Goal: Task Accomplishment & Management: Manage account settings

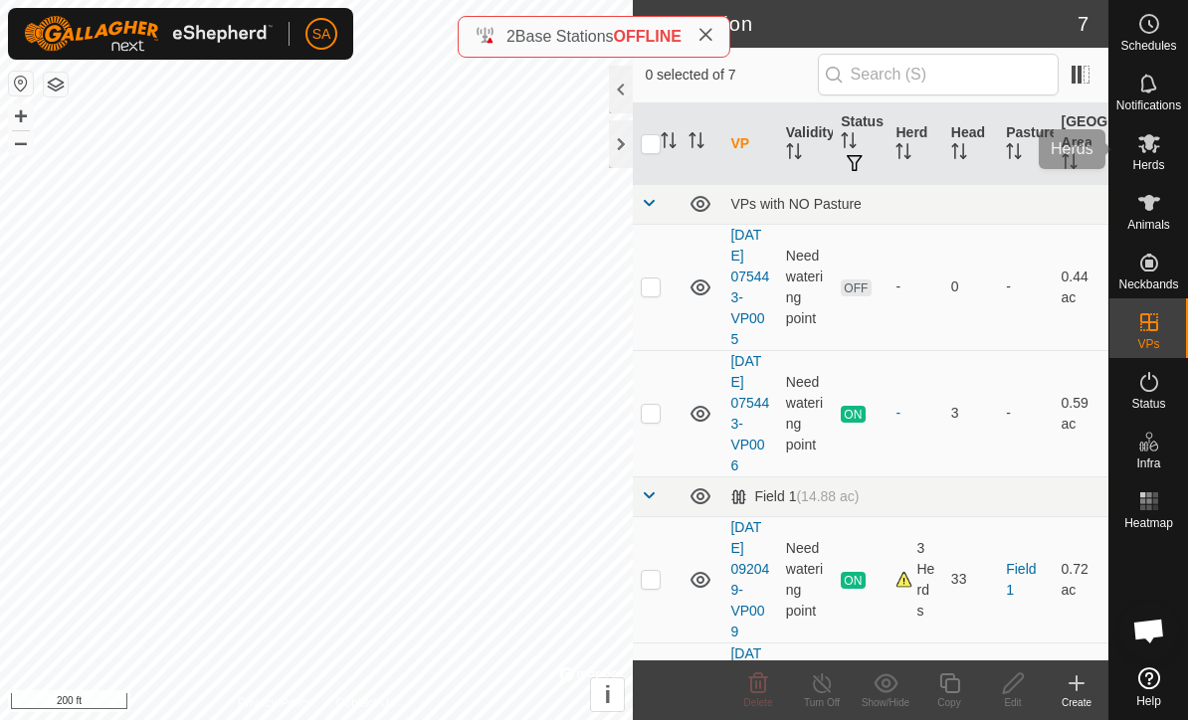
click at [1131, 140] on es-mob-svg-icon at bounding box center [1149, 143] width 36 height 32
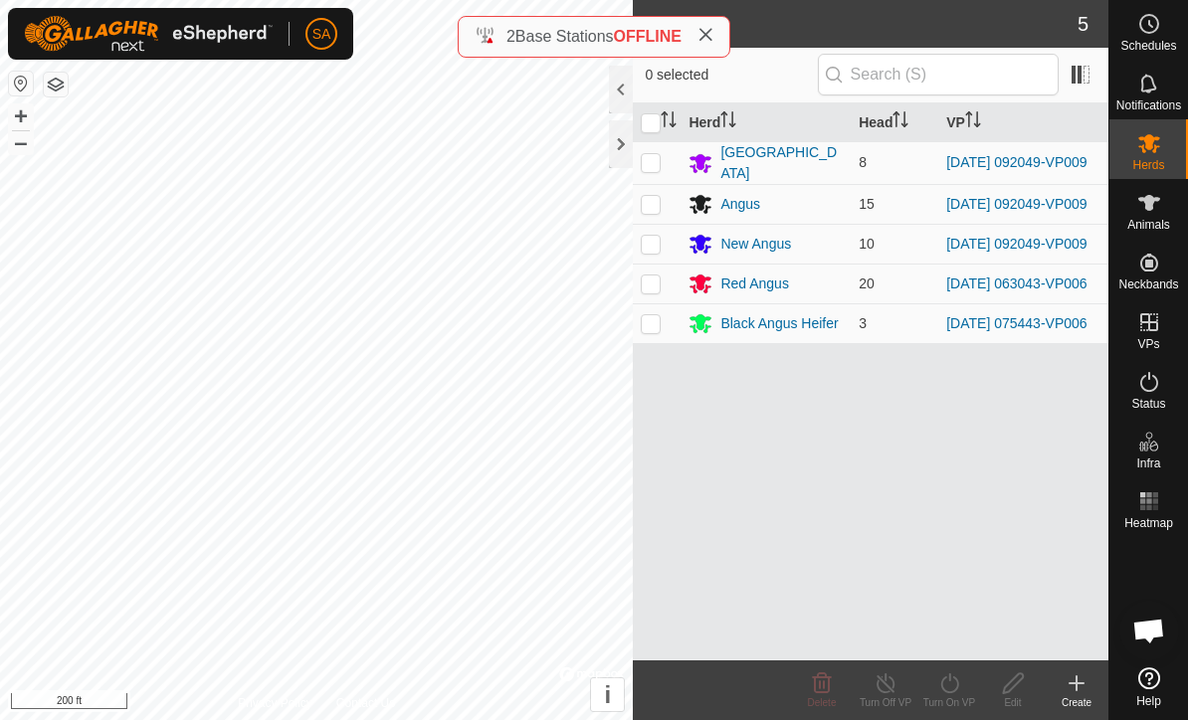
click at [666, 170] on td at bounding box center [657, 162] width 48 height 43
click at [666, 169] on td at bounding box center [657, 162] width 48 height 43
checkbox input "false"
click at [648, 245] on p-checkbox at bounding box center [651, 244] width 20 height 16
checkbox input "true"
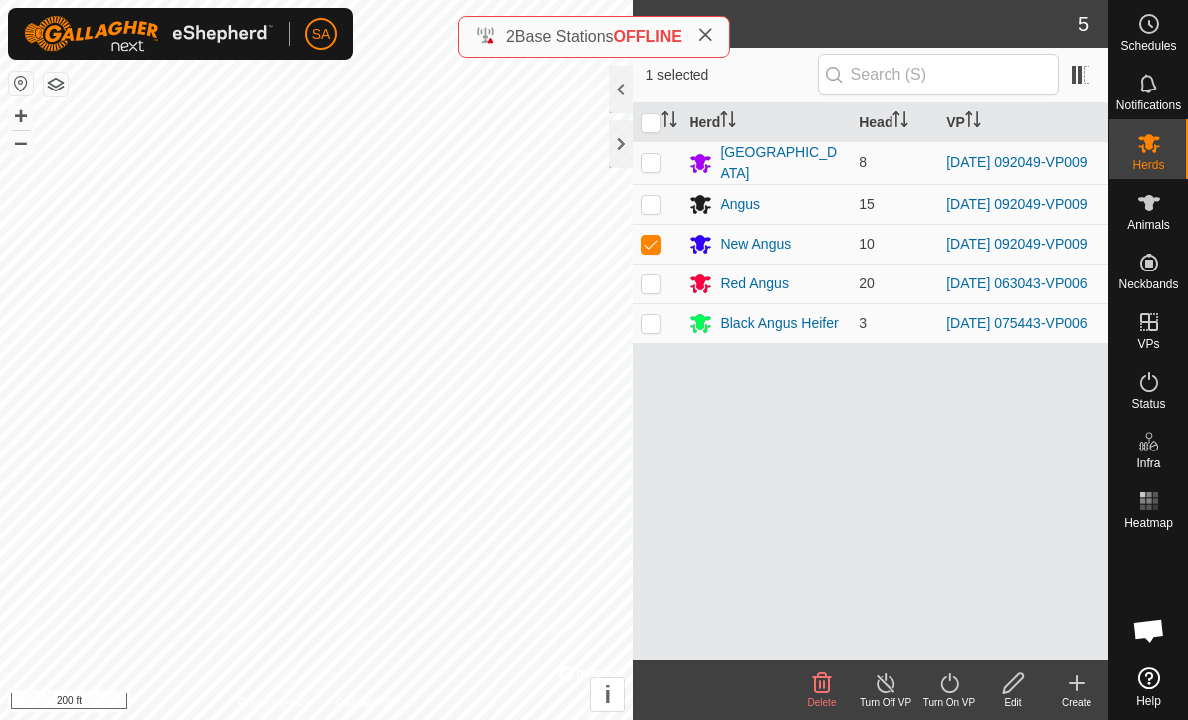
click at [652, 207] on p-checkbox at bounding box center [651, 204] width 20 height 16
checkbox input "true"
click at [649, 164] on p-checkbox at bounding box center [651, 162] width 20 height 16
checkbox input "true"
click at [884, 686] on icon at bounding box center [886, 684] width 25 height 24
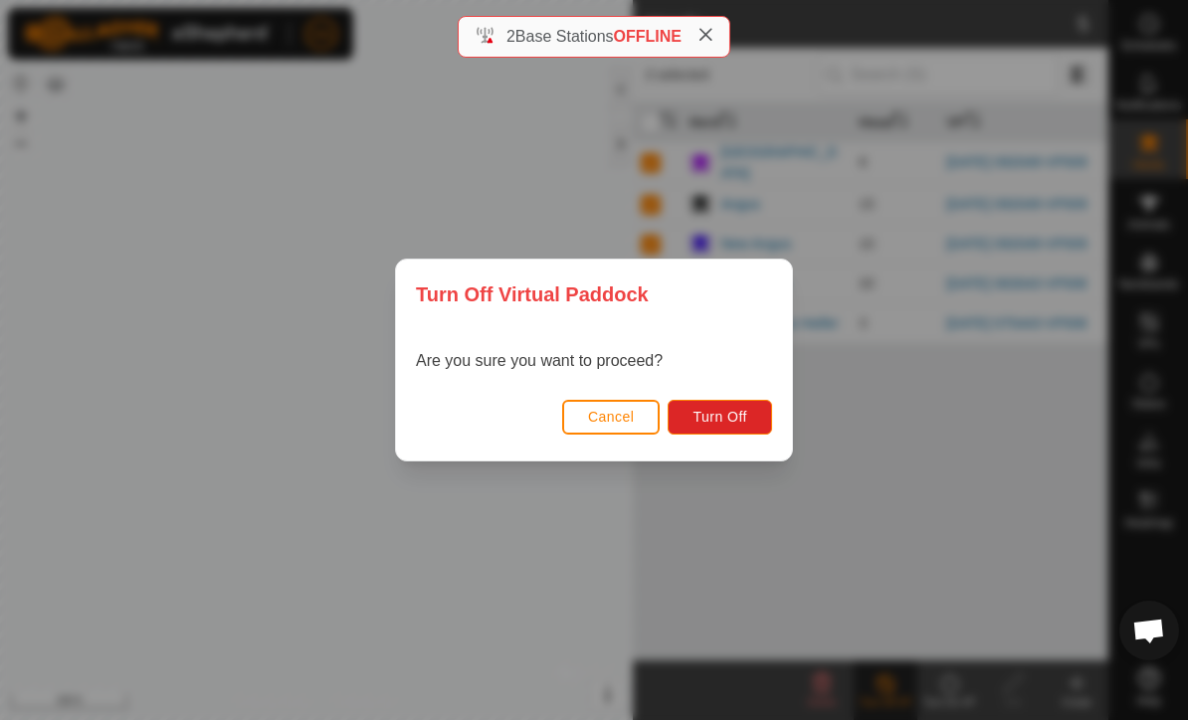
click at [718, 416] on span "Turn Off" at bounding box center [720, 417] width 55 height 16
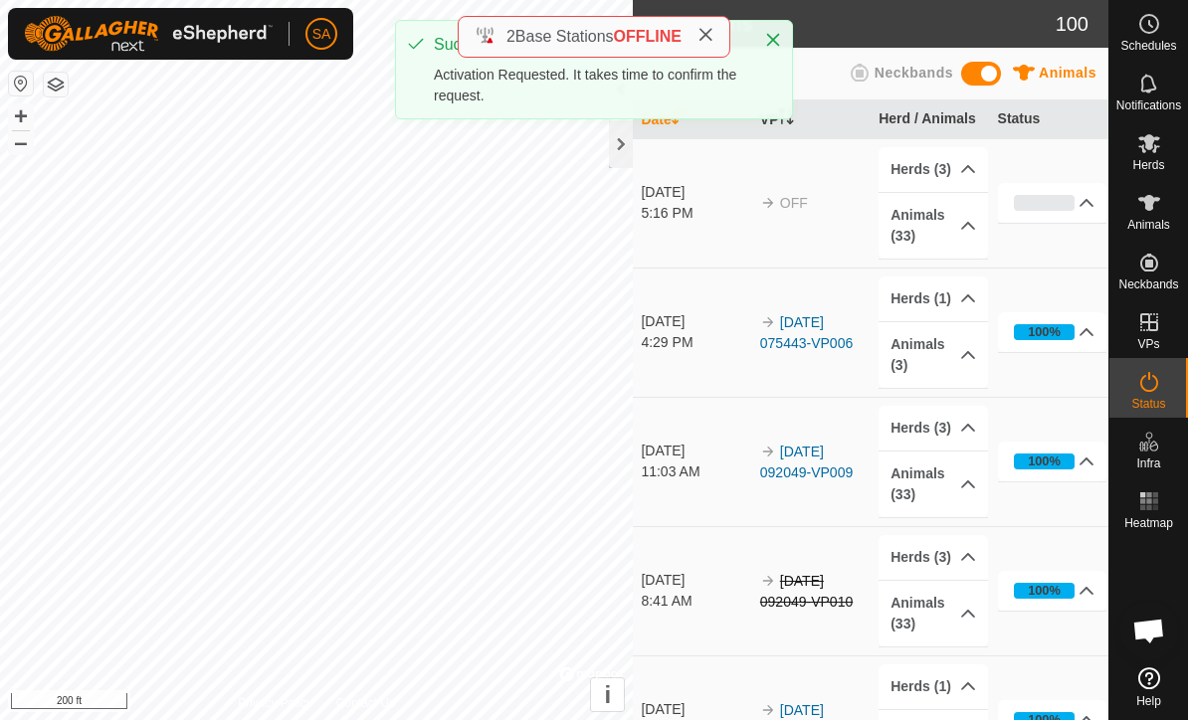
click at [645, 430] on td "[DATE] 11:03 AM" at bounding box center [692, 461] width 118 height 129
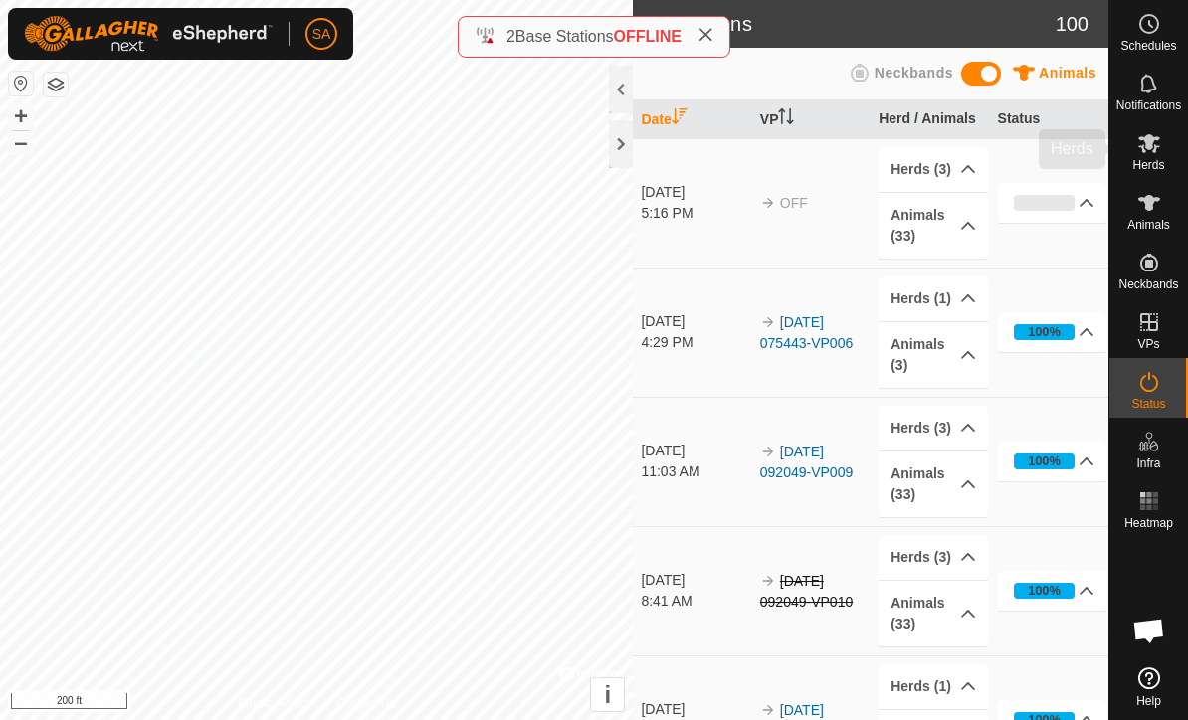
click at [1161, 143] on es-mob-svg-icon at bounding box center [1149, 143] width 36 height 32
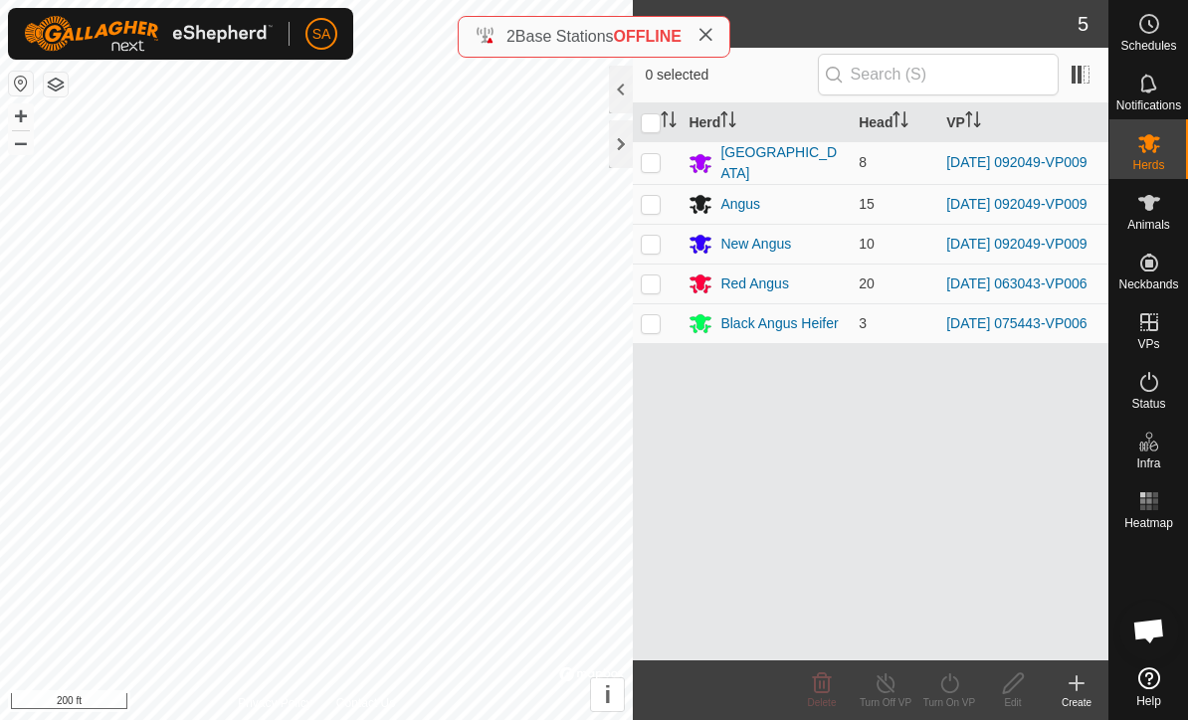
click at [659, 155] on p-checkbox at bounding box center [651, 162] width 20 height 16
checkbox input "true"
click at [652, 212] on p-checkbox at bounding box center [651, 204] width 20 height 16
checkbox input "true"
click at [653, 250] on p-checkbox at bounding box center [651, 244] width 20 height 16
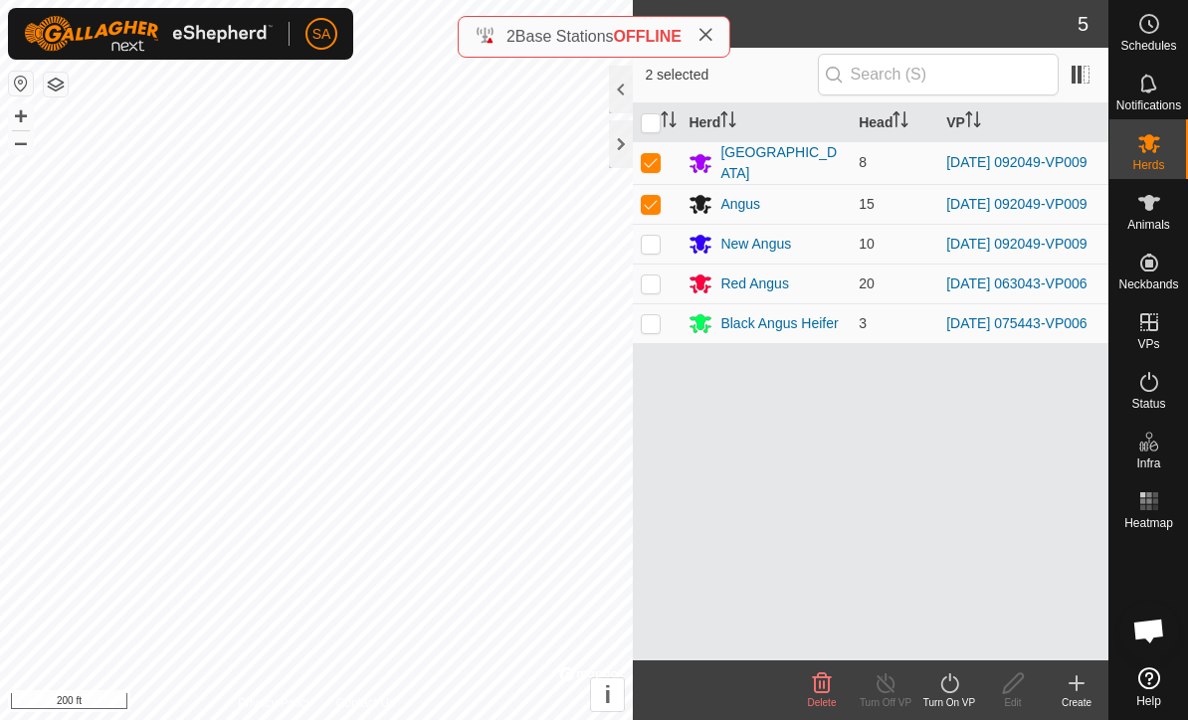
checkbox input "true"
click at [959, 689] on icon at bounding box center [949, 684] width 25 height 24
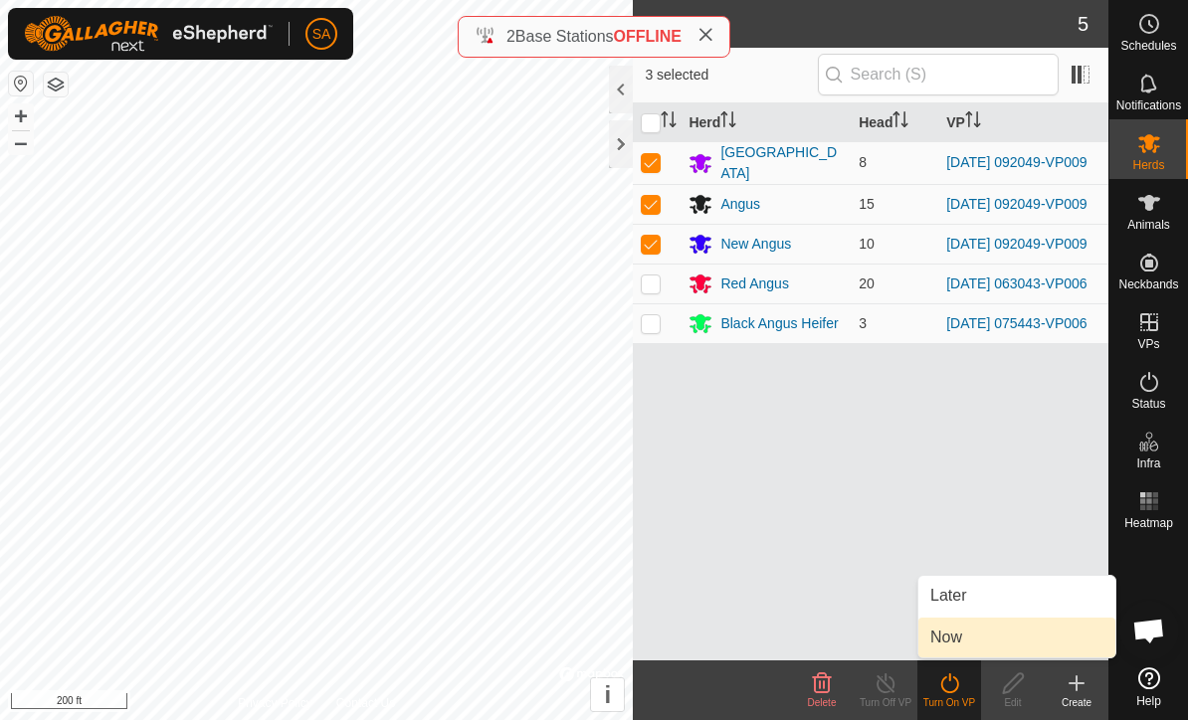
click at [975, 641] on link "Now" at bounding box center [1016, 638] width 197 height 40
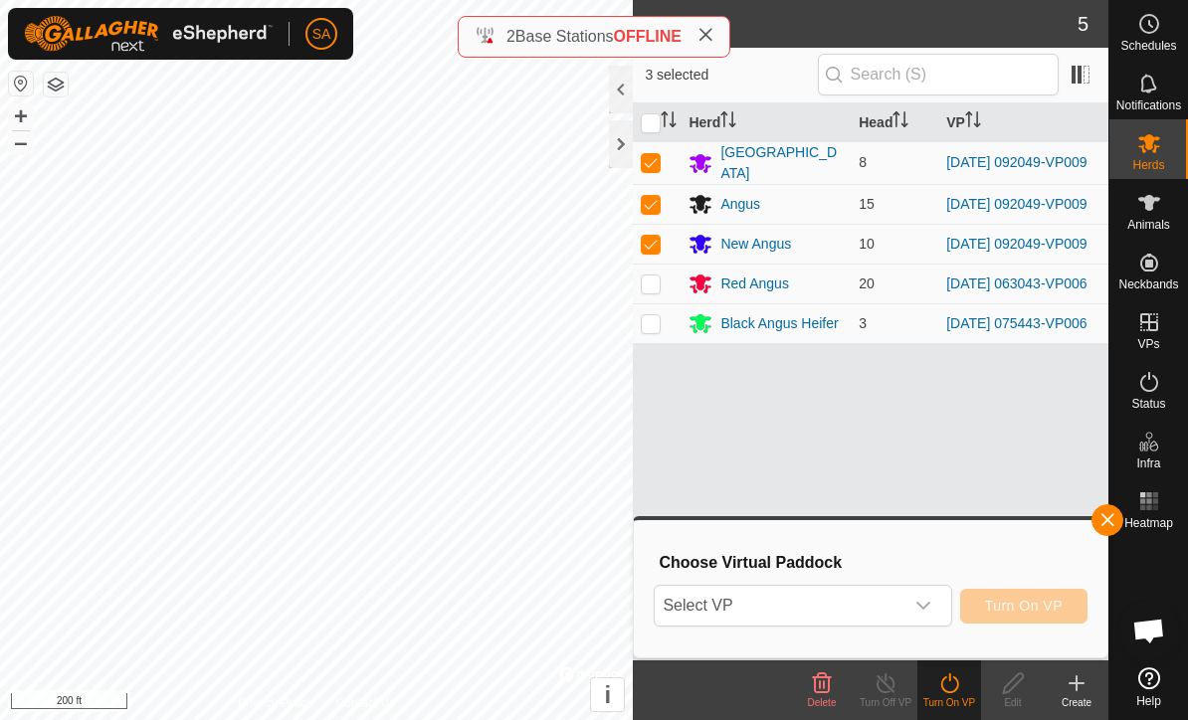
click at [931, 614] on div "dropdown trigger" at bounding box center [924, 606] width 40 height 40
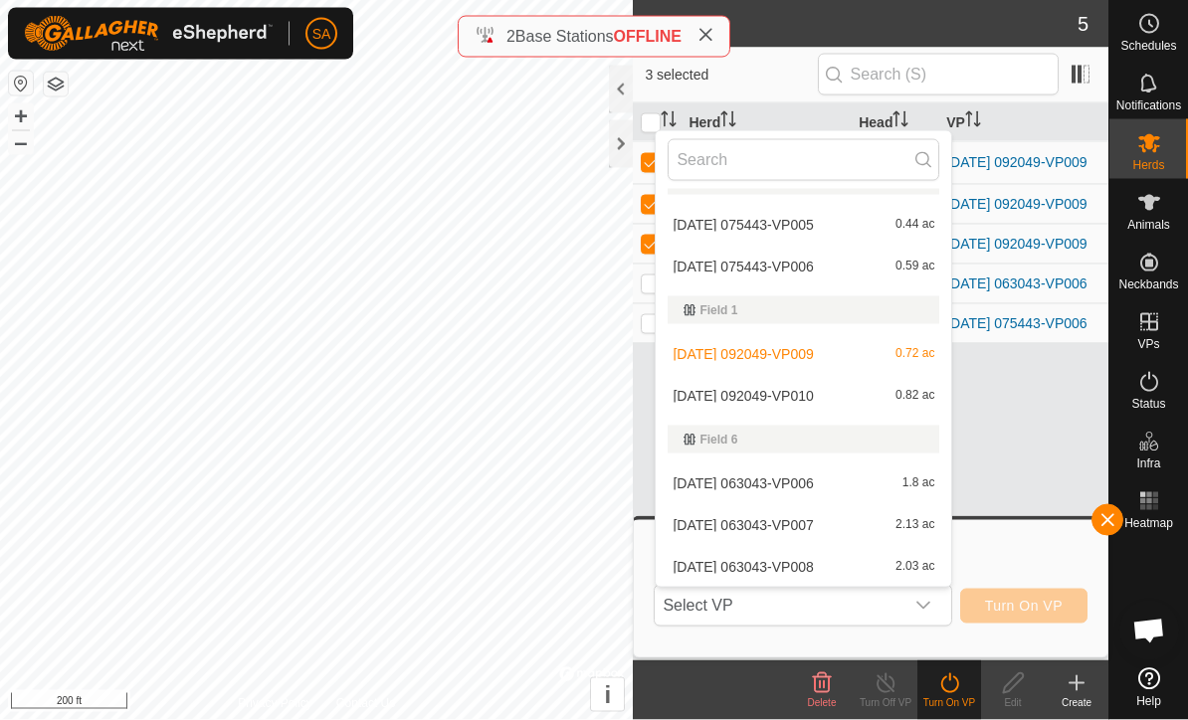
scroll to position [30, 0]
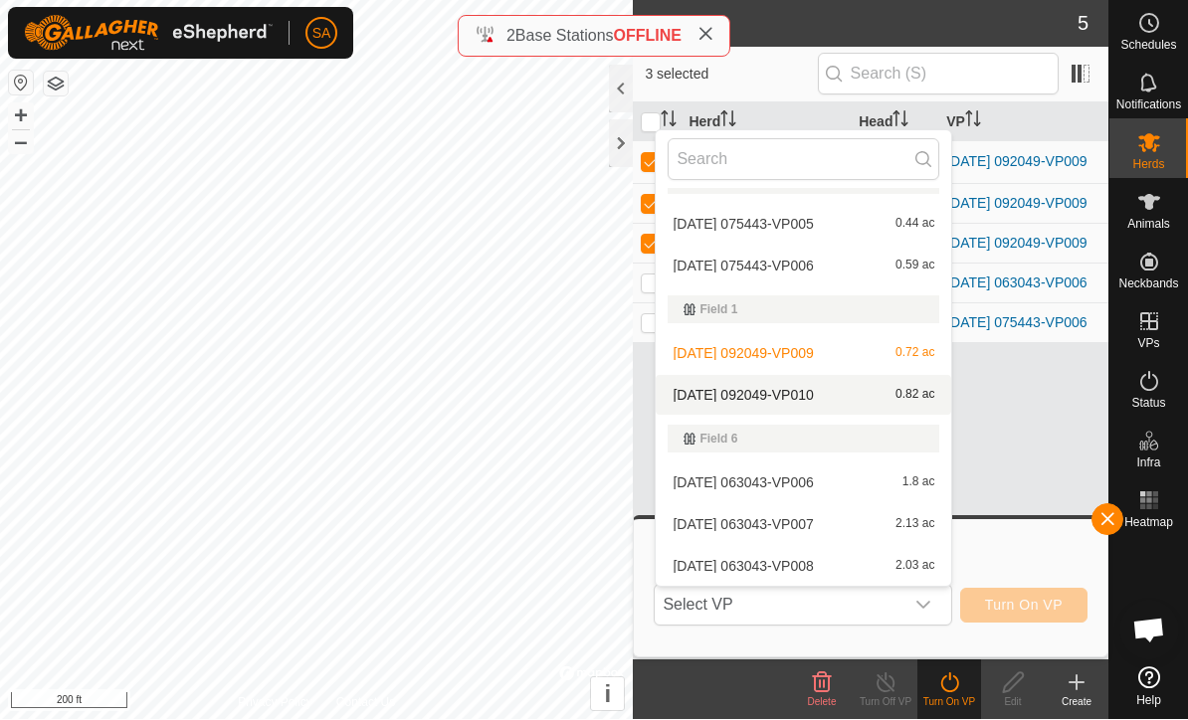
click at [923, 402] on div "[DATE] 092049-VP010 0.82 ac" at bounding box center [804, 396] width 272 height 24
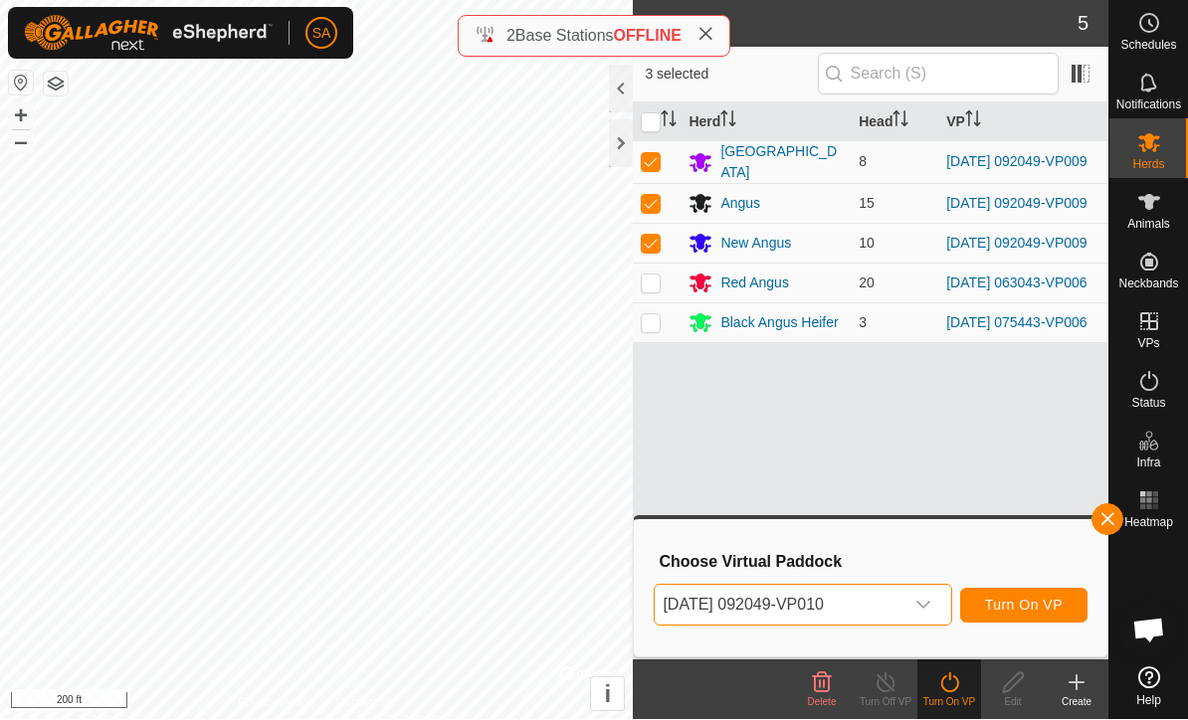
click at [1034, 609] on span "Turn On VP" at bounding box center [1024, 606] width 78 height 16
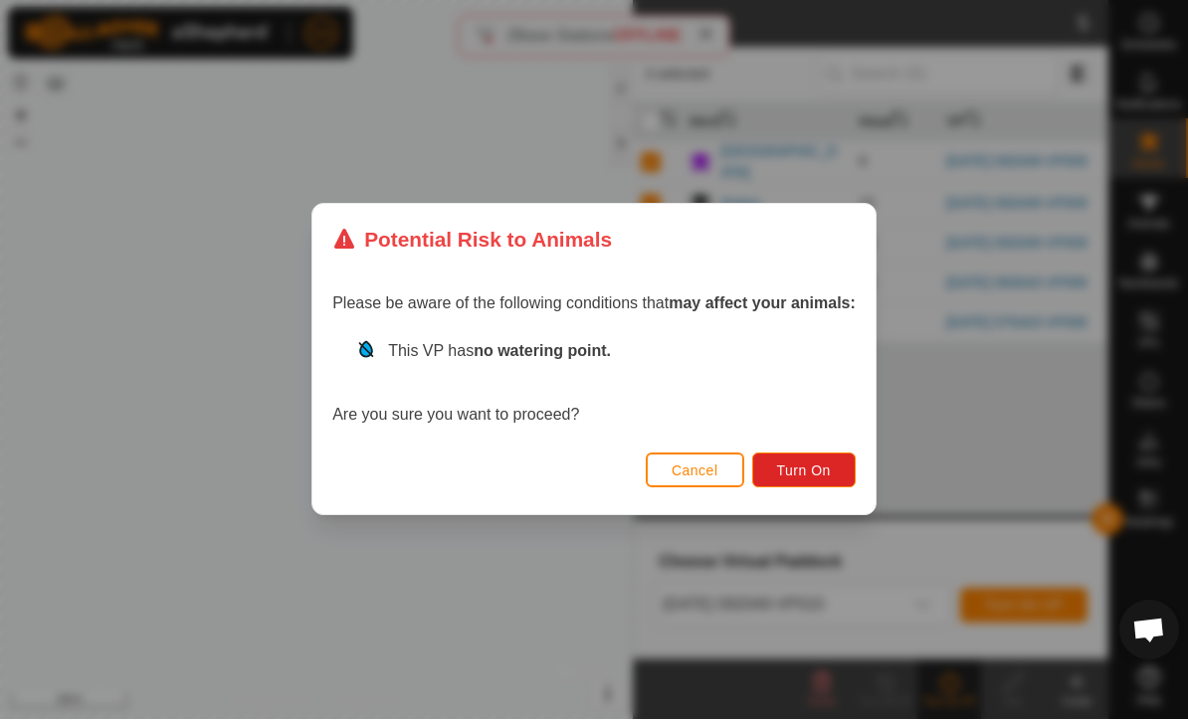
click at [811, 476] on span "Turn On" at bounding box center [804, 472] width 54 height 16
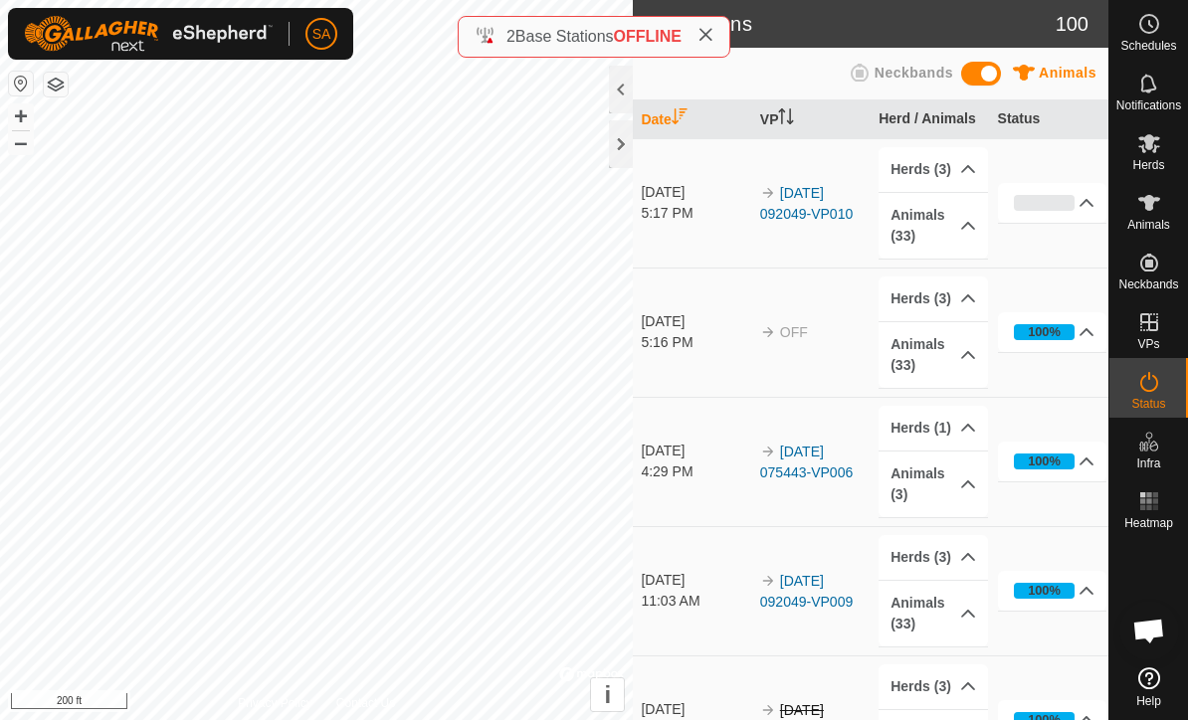
click at [656, 137] on th "Date" at bounding box center [692, 120] width 118 height 39
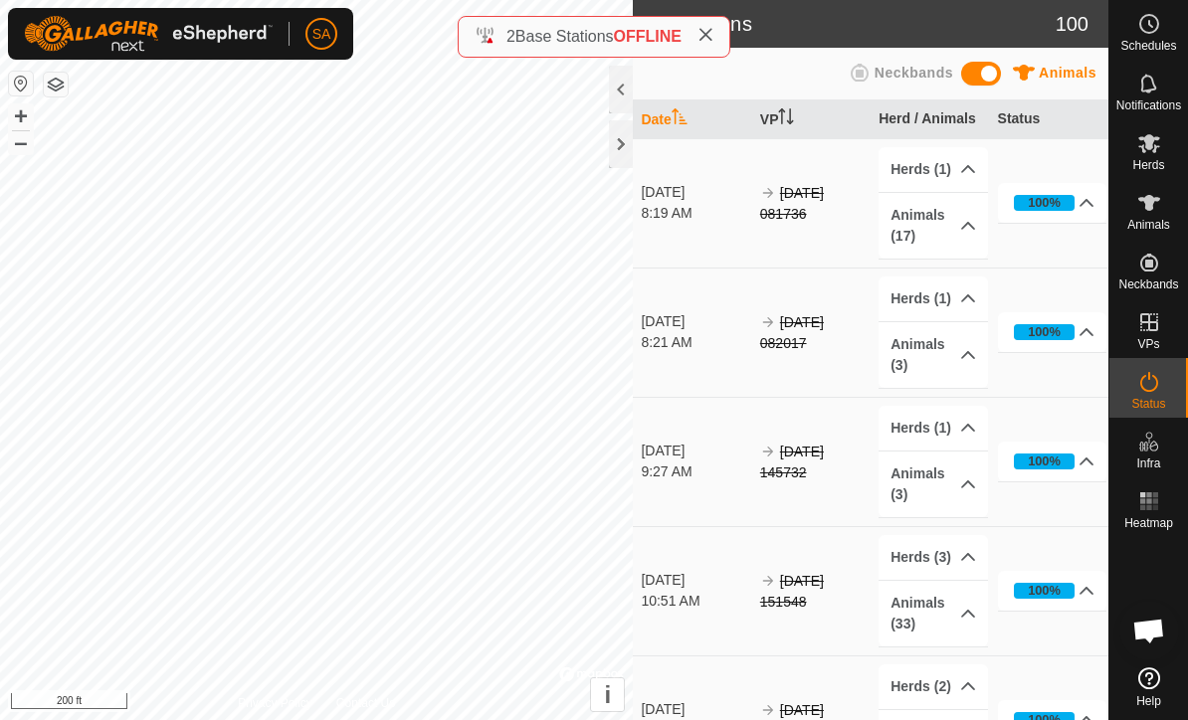
click at [614, 146] on div at bounding box center [621, 144] width 24 height 48
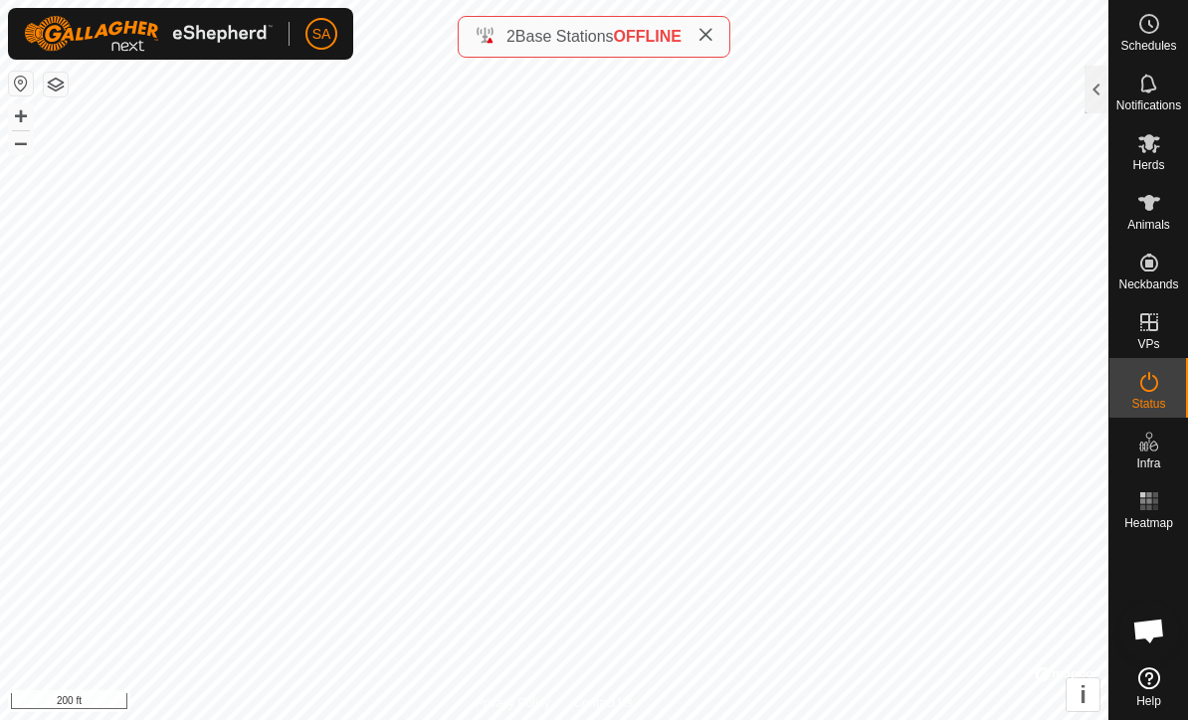
click at [1091, 97] on div at bounding box center [1097, 90] width 24 height 48
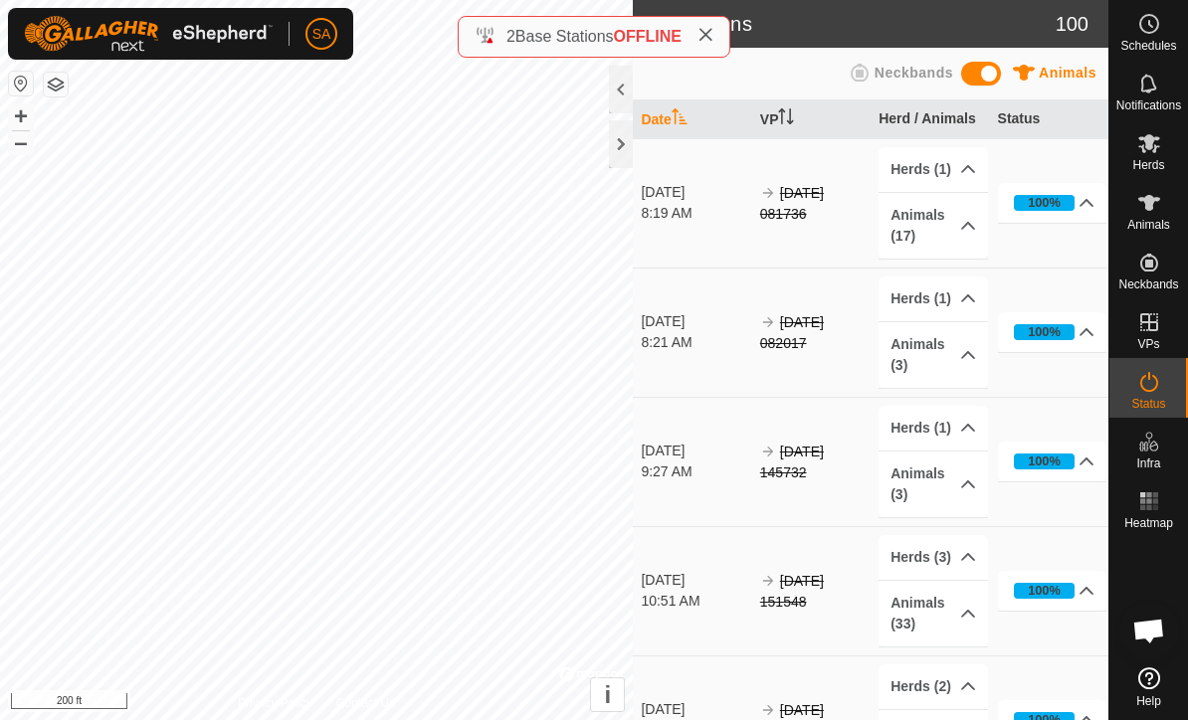
click at [623, 147] on div at bounding box center [621, 144] width 24 height 48
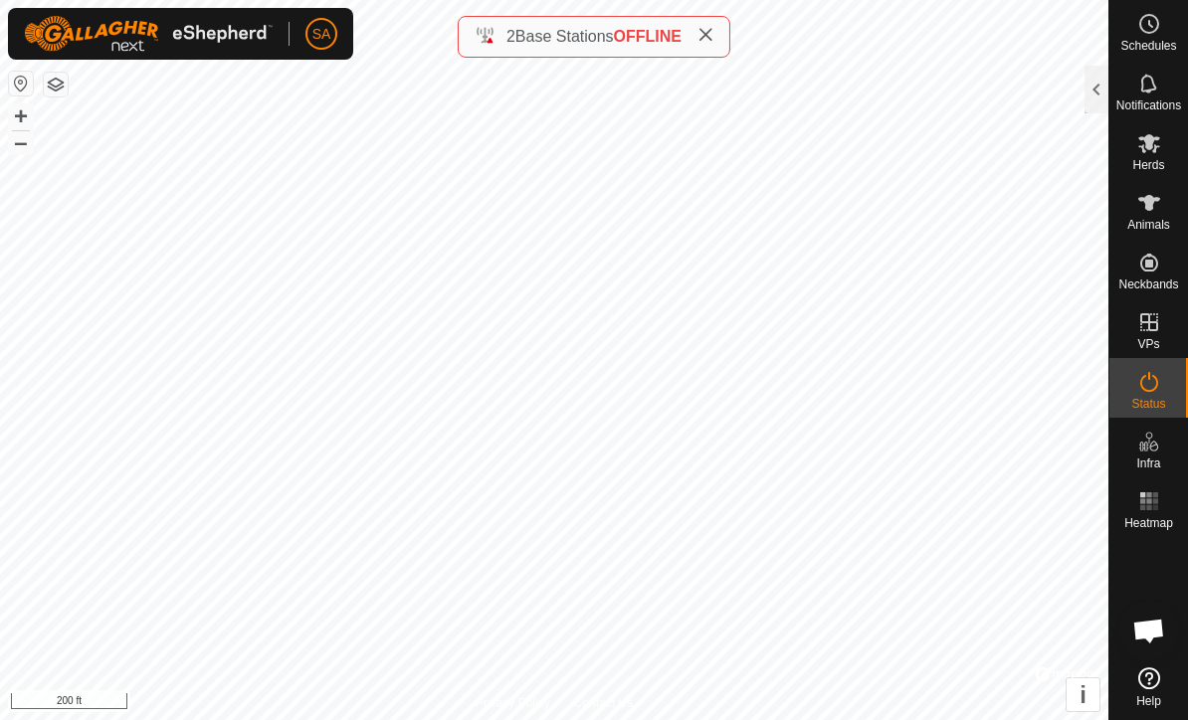
click at [1146, 162] on span "Herds" at bounding box center [1148, 165] width 32 height 12
click at [1086, 90] on div at bounding box center [1097, 90] width 24 height 48
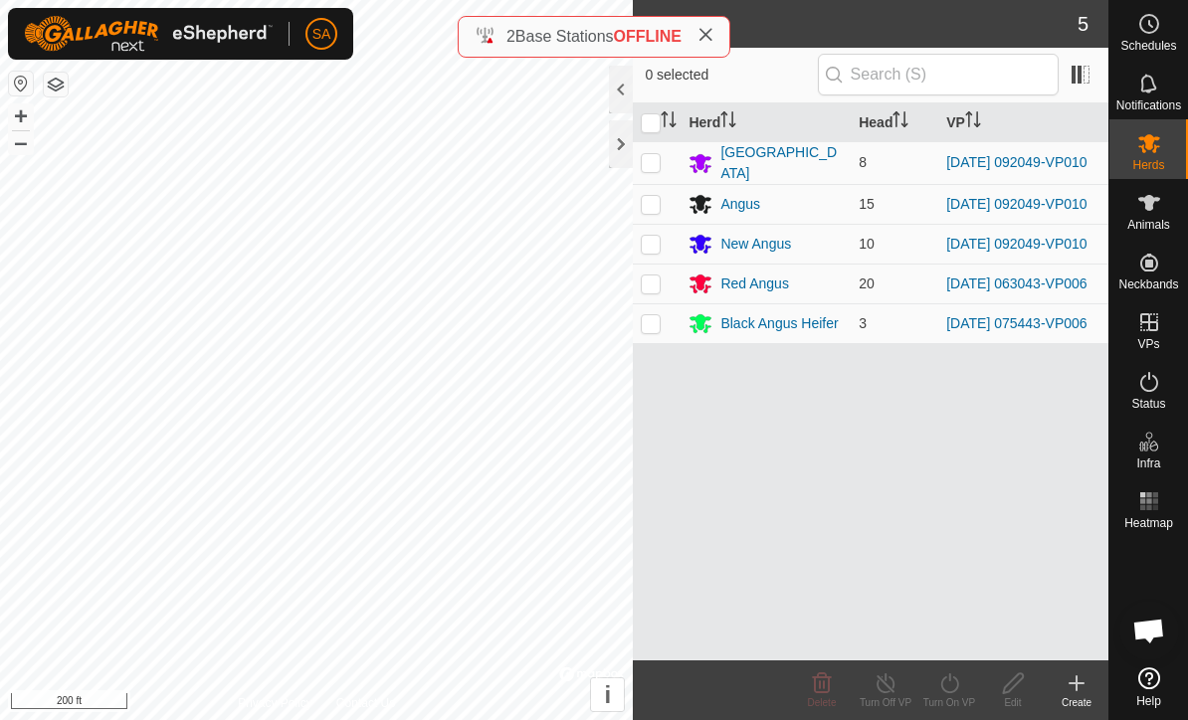
click at [652, 292] on p-checkbox at bounding box center [651, 284] width 20 height 16
checkbox input "true"
click at [957, 692] on icon at bounding box center [949, 684] width 25 height 24
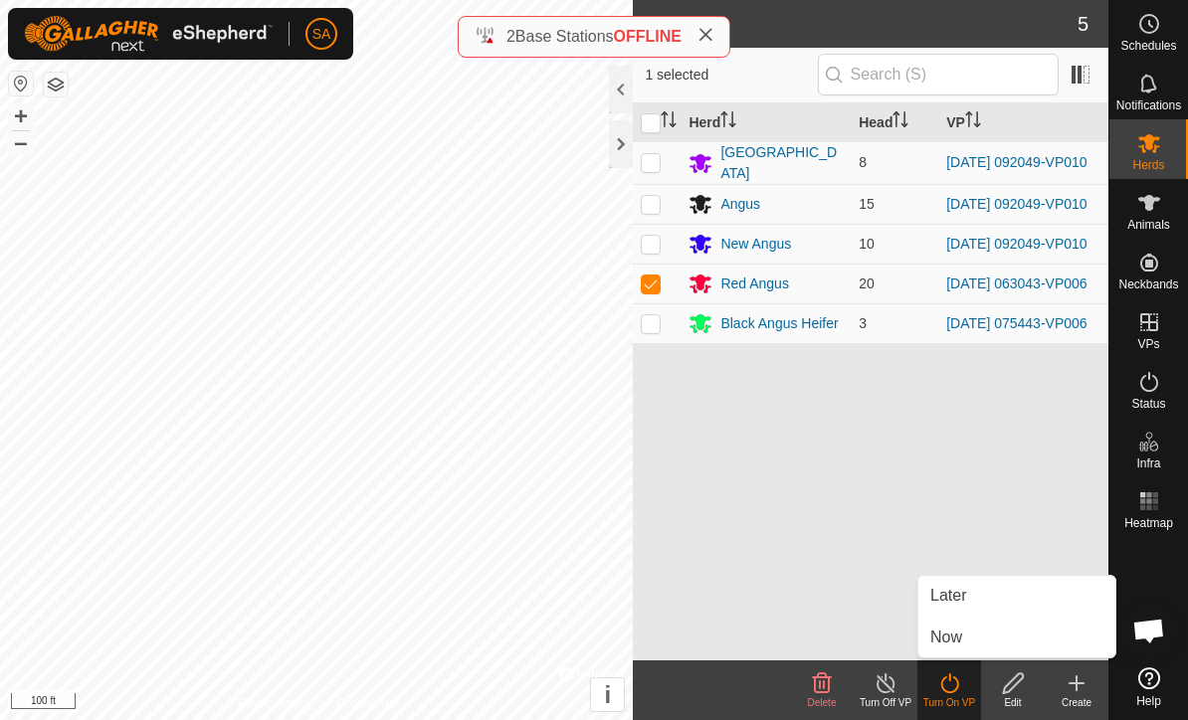
click at [984, 646] on link "Now" at bounding box center [1016, 638] width 197 height 40
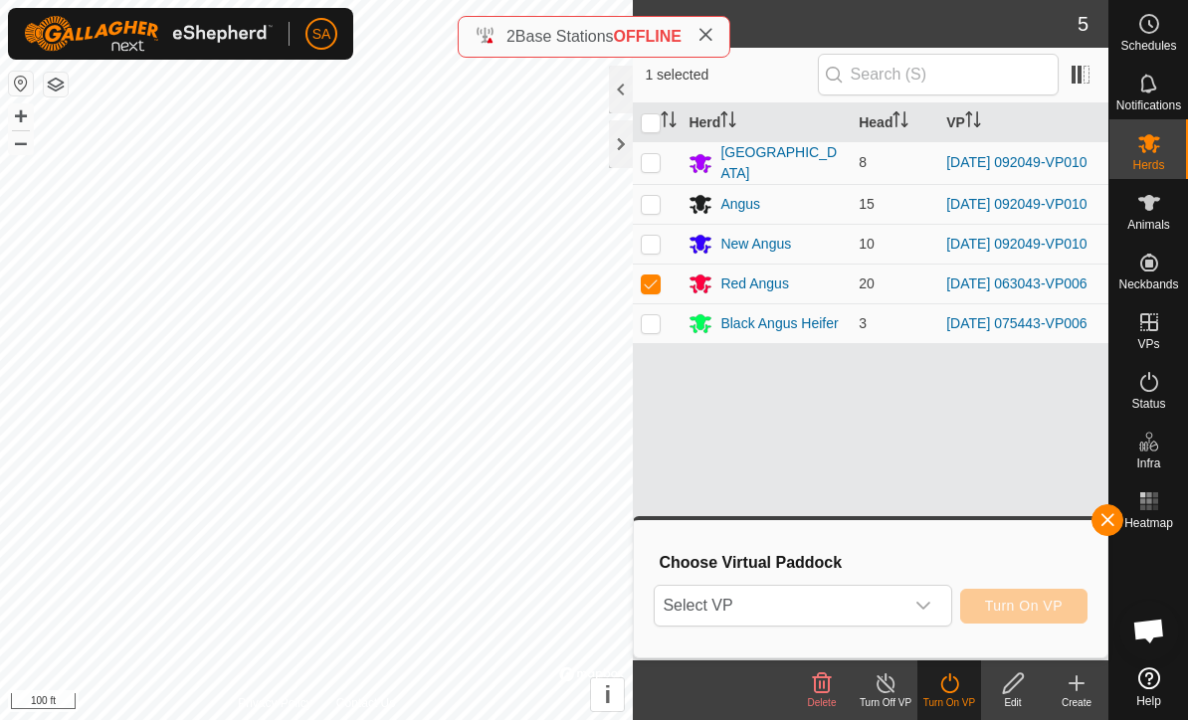
click at [928, 613] on icon "dropdown trigger" at bounding box center [923, 606] width 16 height 16
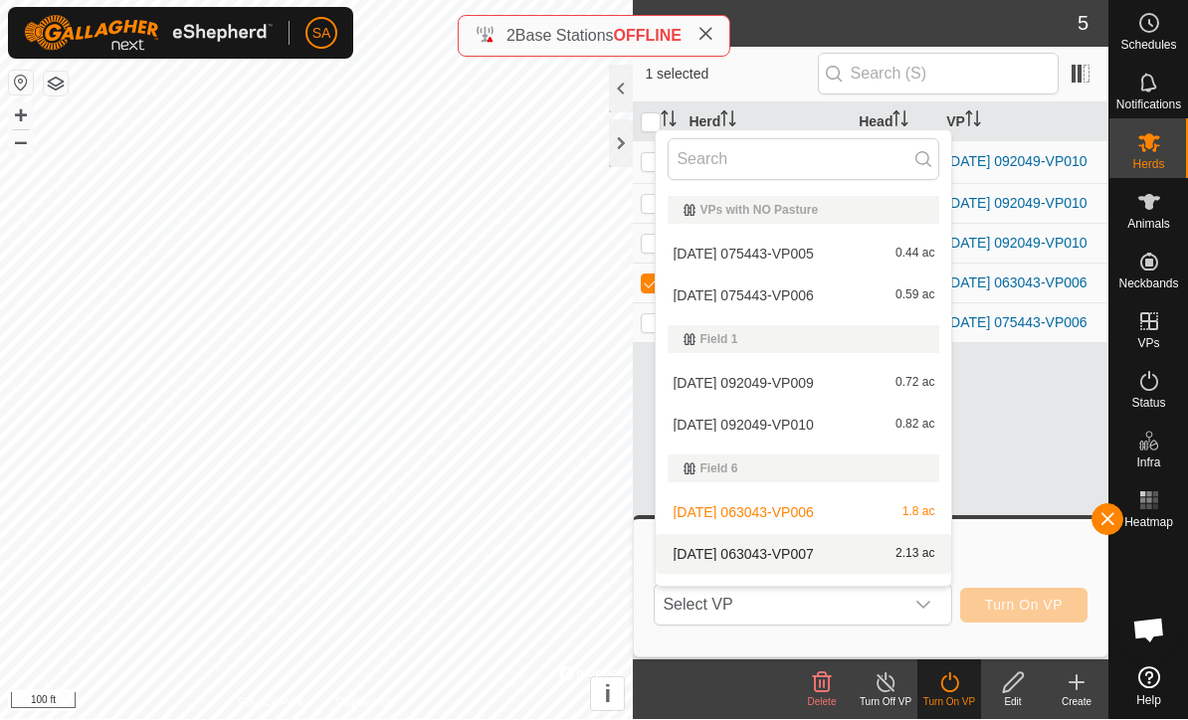
click at [813, 557] on span "[DATE] 063043-VP007" at bounding box center [743, 555] width 140 height 14
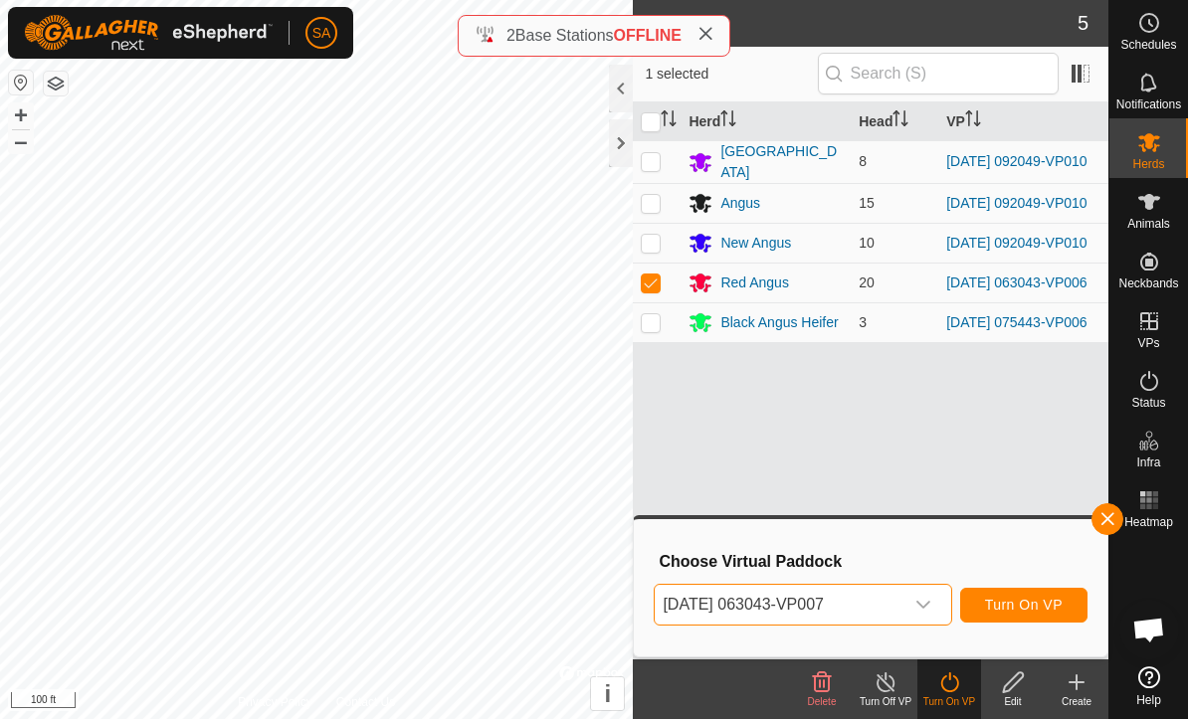
click at [1022, 605] on span "Turn On VP" at bounding box center [1024, 606] width 78 height 16
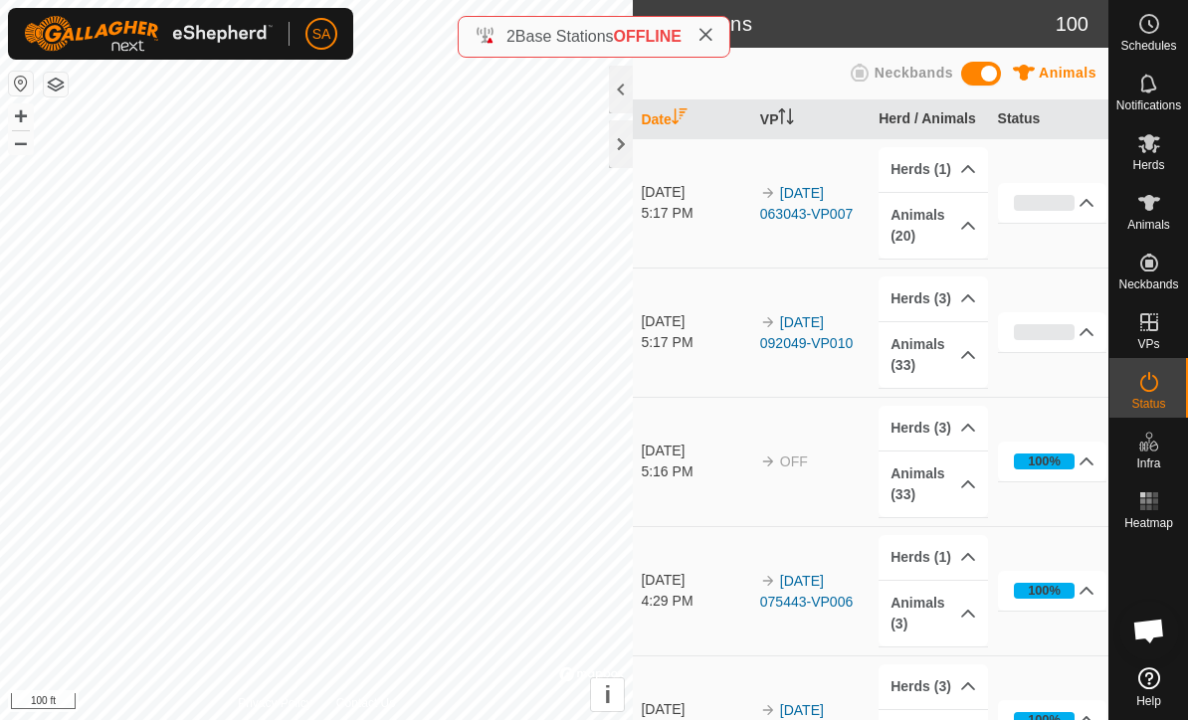
click at [713, 39] on icon at bounding box center [706, 35] width 16 height 16
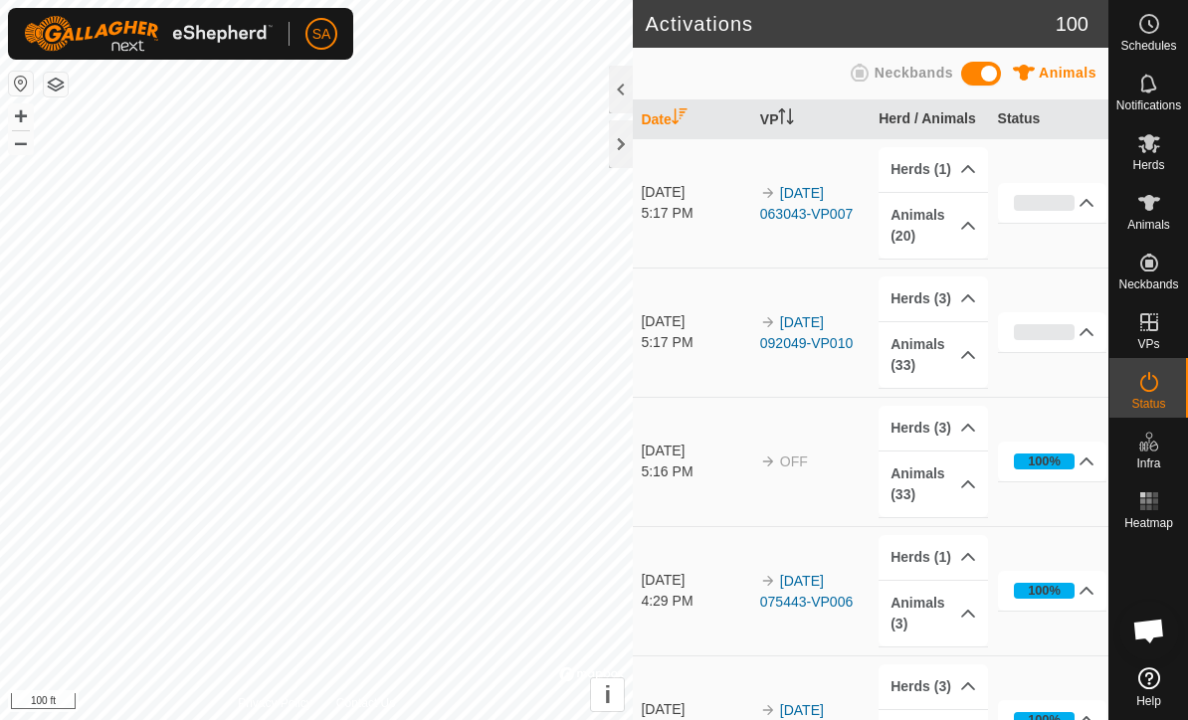
click at [636, 121] on th "Date" at bounding box center [692, 120] width 118 height 39
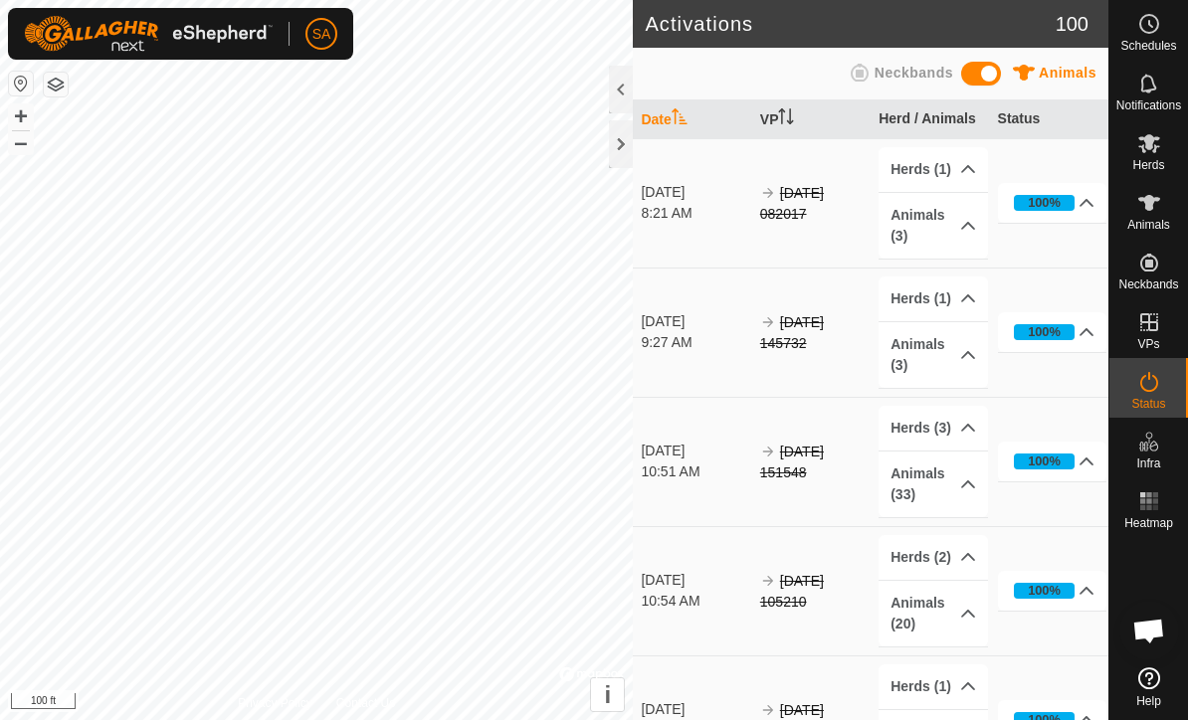
click at [619, 148] on div at bounding box center [621, 144] width 24 height 48
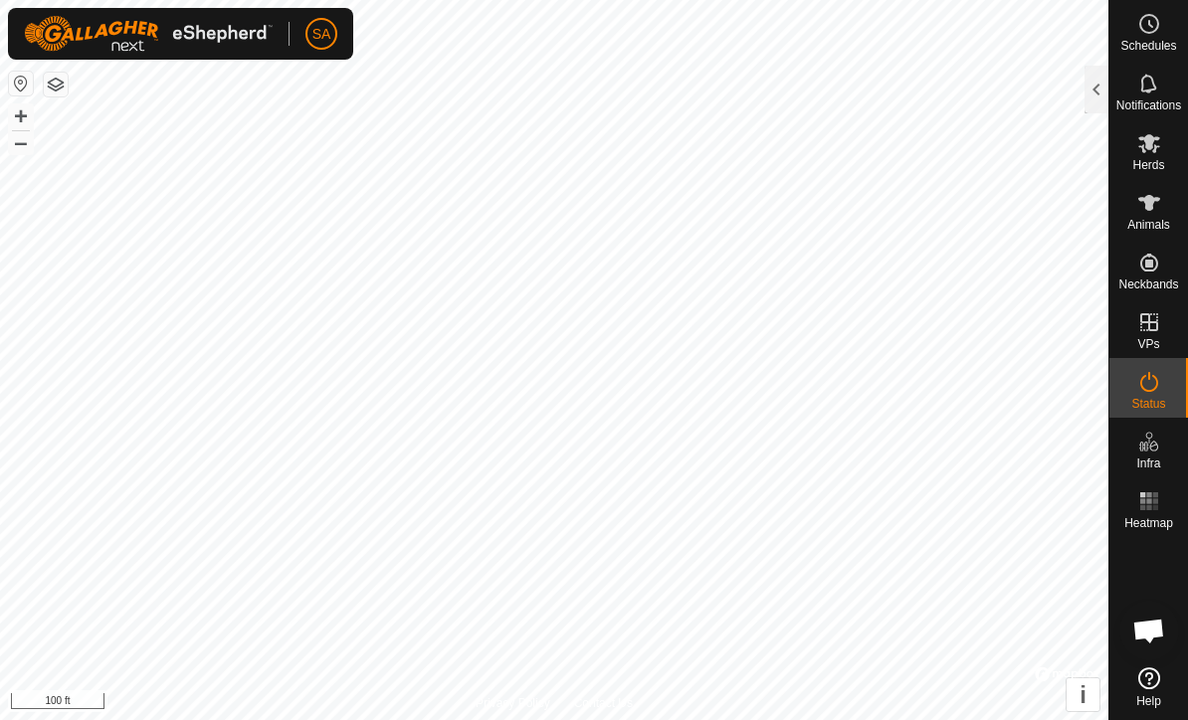
click at [1097, 102] on div at bounding box center [1097, 90] width 24 height 48
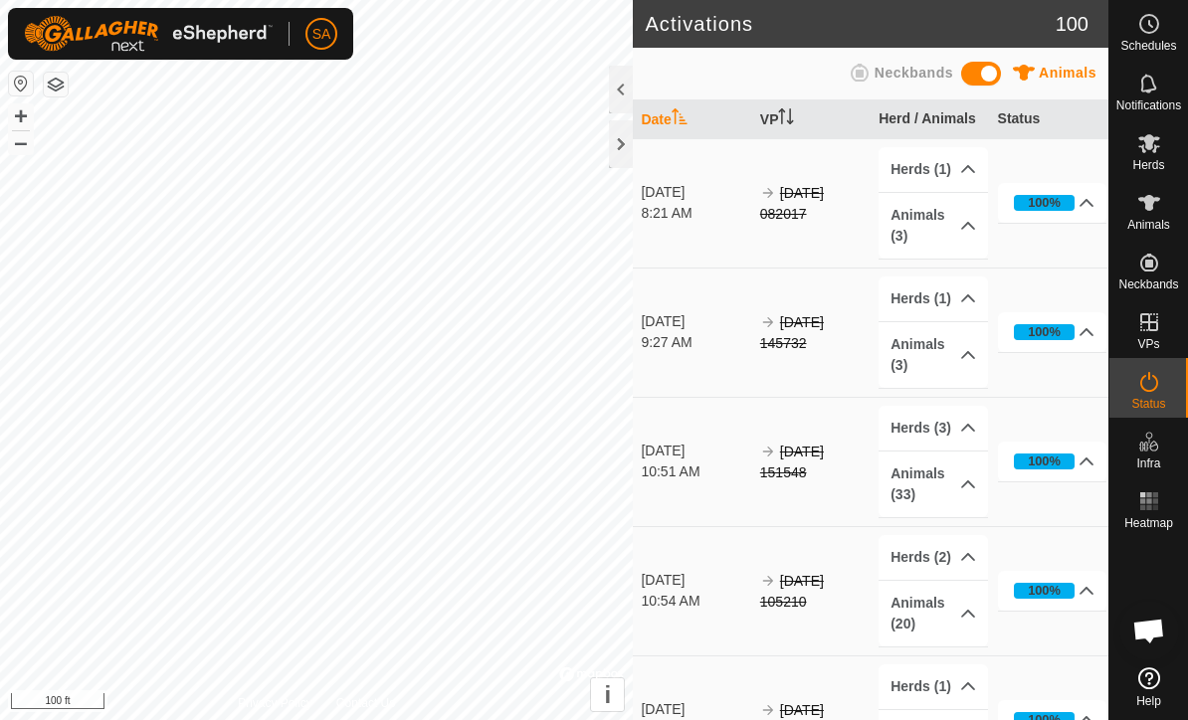
click at [631, 137] on div at bounding box center [621, 144] width 24 height 48
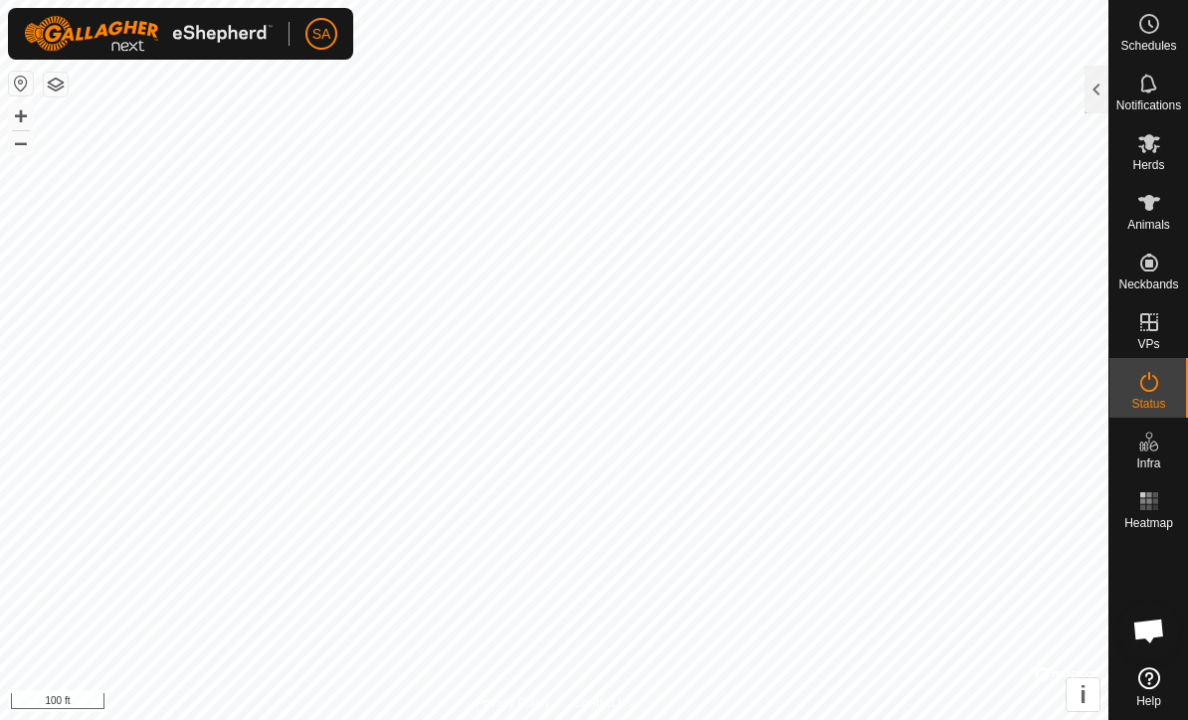
click at [1092, 89] on div at bounding box center [1097, 90] width 24 height 48
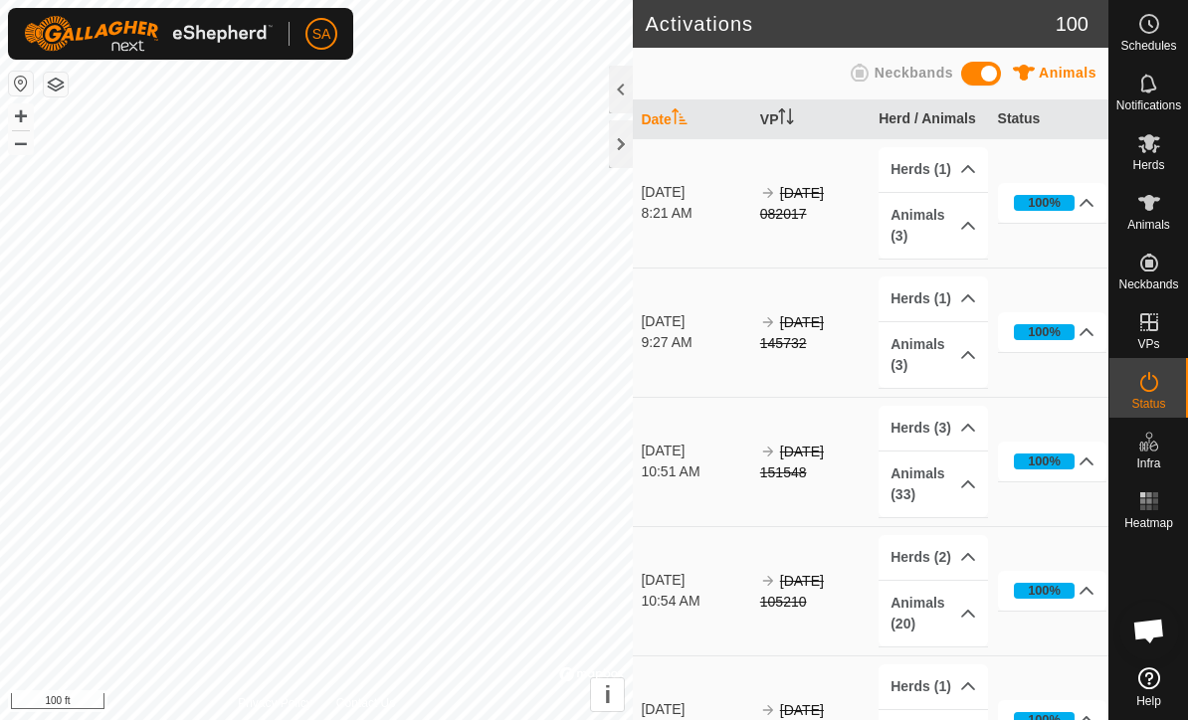
click at [611, 160] on div at bounding box center [621, 144] width 24 height 48
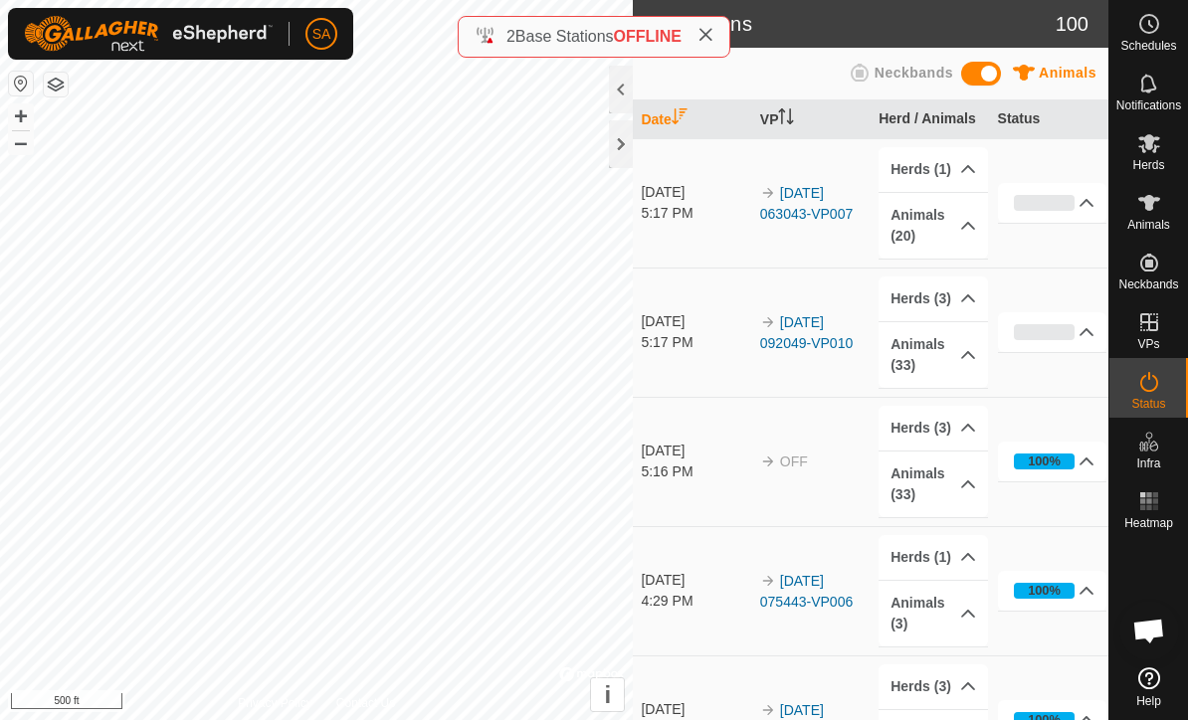
click at [623, 149] on div at bounding box center [621, 144] width 24 height 48
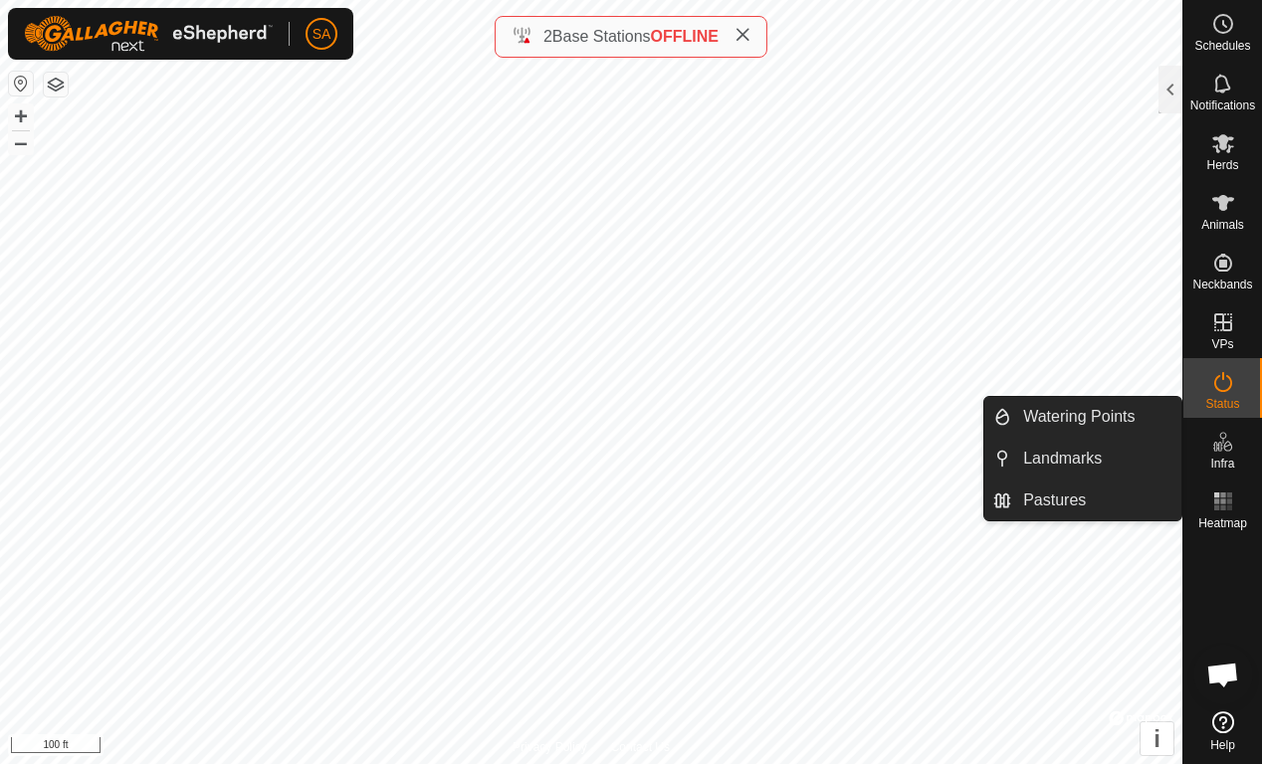
click at [1051, 458] on span "Landmarks" at bounding box center [1062, 459] width 79 height 24
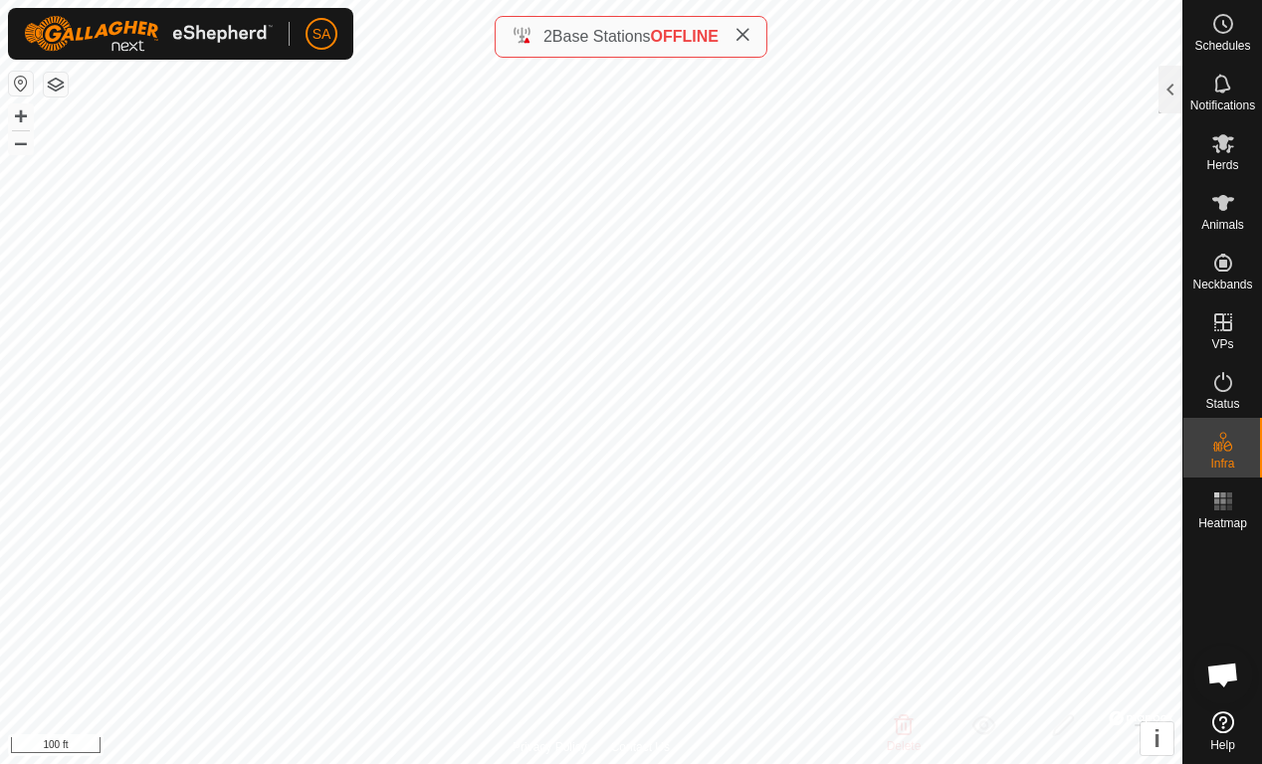
click at [1159, 89] on div at bounding box center [1170, 90] width 24 height 48
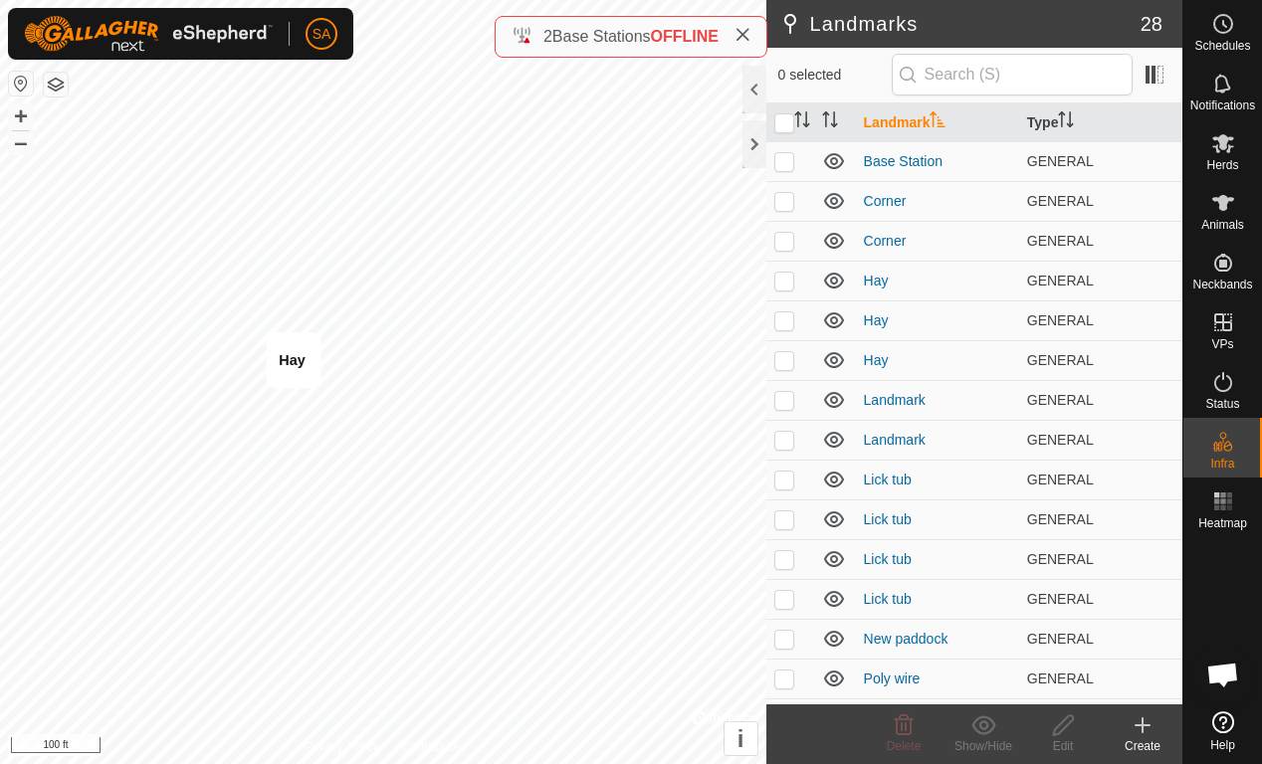
click at [784, 673] on p-checkbox at bounding box center [784, 679] width 20 height 16
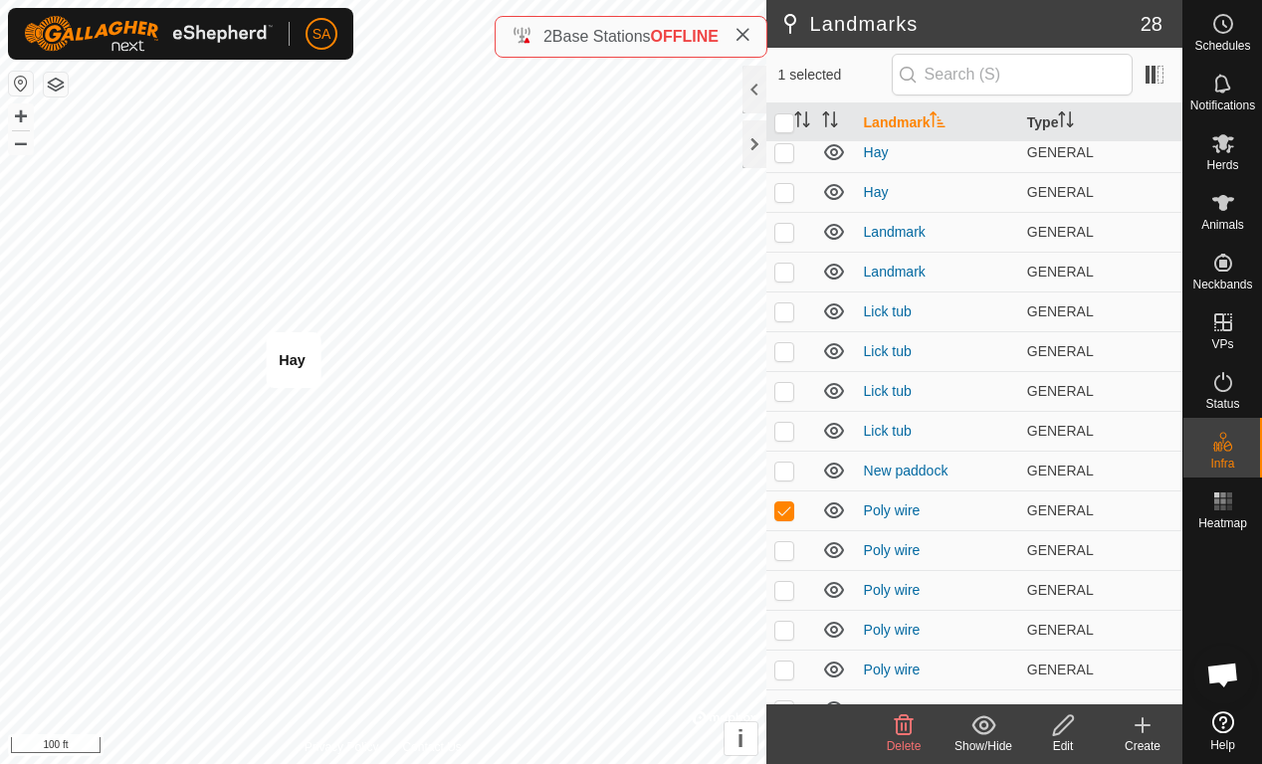
scroll to position [169, 0]
click at [780, 516] on p-checkbox at bounding box center [784, 510] width 20 height 16
checkbox input "false"
click at [782, 557] on p-checkbox at bounding box center [784, 549] width 20 height 16
checkbox input "true"
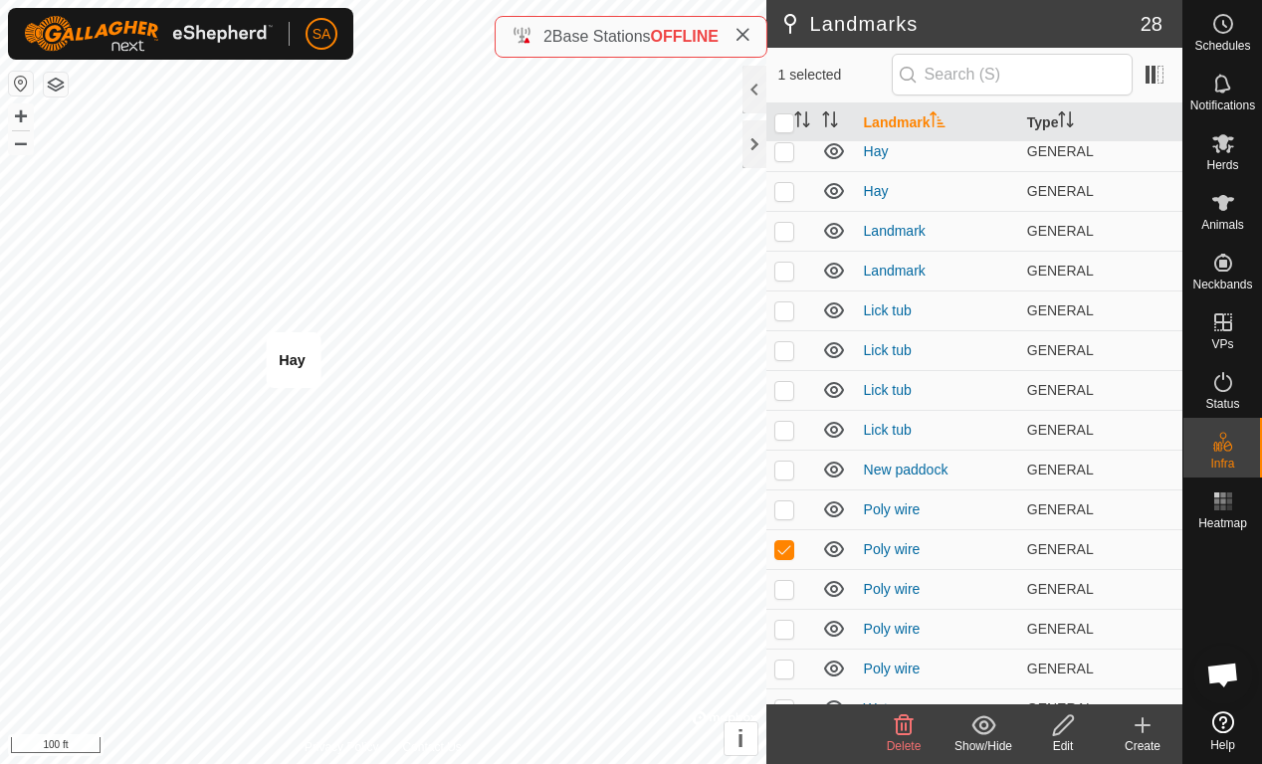
click at [786, 600] on td at bounding box center [790, 589] width 48 height 40
checkbox input "true"
click at [785, 557] on p-checkbox at bounding box center [784, 549] width 20 height 16
checkbox input "false"
click at [777, 636] on p-checkbox at bounding box center [784, 629] width 20 height 16
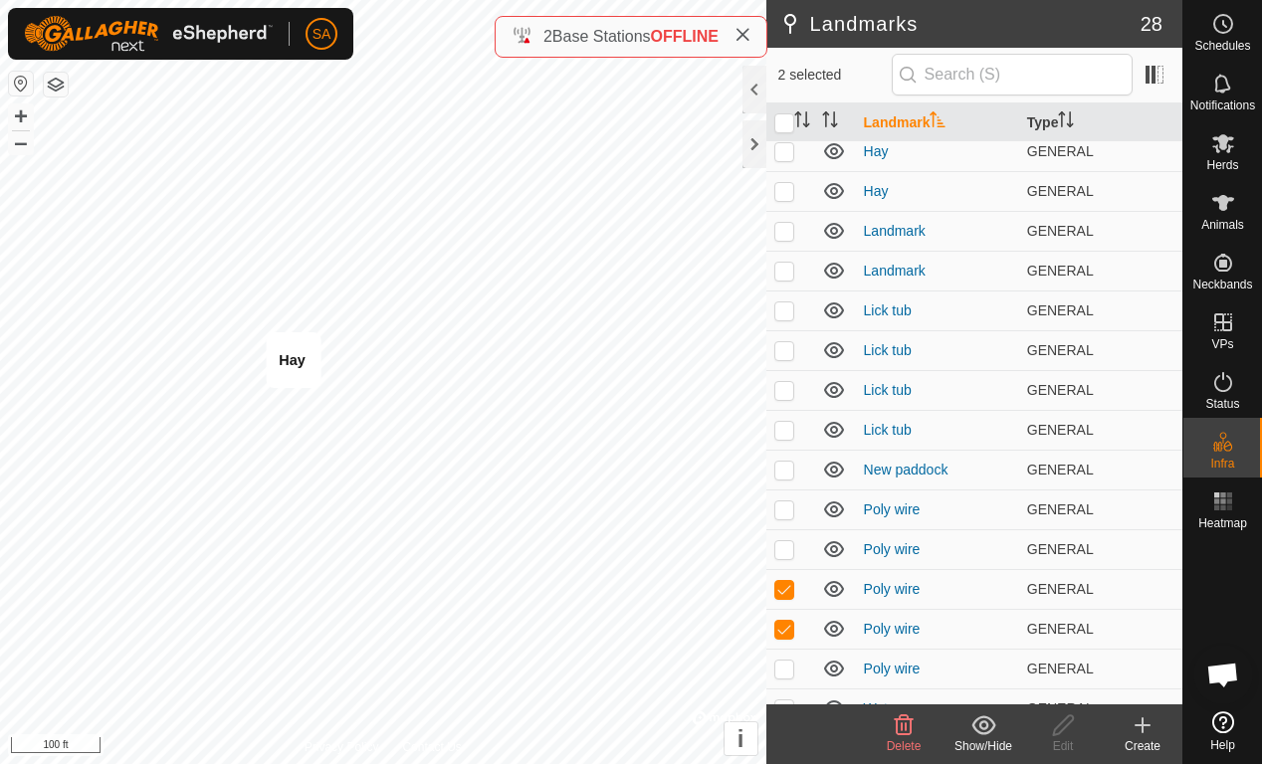
click at [782, 635] on p-checkbox at bounding box center [784, 629] width 20 height 16
click at [780, 632] on p-checkbox at bounding box center [784, 629] width 20 height 16
checkbox input "true"
click at [780, 594] on p-checkbox at bounding box center [784, 589] width 20 height 16
checkbox input "false"
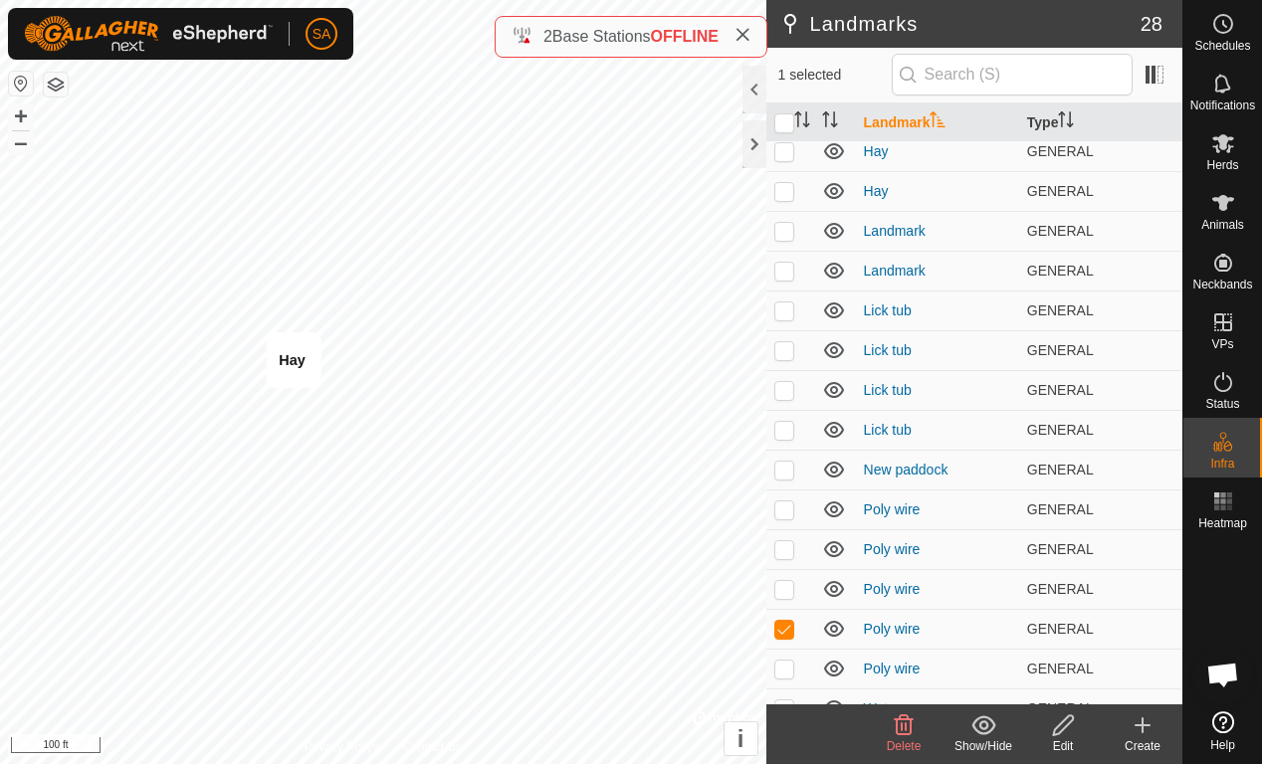
click at [903, 719] on icon at bounding box center [904, 725] width 24 height 24
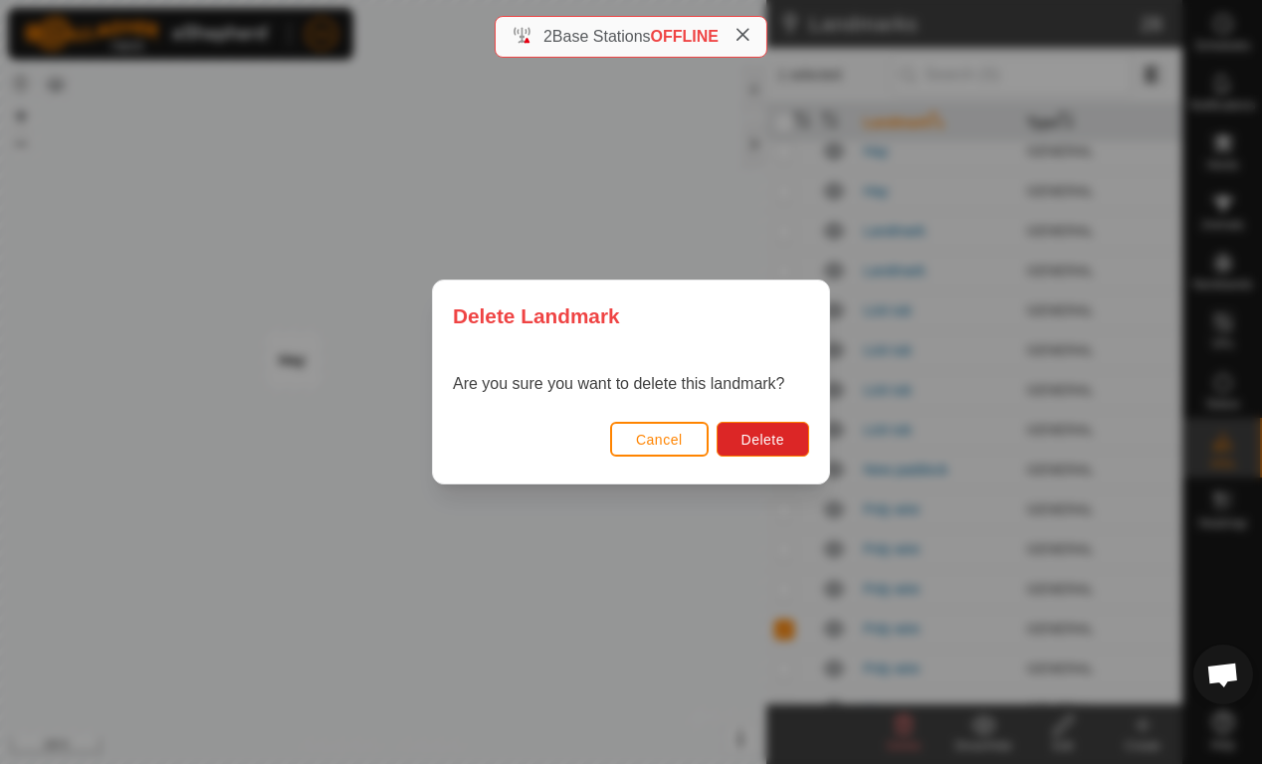
click at [774, 436] on span "Delete" at bounding box center [762, 440] width 43 height 16
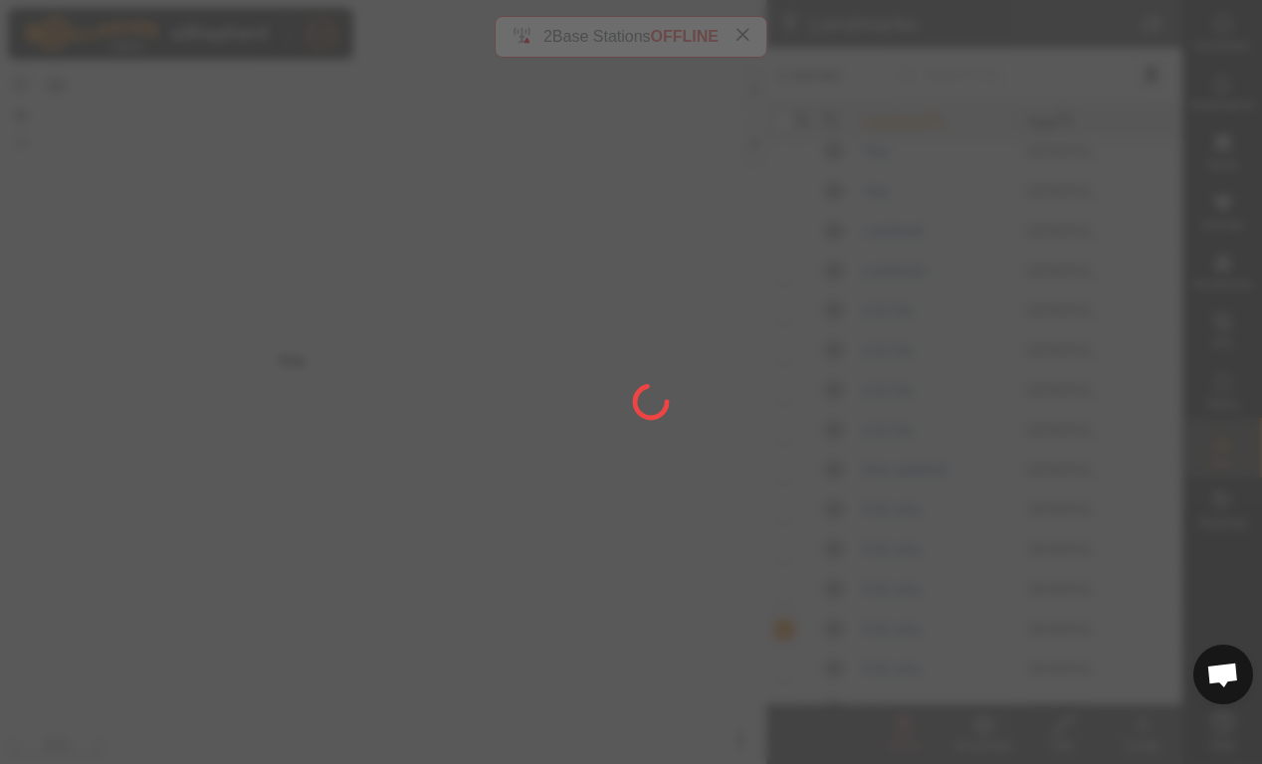
checkbox input "false"
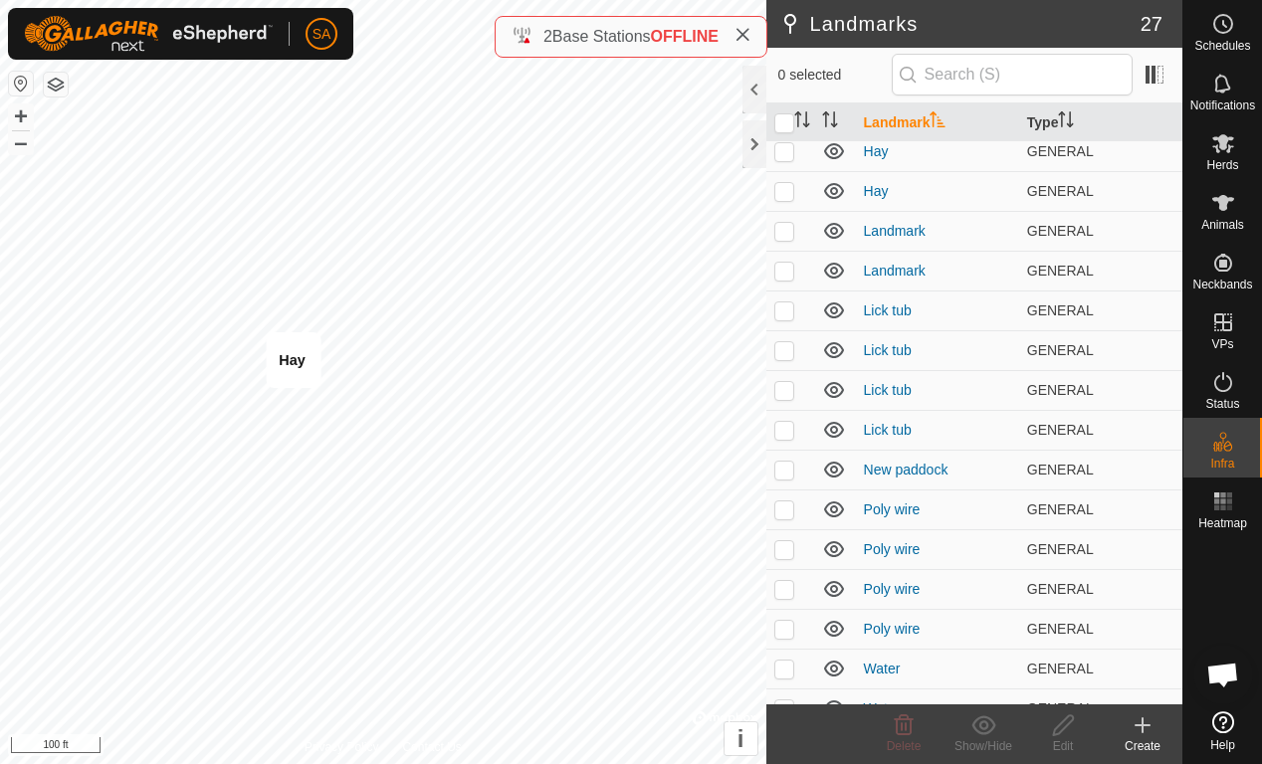
click at [780, 672] on p-checkbox at bounding box center [784, 669] width 20 height 16
click at [787, 668] on p-checkbox at bounding box center [784, 669] width 20 height 16
click at [783, 675] on p-checkbox at bounding box center [784, 669] width 20 height 16
click at [782, 672] on p-checkbox at bounding box center [784, 669] width 20 height 16
click at [778, 675] on p-checkbox at bounding box center [784, 669] width 20 height 16
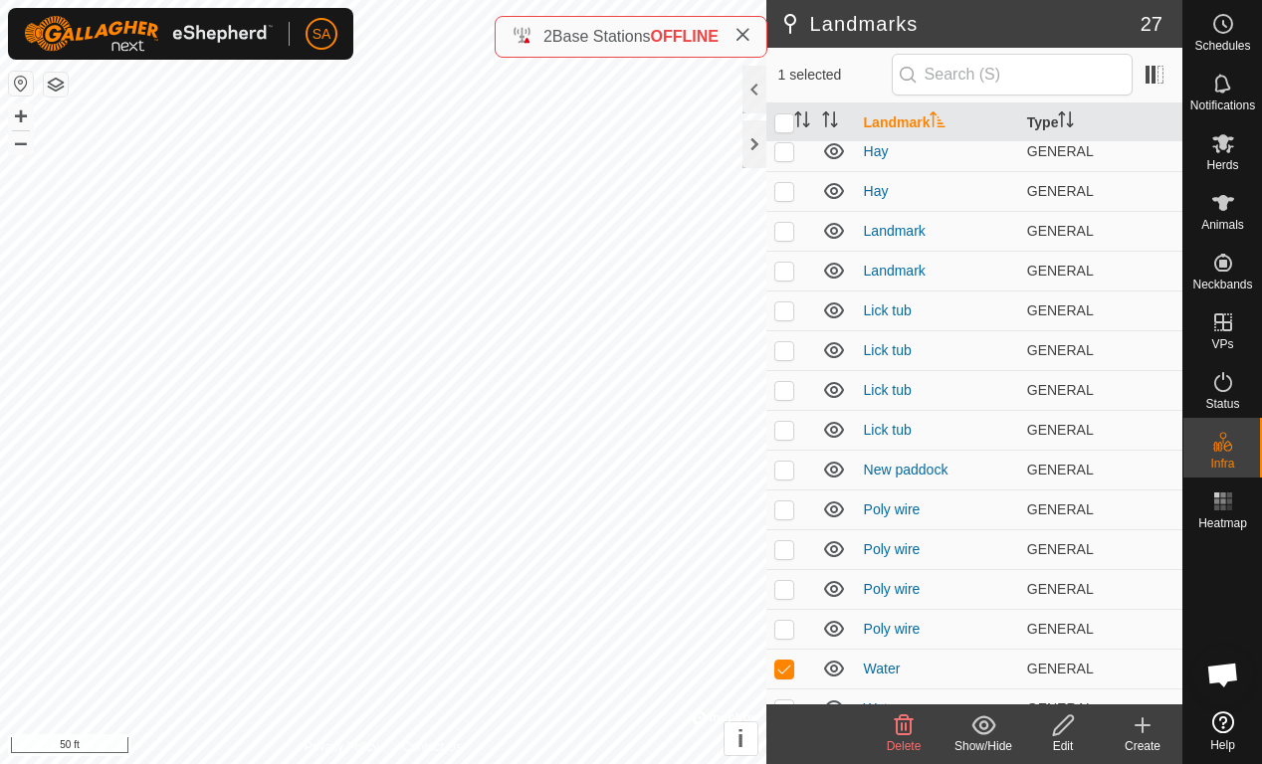
click at [902, 719] on icon at bounding box center [904, 725] width 19 height 20
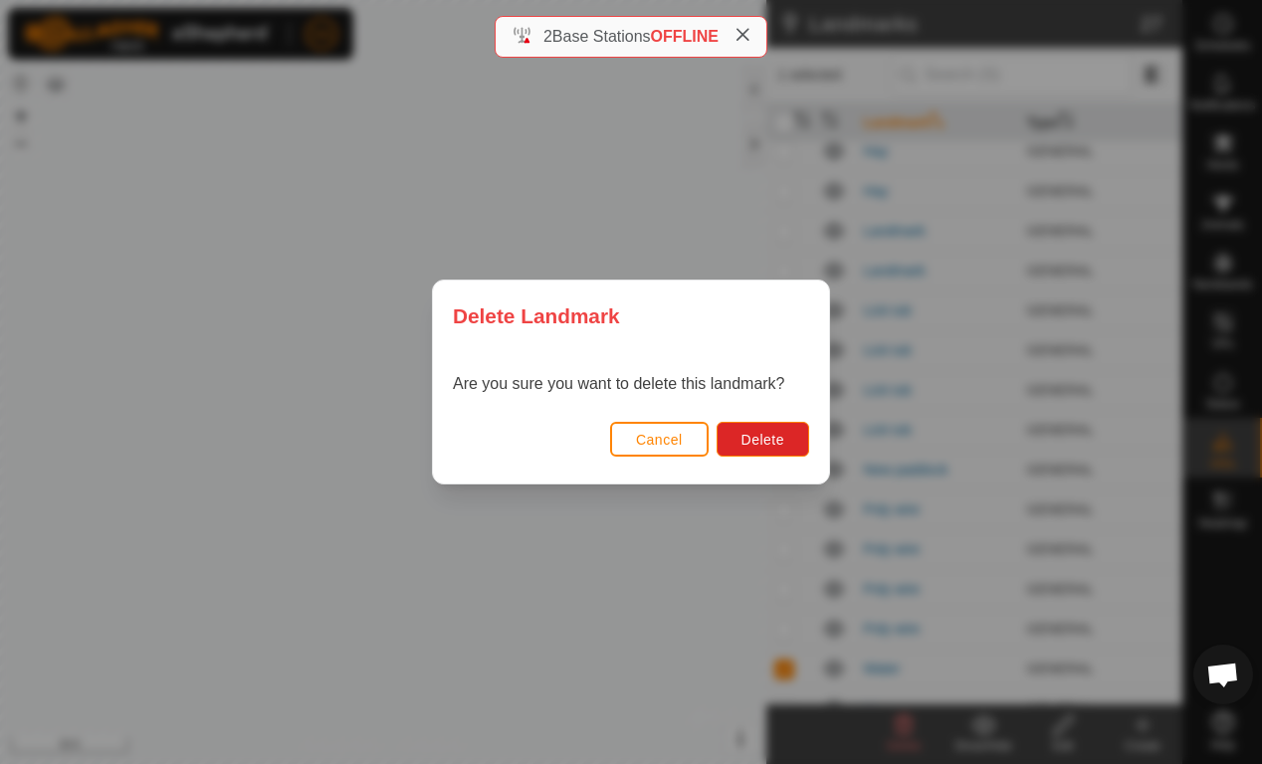
click at [766, 437] on span "Delete" at bounding box center [762, 440] width 43 height 16
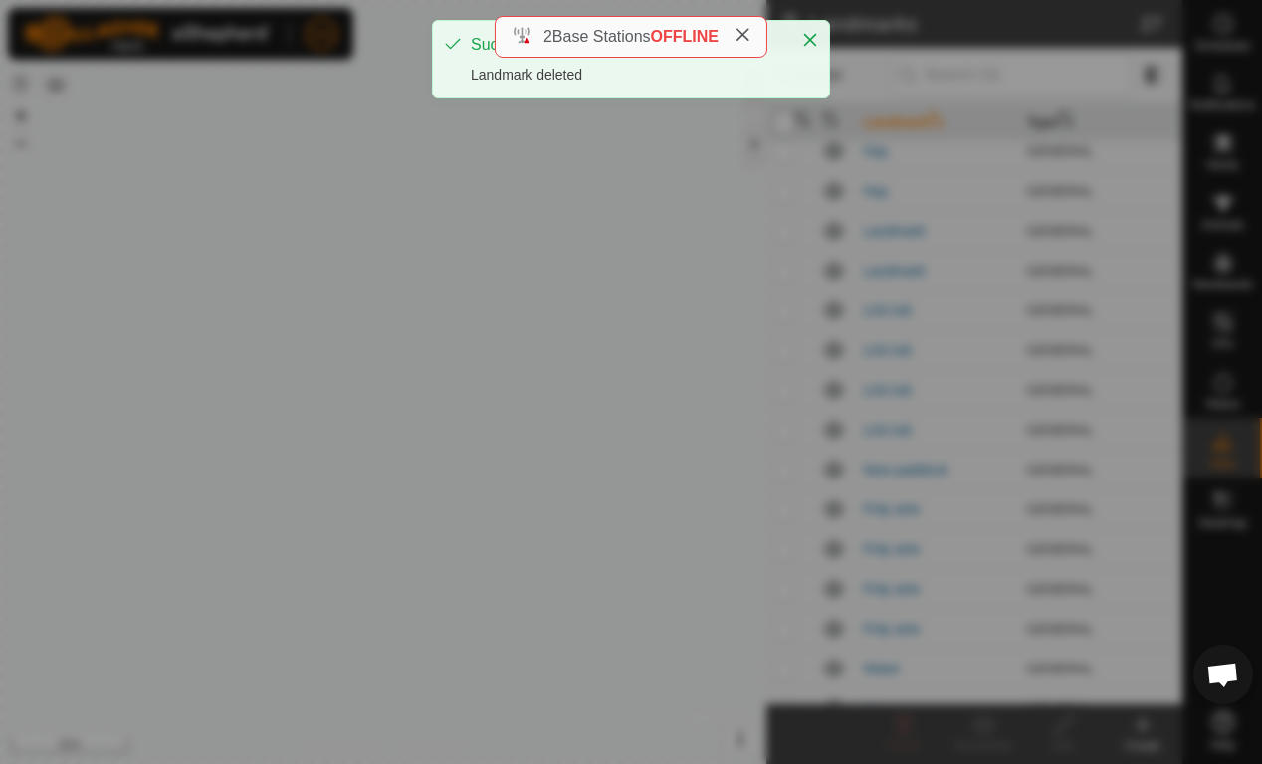
checkbox input "false"
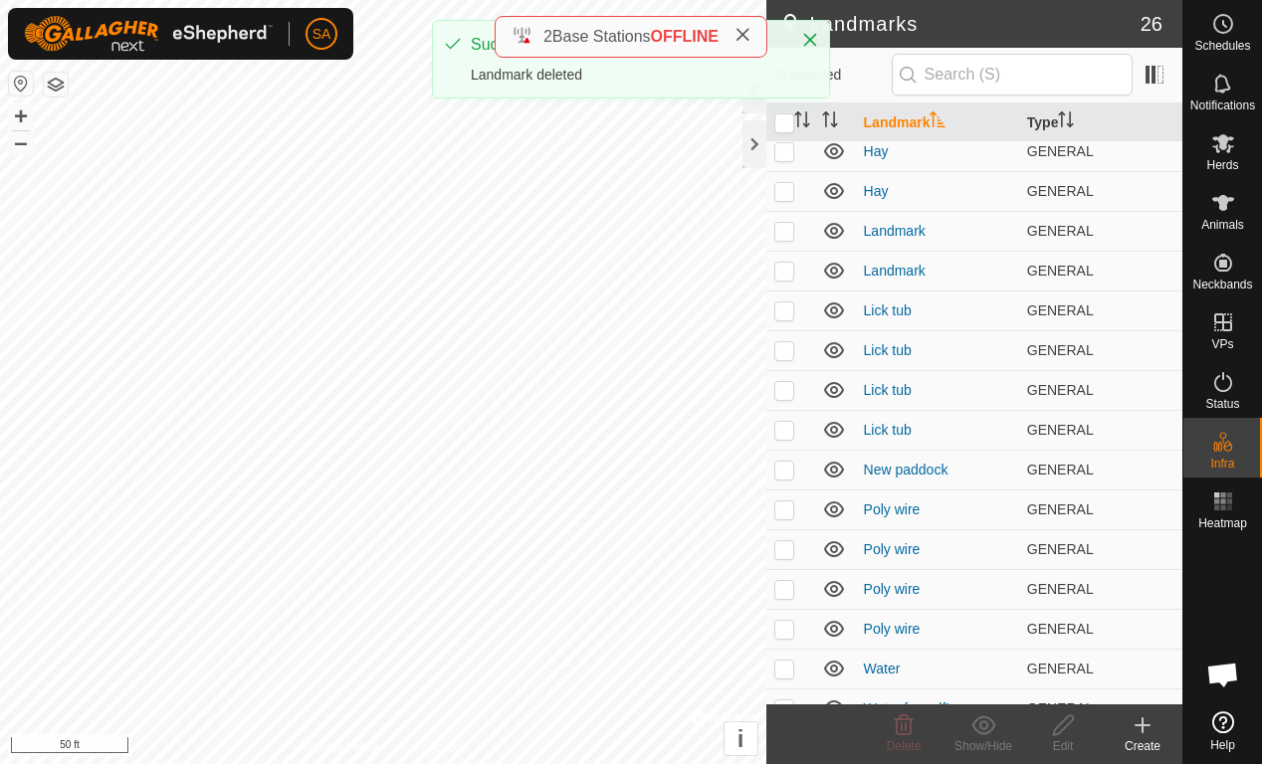
click at [782, 667] on p-checkbox at bounding box center [784, 669] width 20 height 16
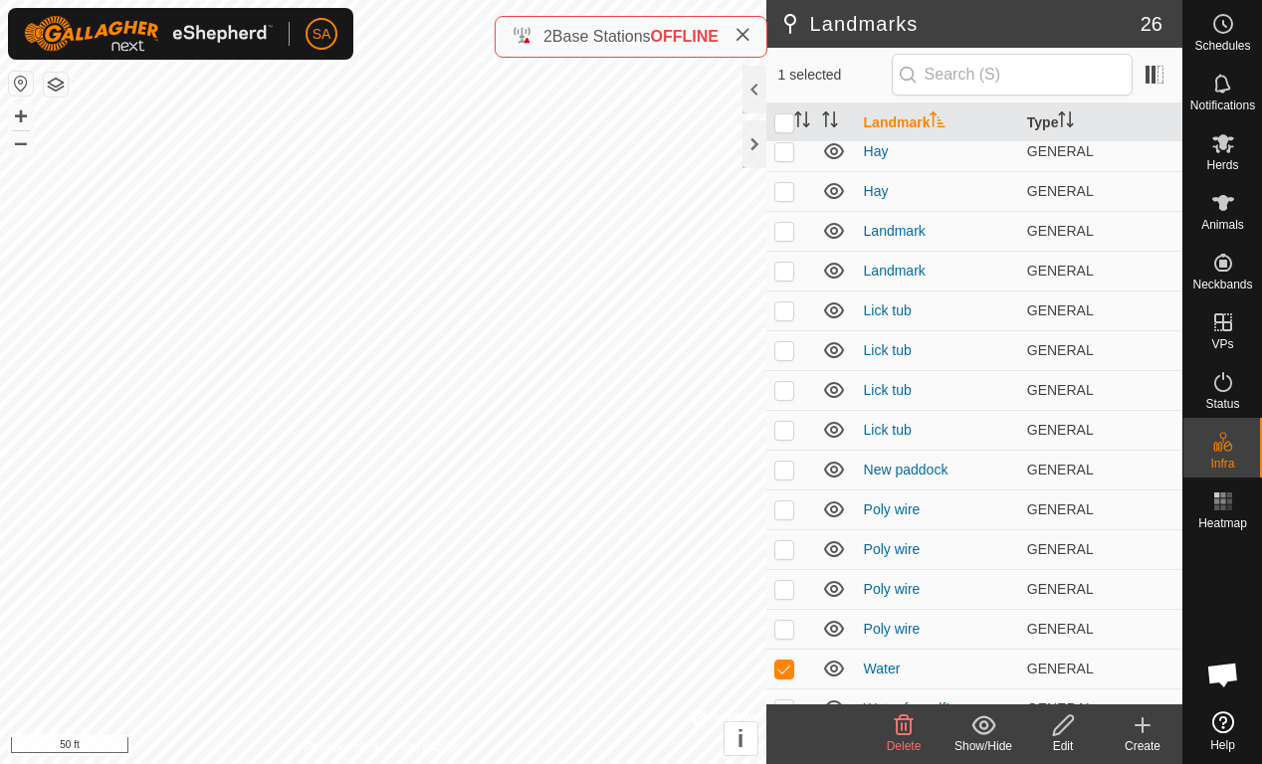
click at [895, 719] on icon at bounding box center [904, 725] width 24 height 24
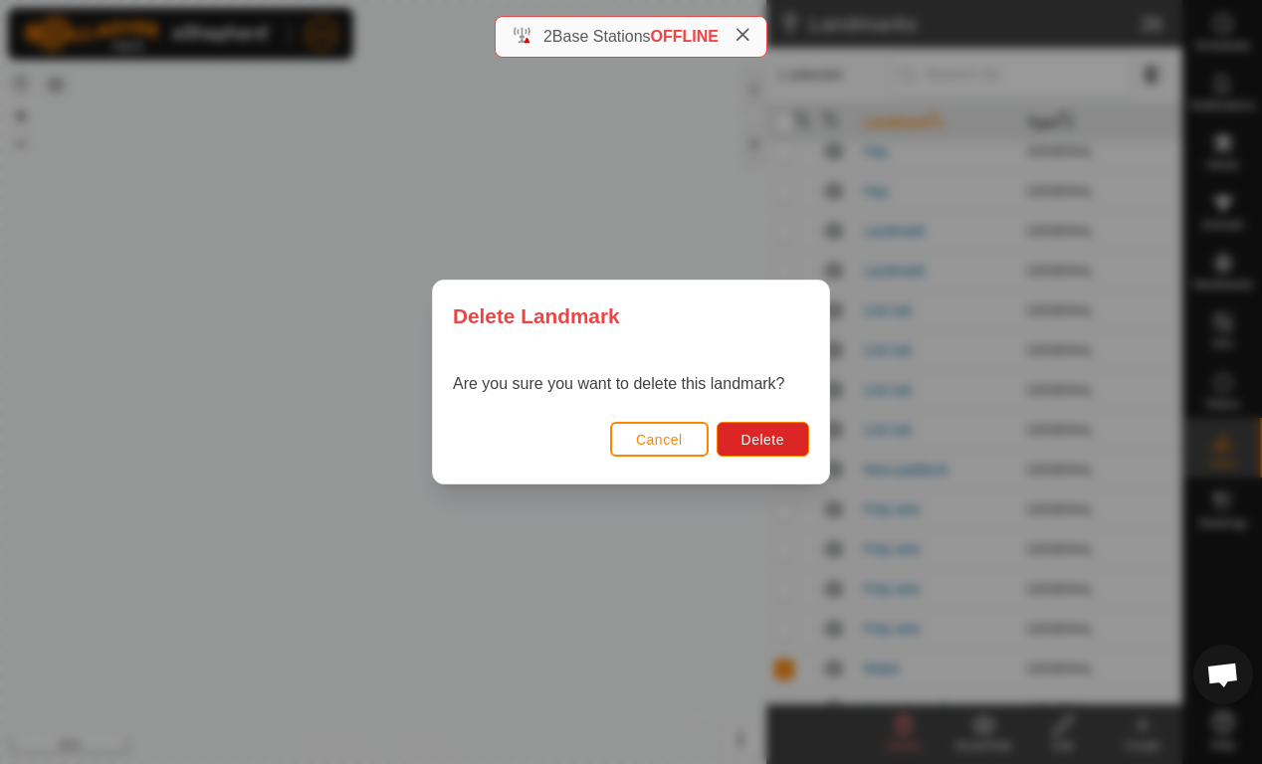
click at [766, 442] on span "Delete" at bounding box center [762, 440] width 43 height 16
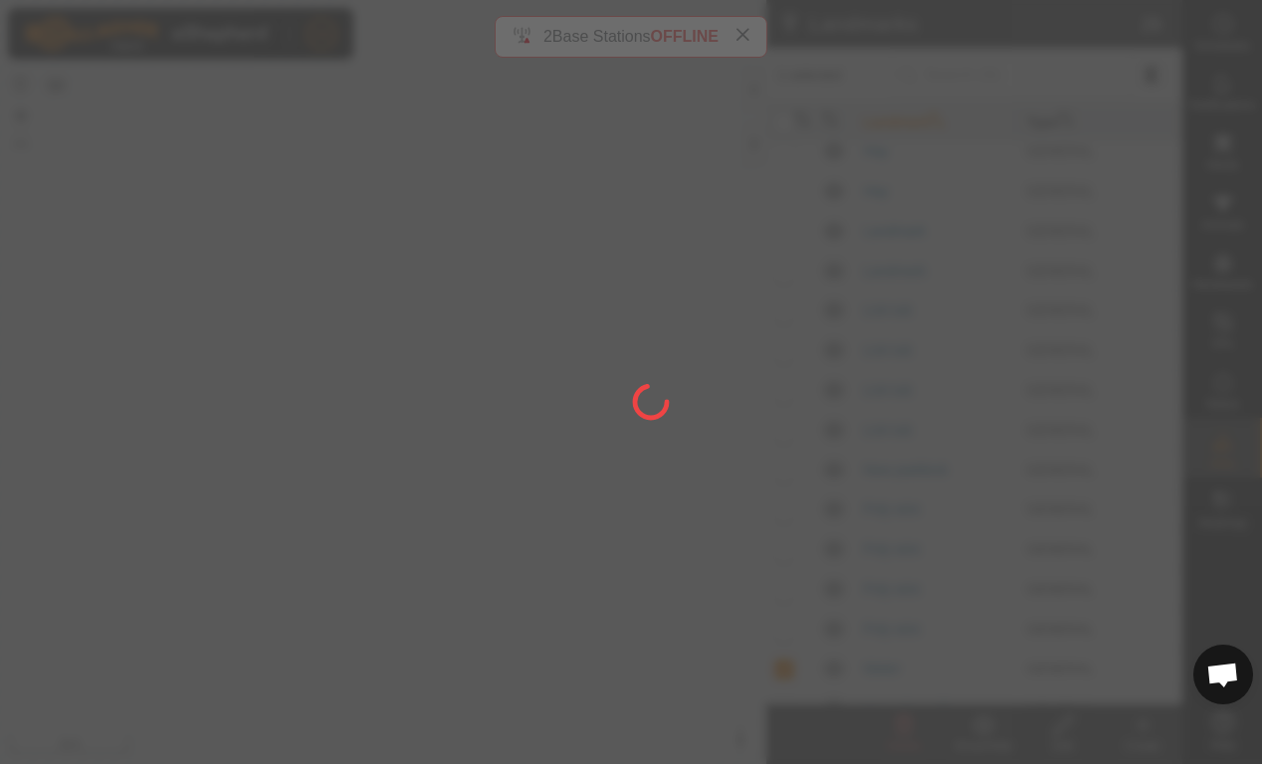
checkbox input "false"
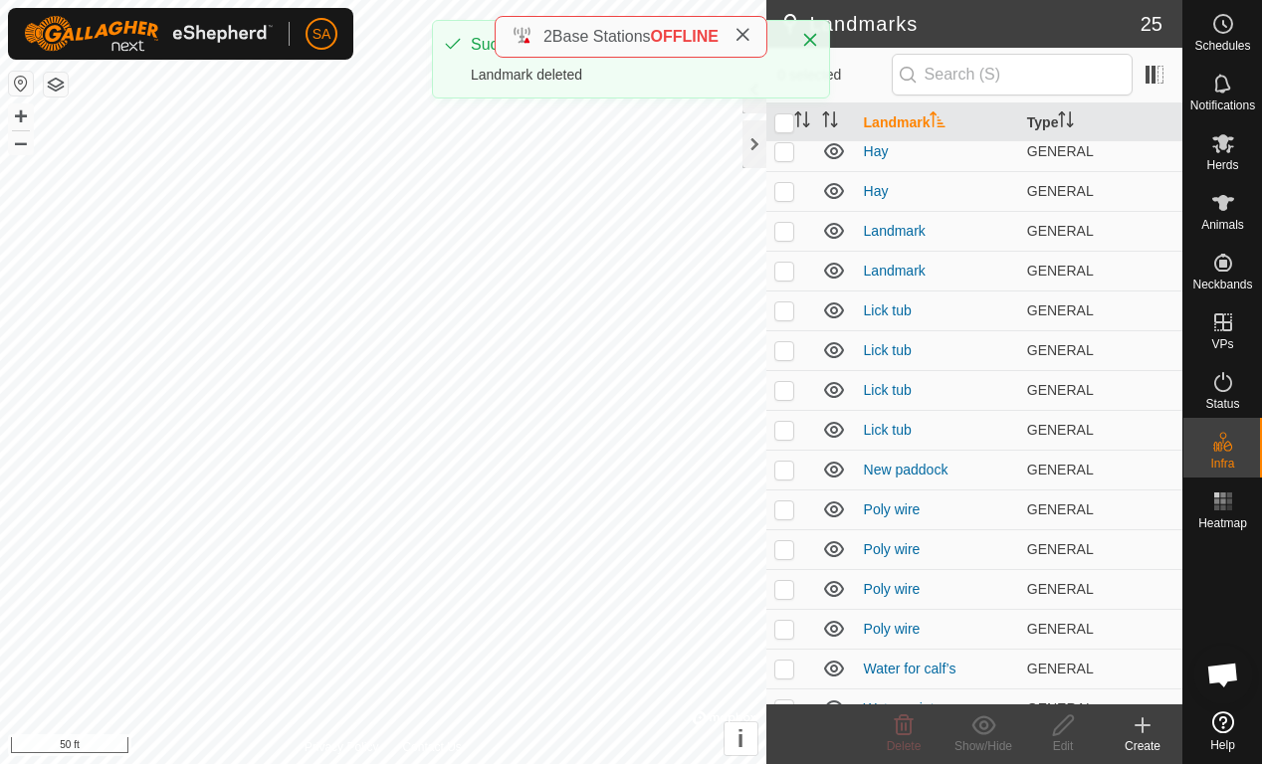
click at [787, 679] on td at bounding box center [790, 669] width 48 height 40
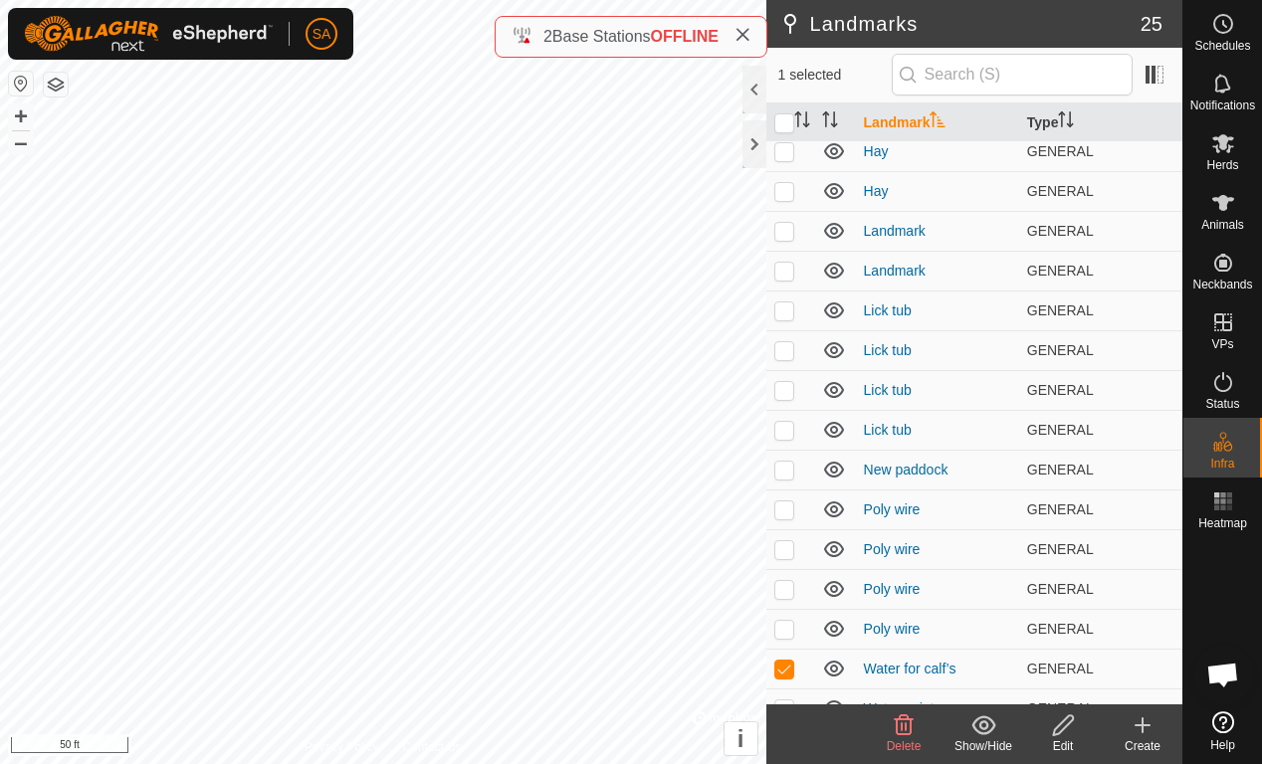
click at [898, 719] on icon at bounding box center [904, 725] width 24 height 24
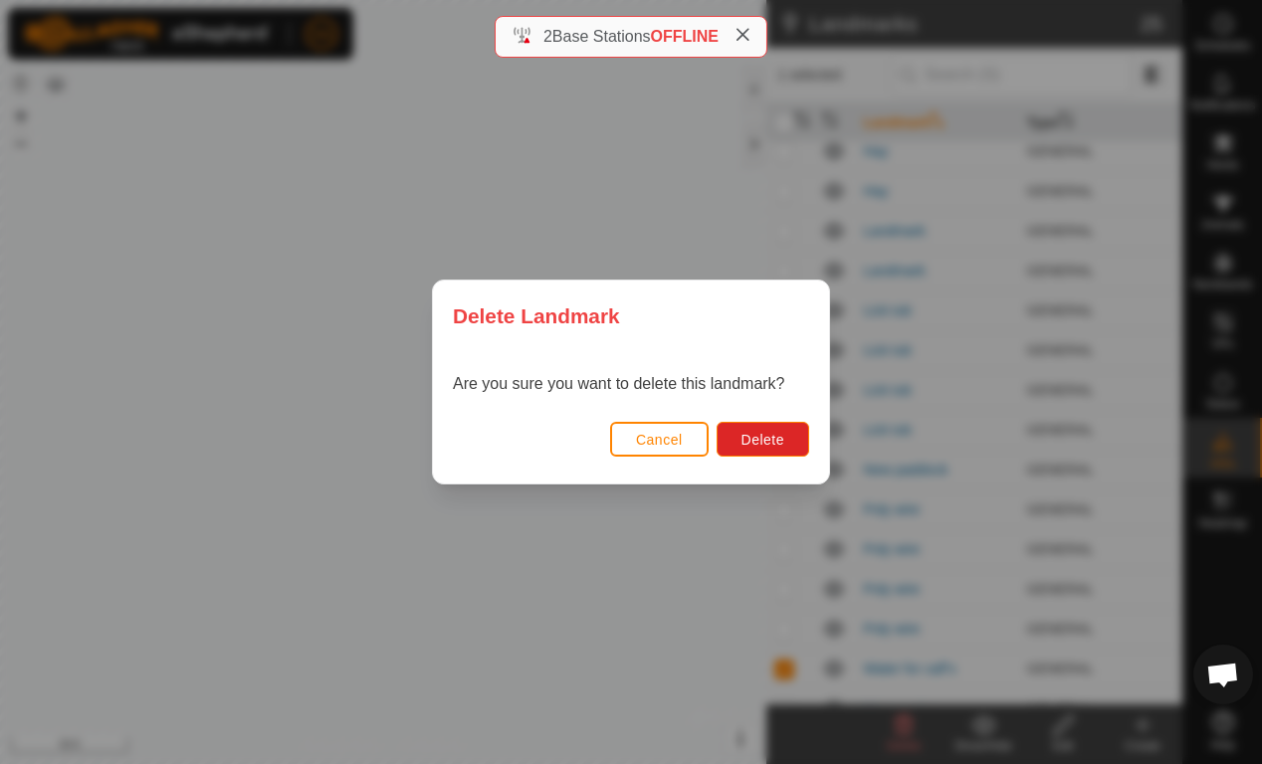
click at [771, 446] on span "Delete" at bounding box center [762, 440] width 43 height 16
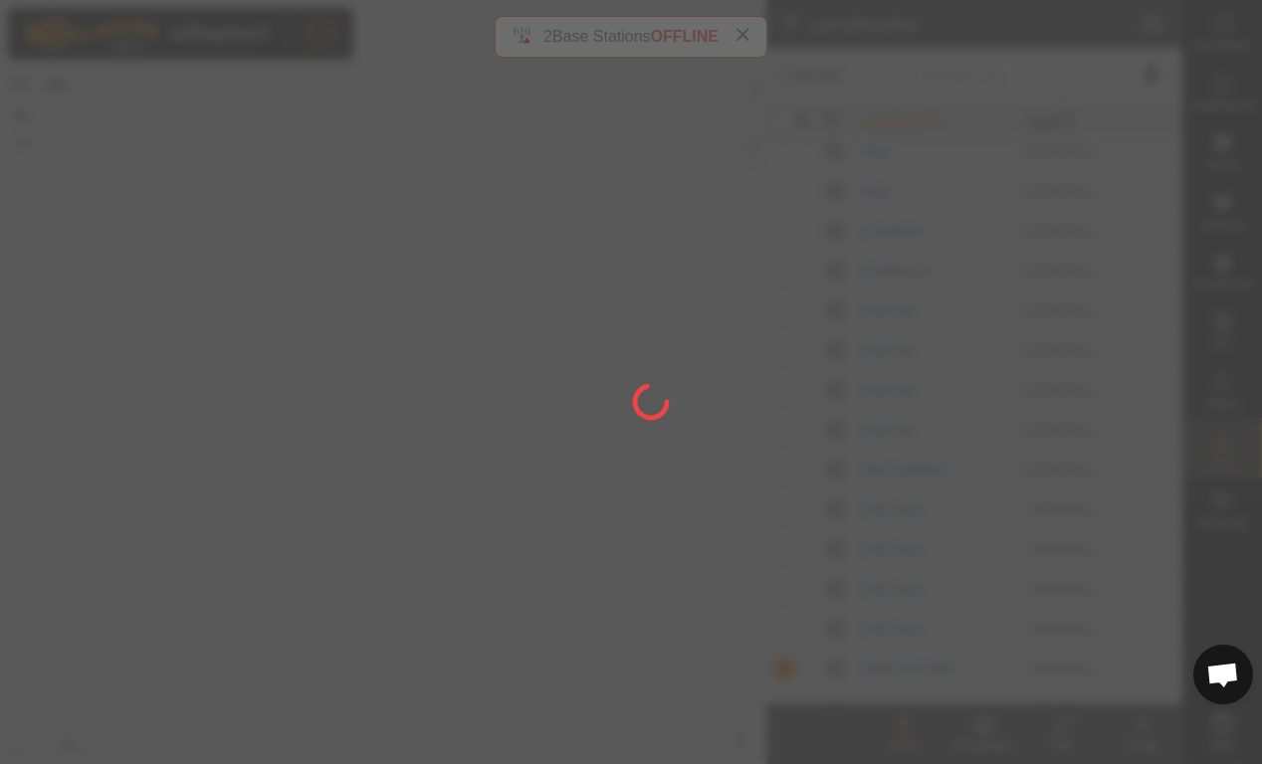
checkbox input "false"
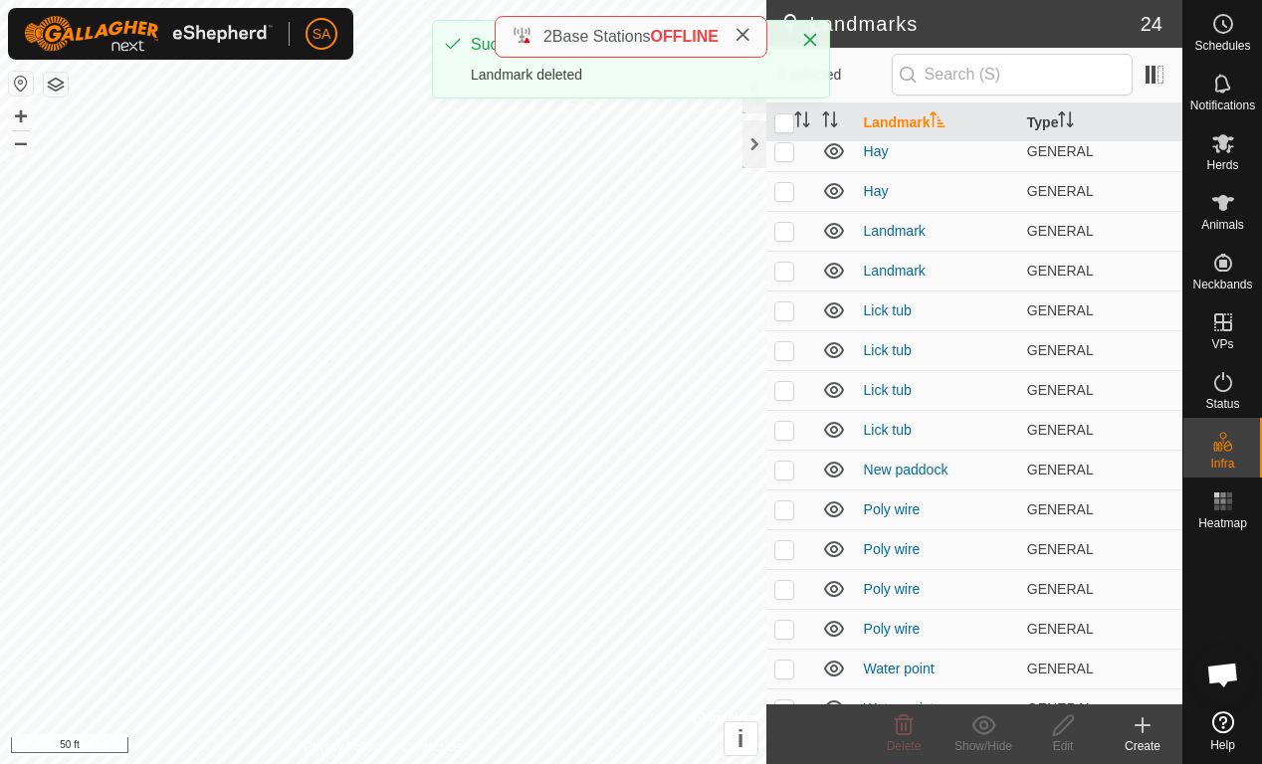
click at [783, 674] on p-checkbox at bounding box center [784, 669] width 20 height 16
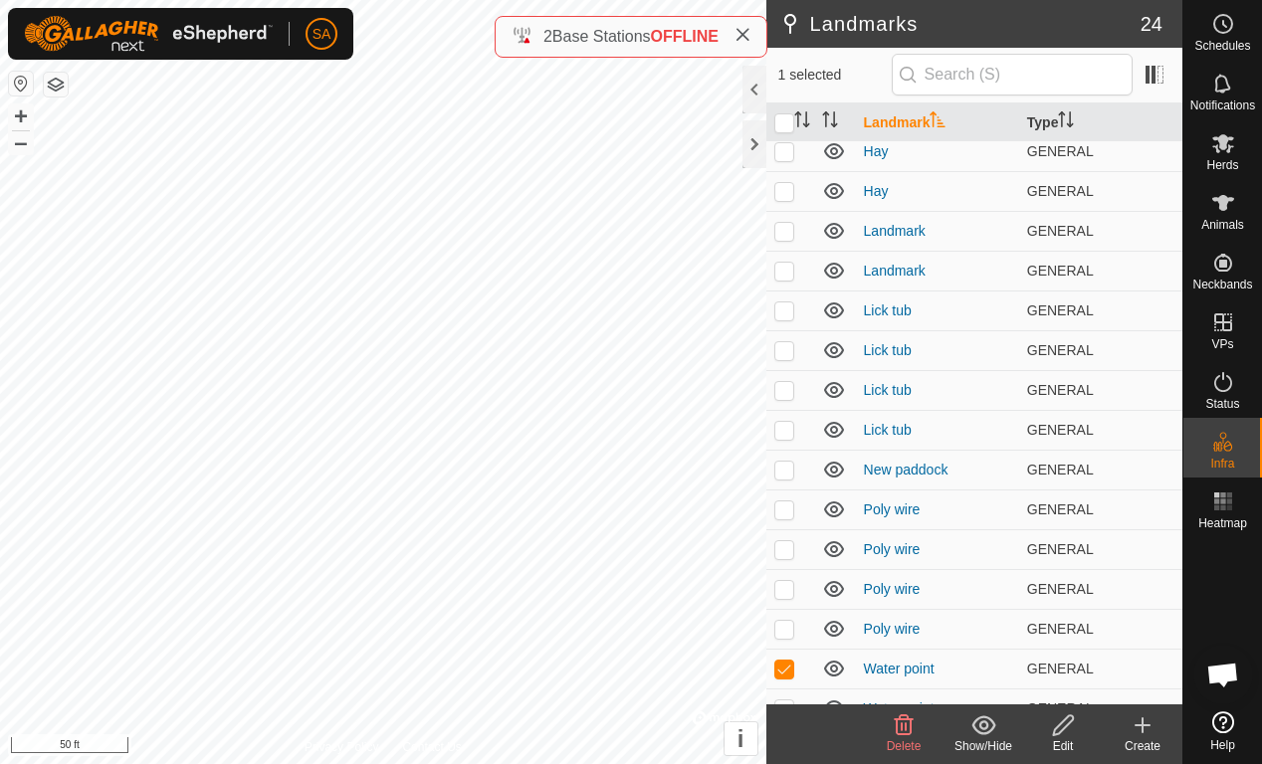
click at [787, 662] on p-checkbox at bounding box center [784, 669] width 20 height 16
checkbox input "false"
click at [779, 319] on td at bounding box center [790, 311] width 48 height 40
click at [985, 719] on icon at bounding box center [983, 724] width 24 height 19
click at [828, 316] on icon at bounding box center [834, 311] width 24 height 24
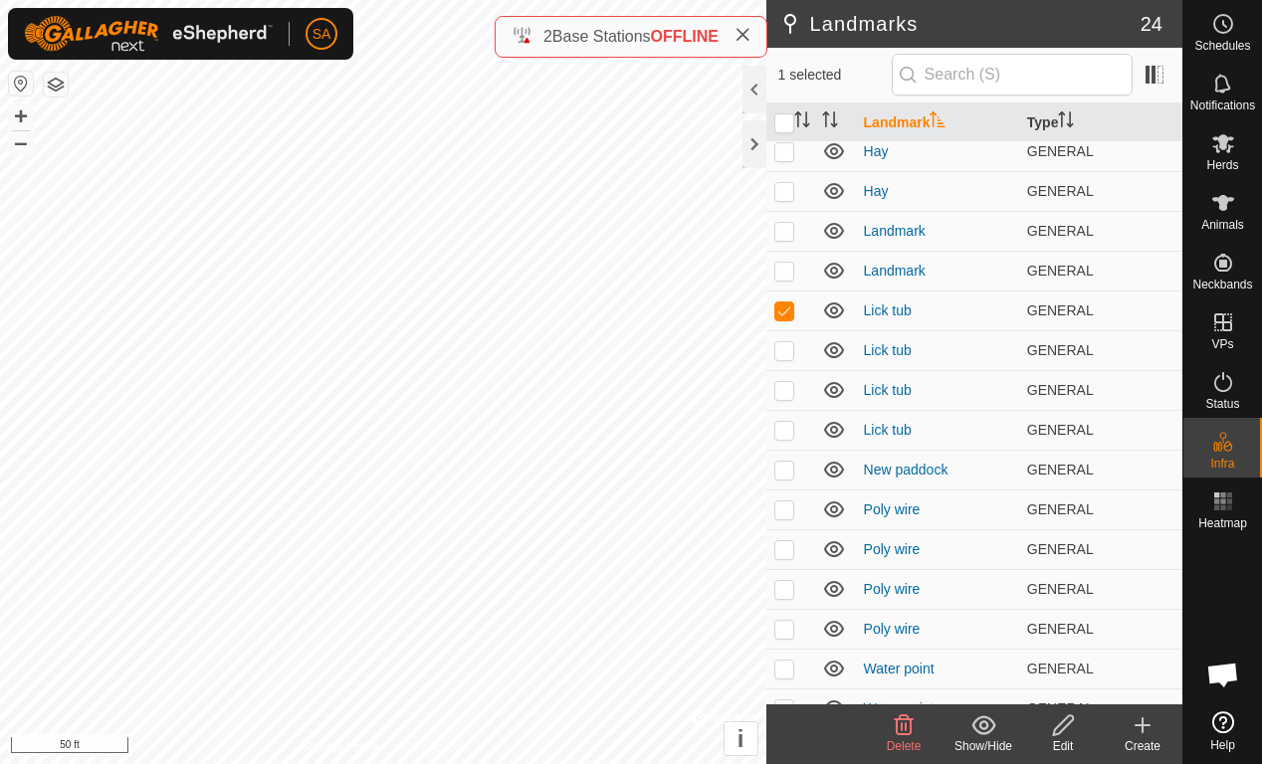
click at [908, 719] on icon at bounding box center [904, 725] width 24 height 24
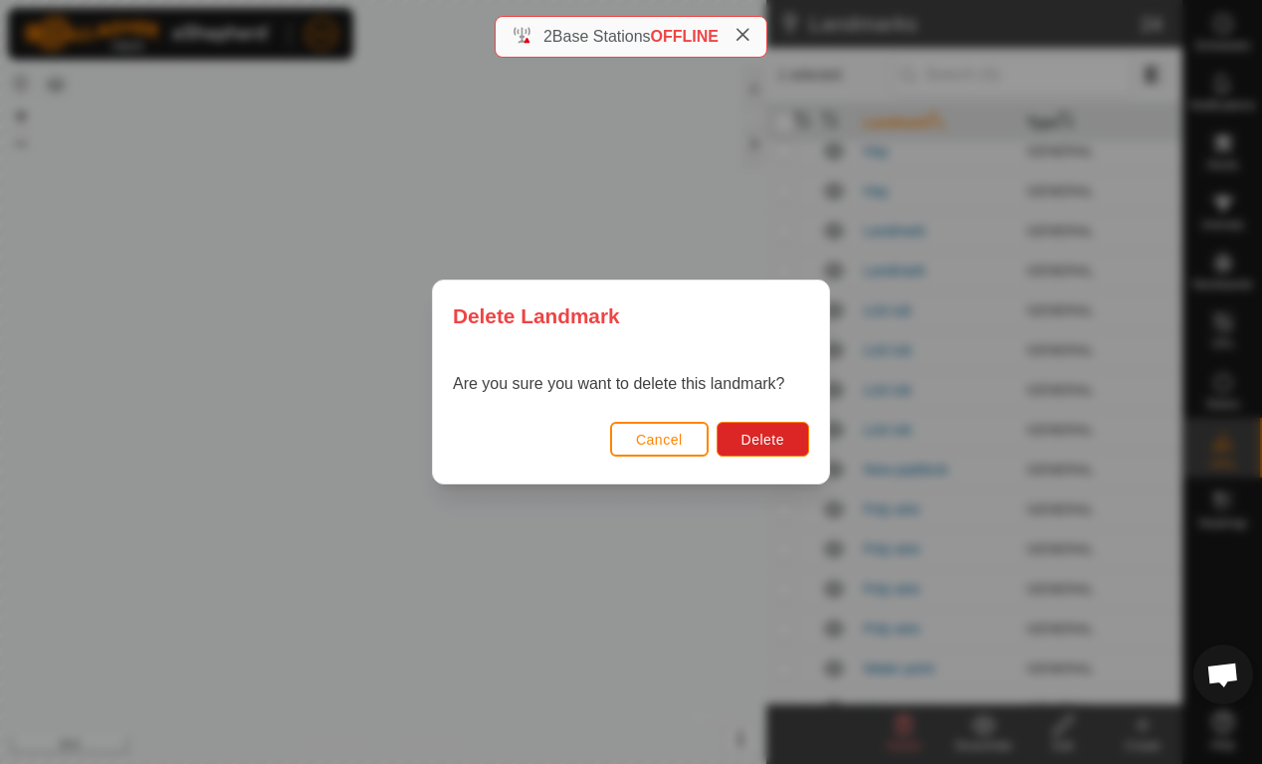
click at [777, 429] on button "Delete" at bounding box center [762, 439] width 93 height 35
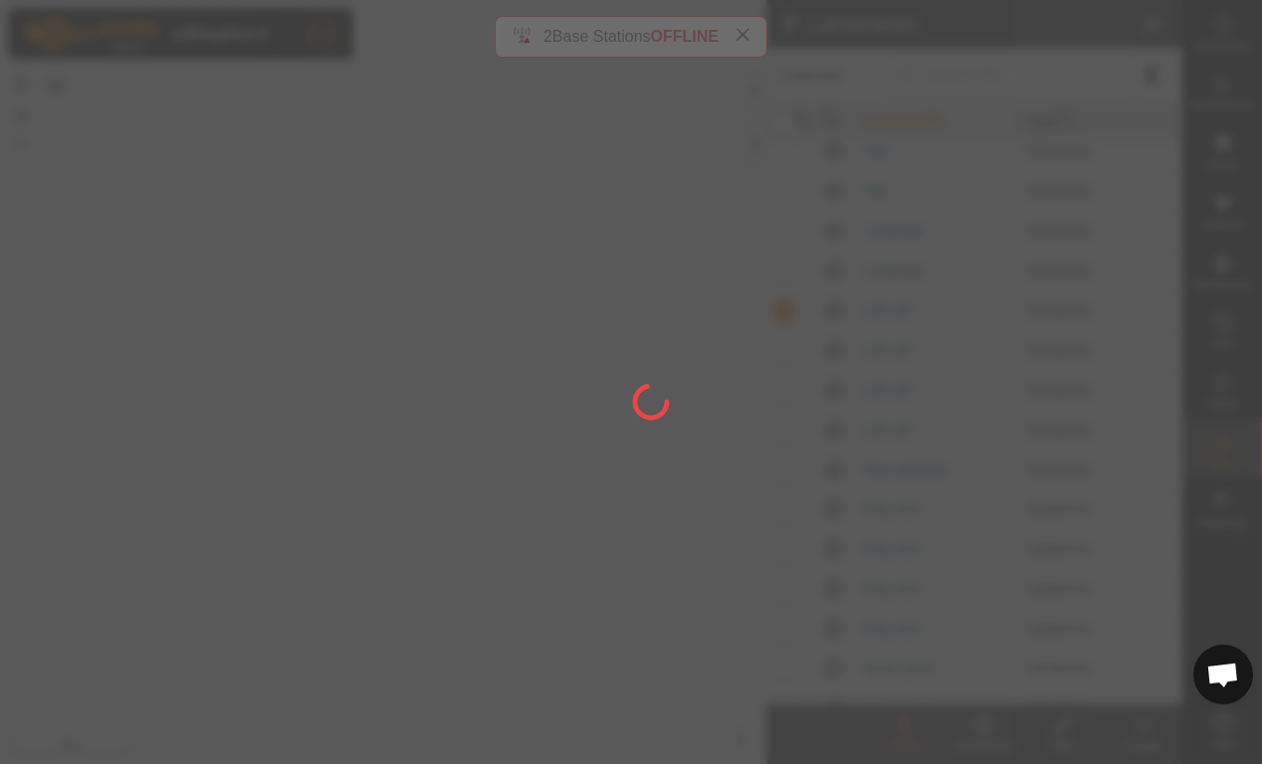
checkbox input "false"
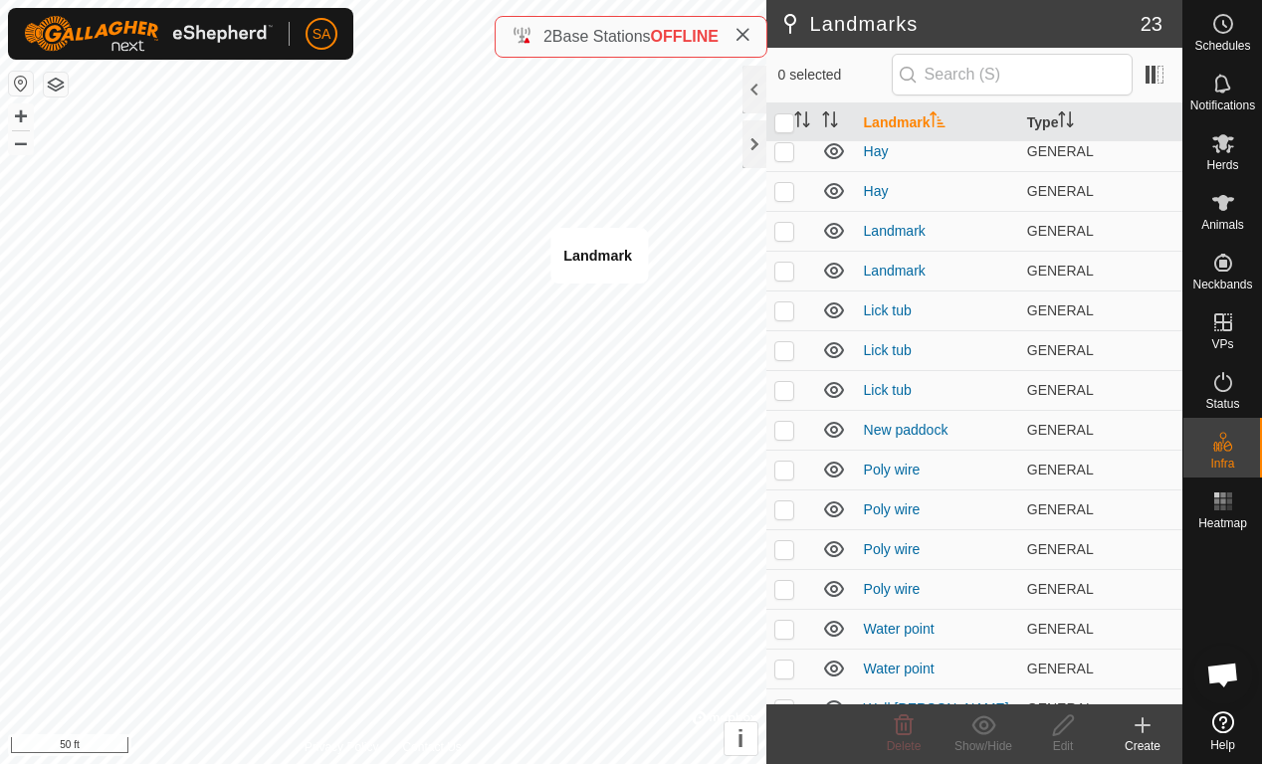
click at [781, 576] on td at bounding box center [790, 589] width 48 height 40
click at [781, 575] on td at bounding box center [790, 589] width 48 height 40
checkbox input "false"
click at [781, 197] on p-checkbox at bounding box center [784, 191] width 20 height 16
click at [902, 719] on icon at bounding box center [904, 725] width 19 height 20
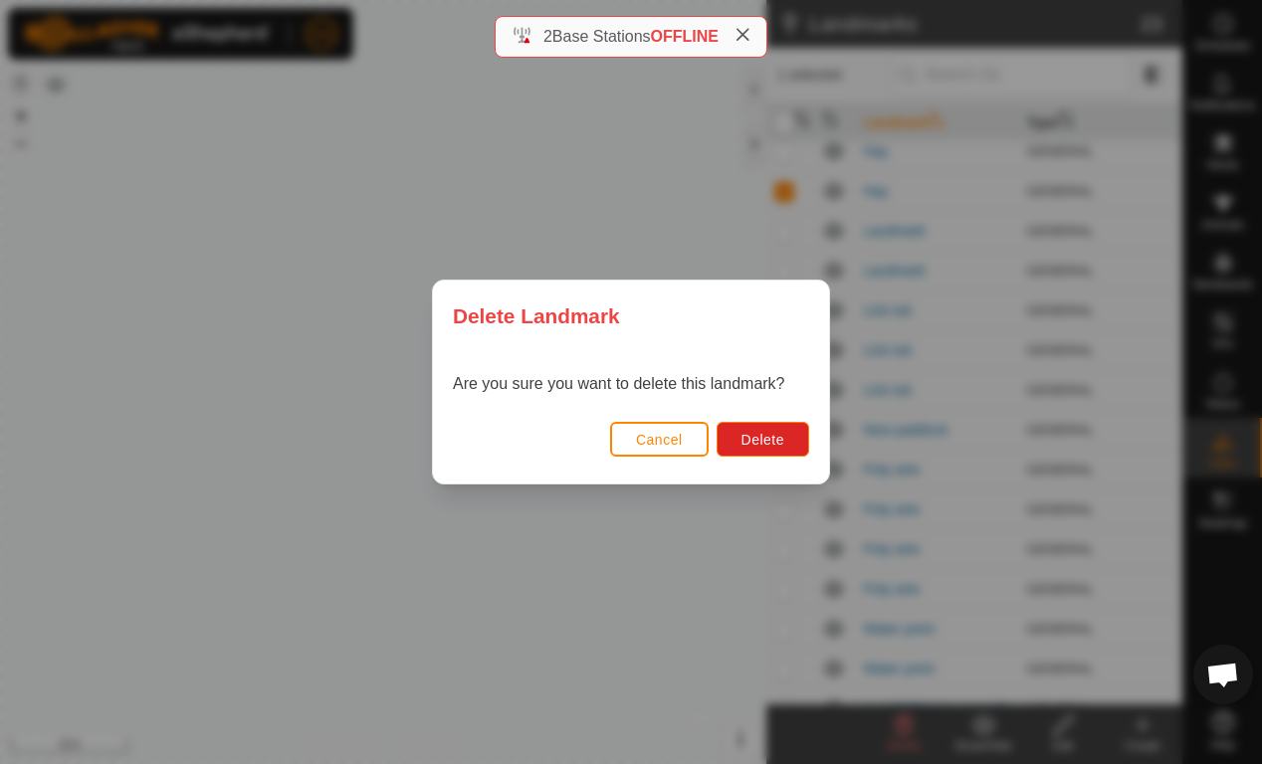
click at [762, 453] on button "Delete" at bounding box center [762, 439] width 93 height 35
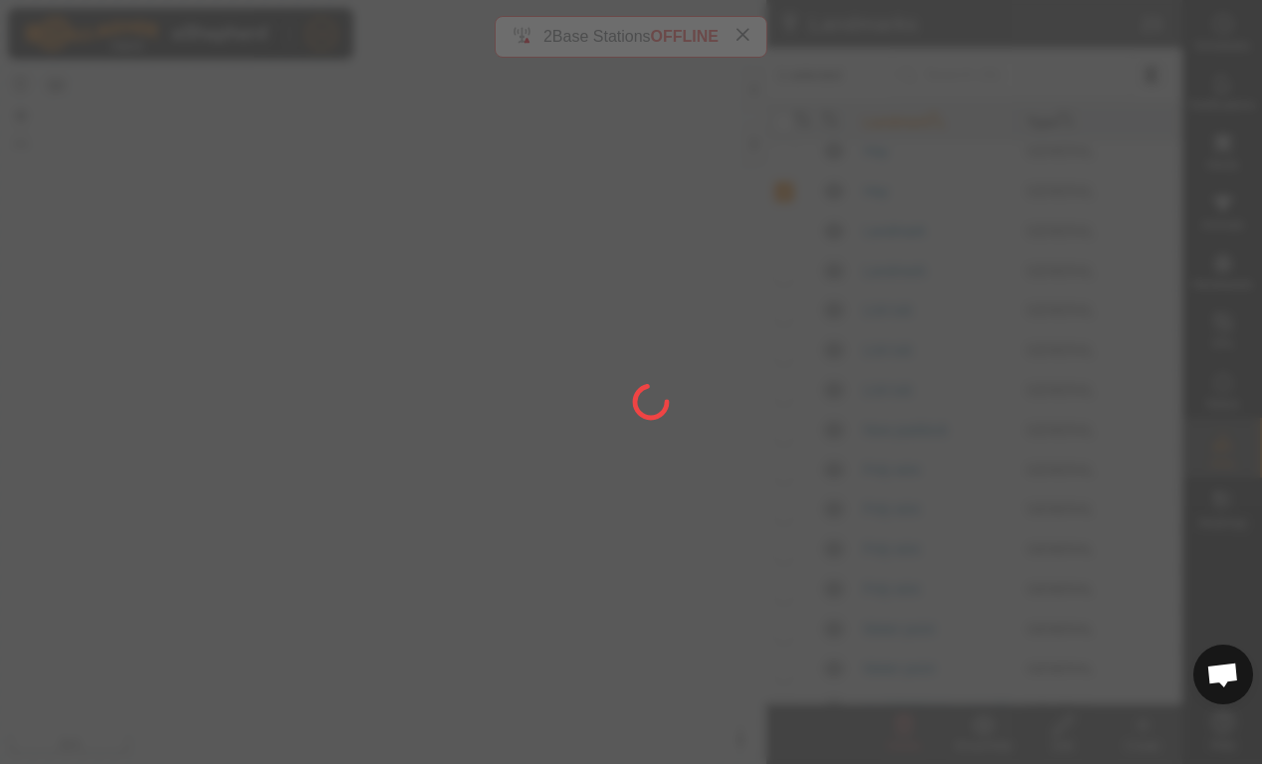
checkbox input "false"
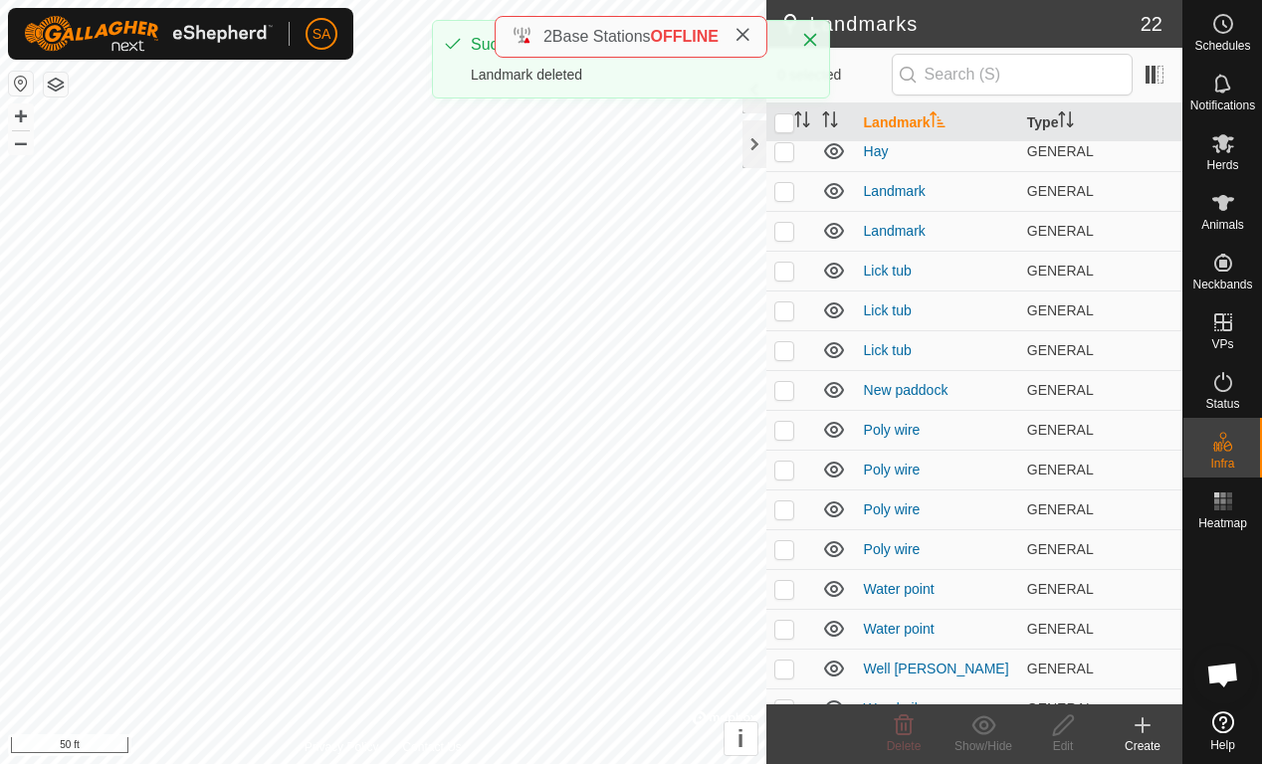
click at [779, 200] on td at bounding box center [790, 191] width 48 height 40
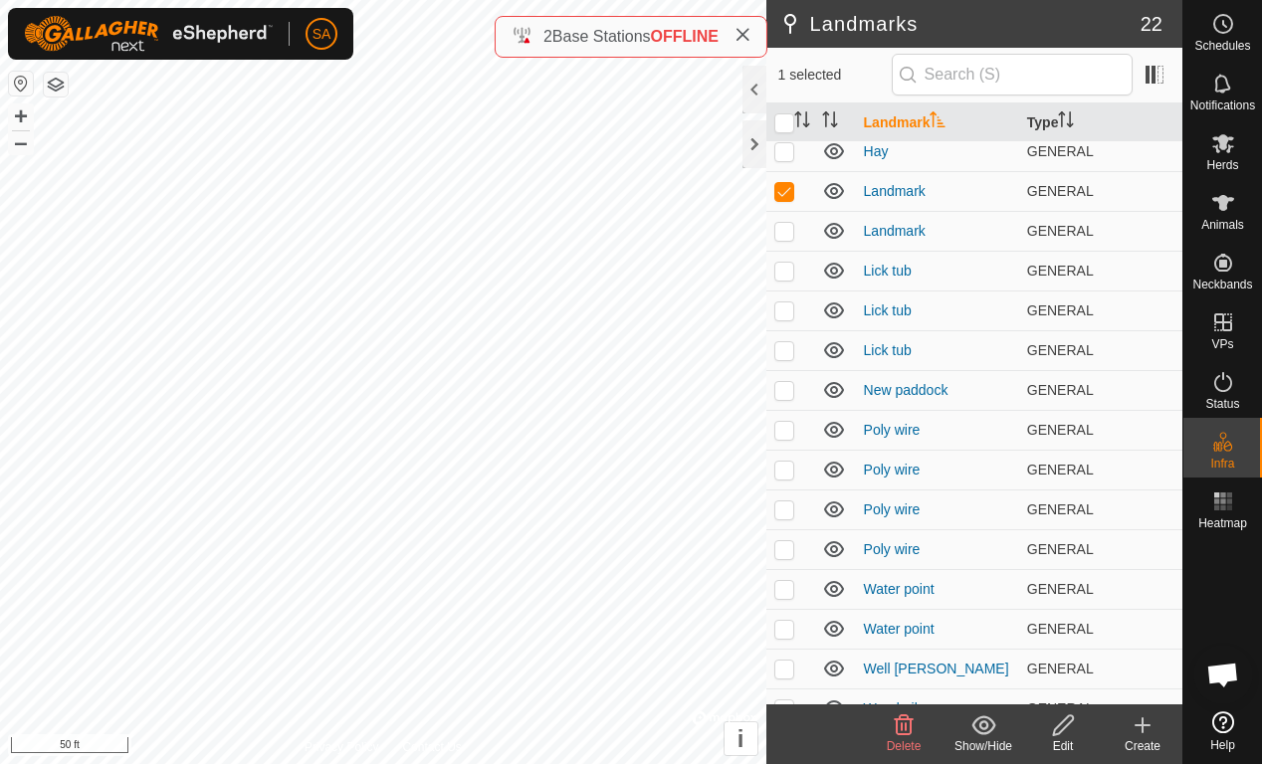
click at [897, 719] on icon at bounding box center [904, 725] width 19 height 20
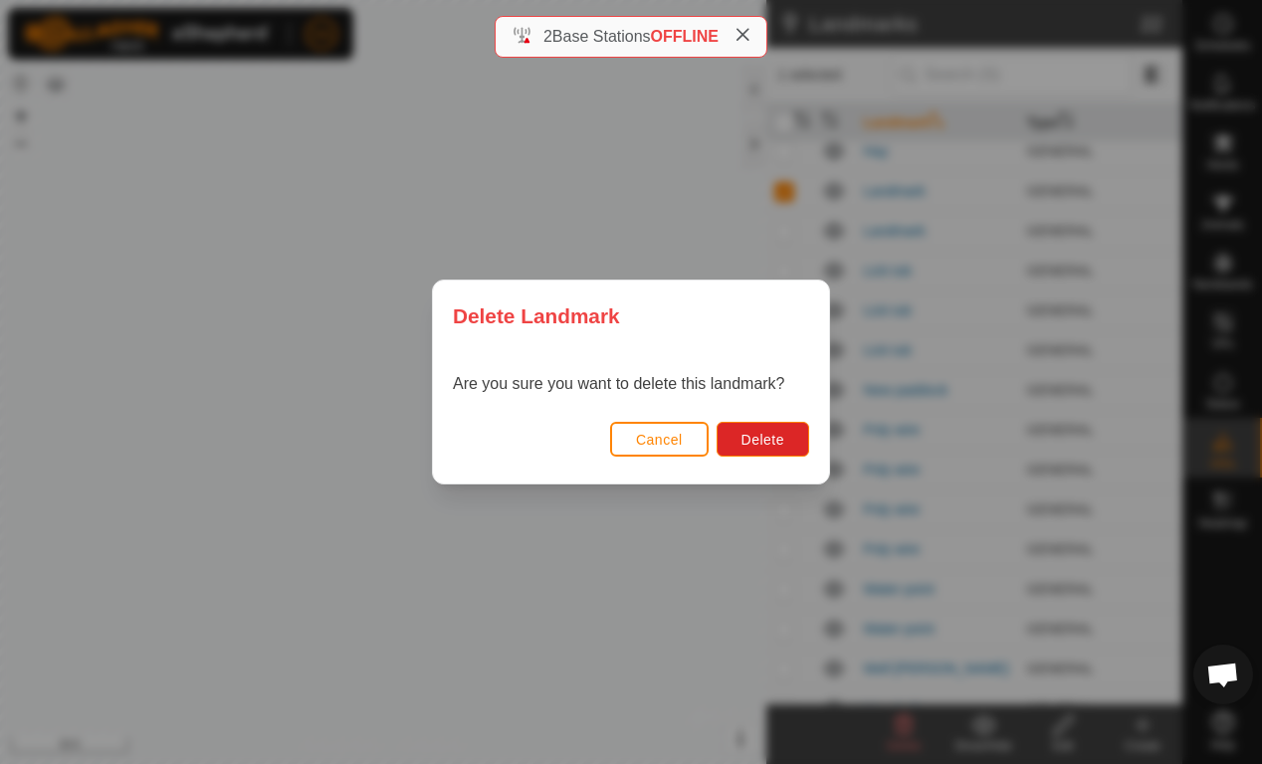
click at [773, 448] on span "Delete" at bounding box center [762, 440] width 43 height 16
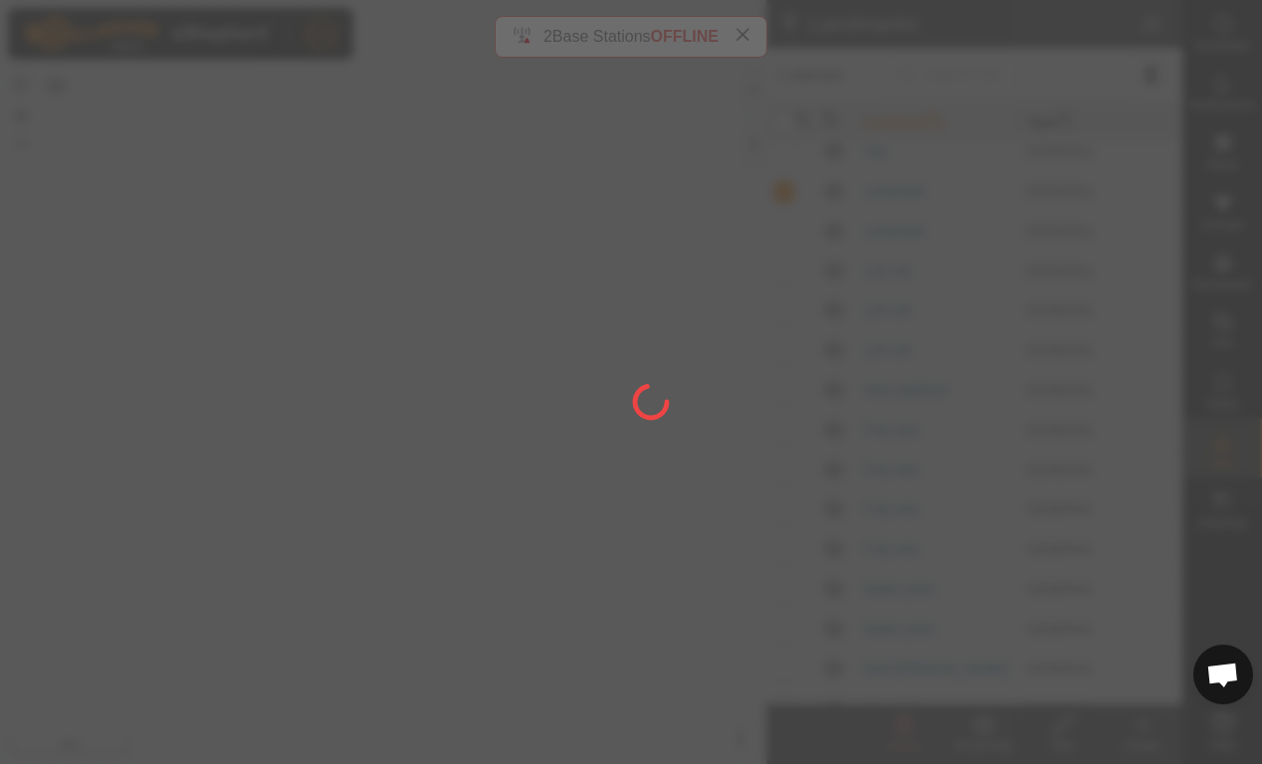
checkbox input "false"
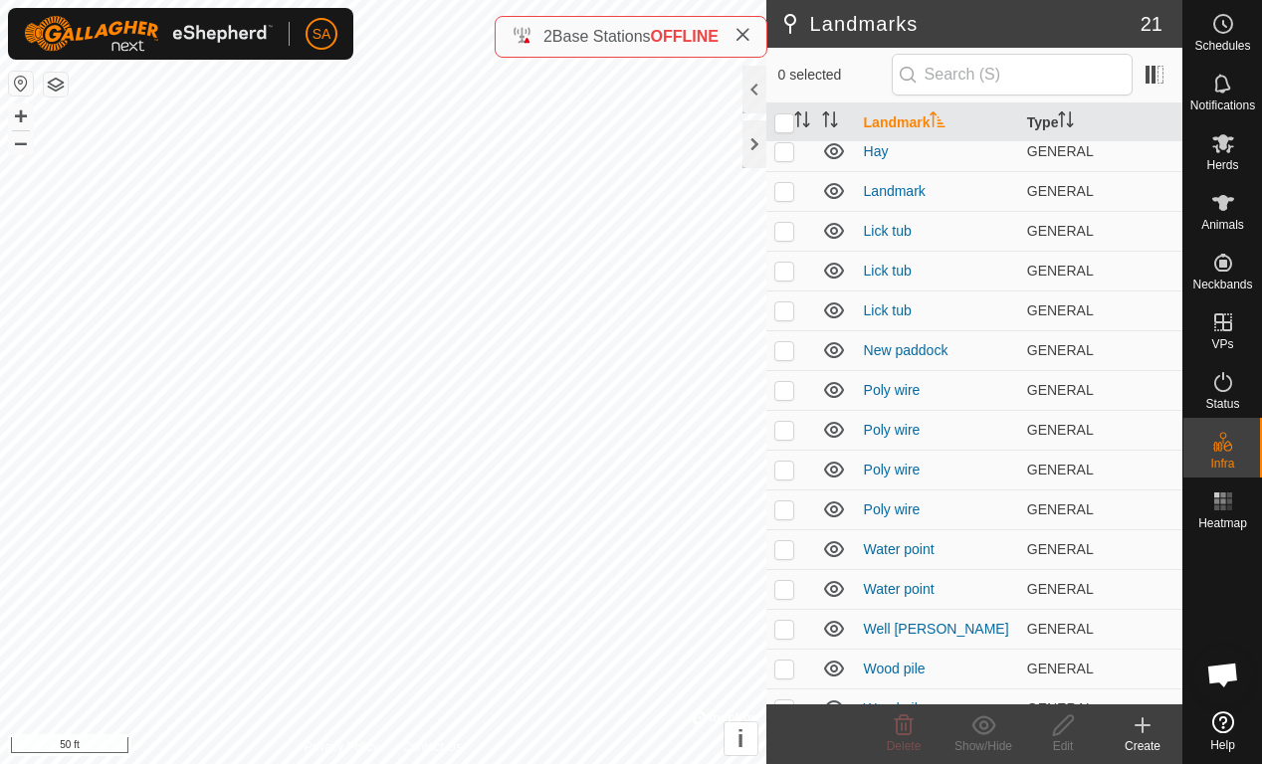
click at [783, 593] on p-checkbox at bounding box center [784, 589] width 20 height 16
click at [789, 586] on p-checkbox at bounding box center [784, 589] width 20 height 16
checkbox input "false"
click at [787, 512] on p-checkbox at bounding box center [784, 510] width 20 height 16
click at [902, 719] on icon at bounding box center [904, 725] width 19 height 20
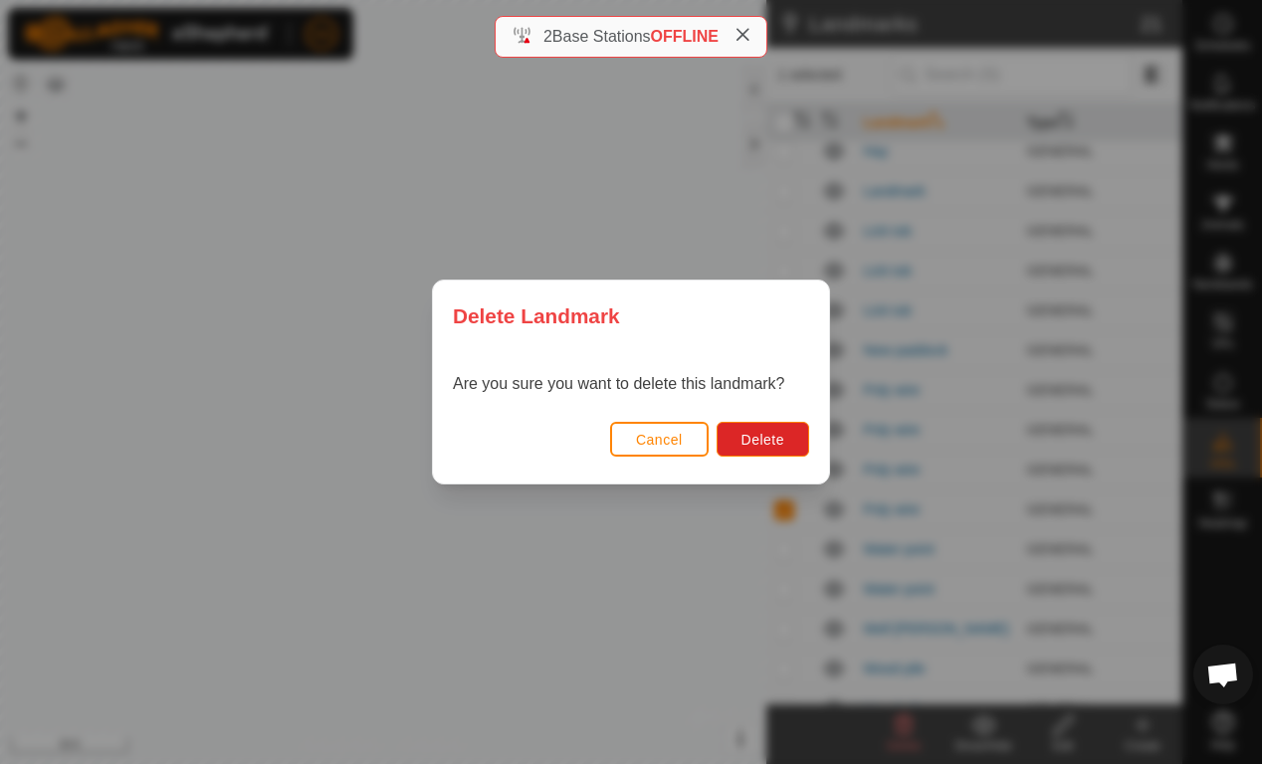
click at [767, 447] on span "Delete" at bounding box center [762, 440] width 43 height 16
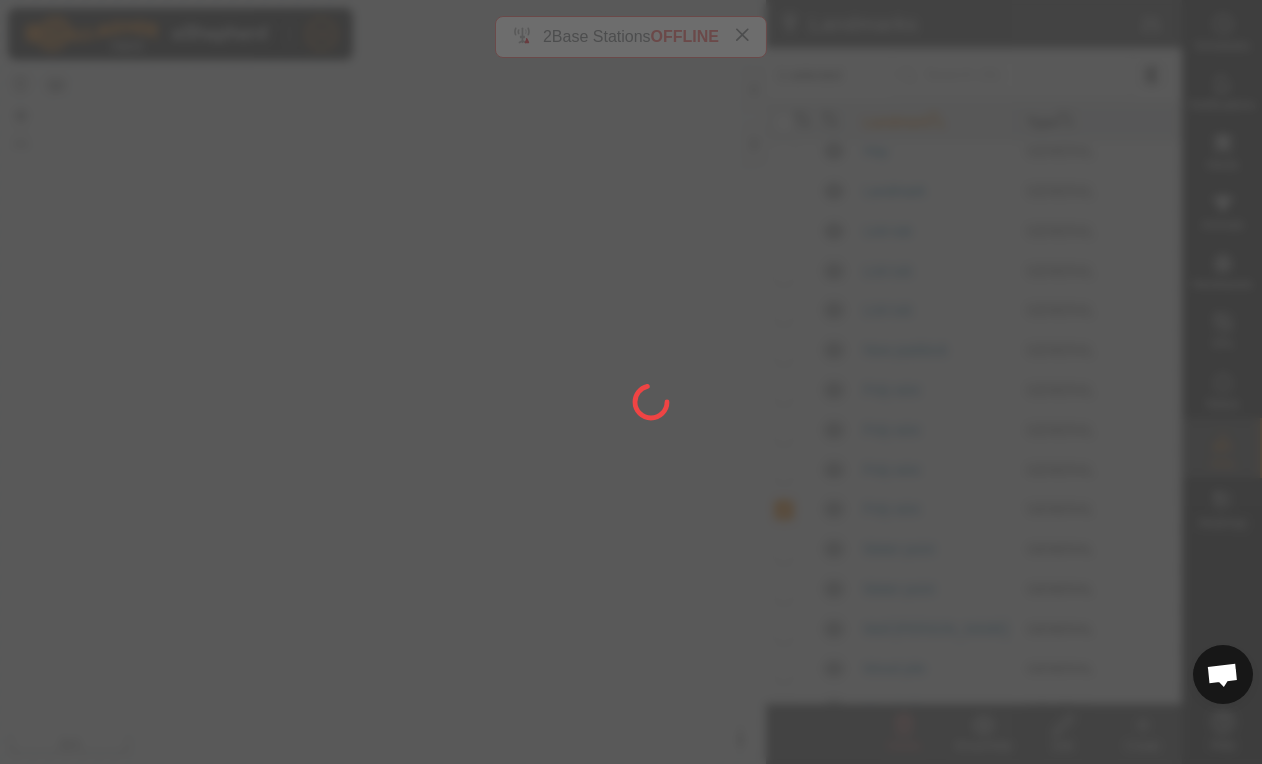
checkbox input "false"
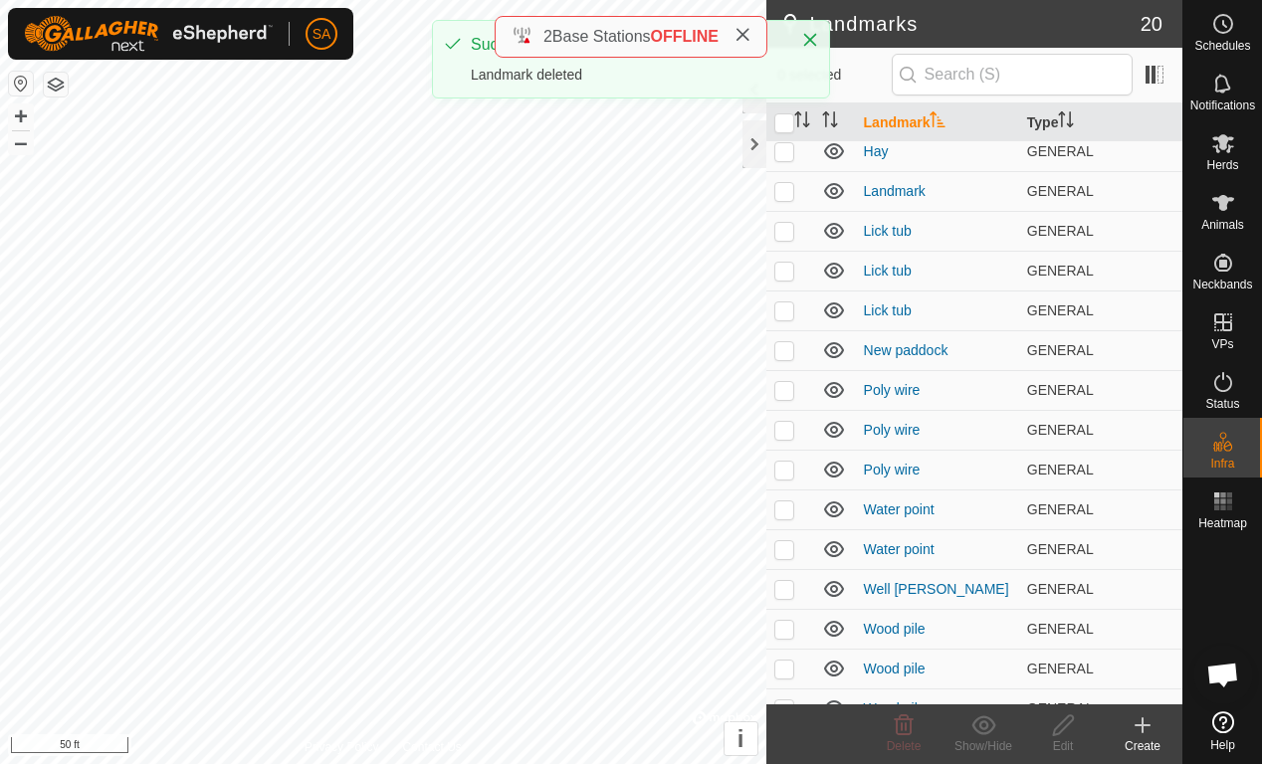
click at [780, 474] on p-checkbox at bounding box center [784, 470] width 20 height 16
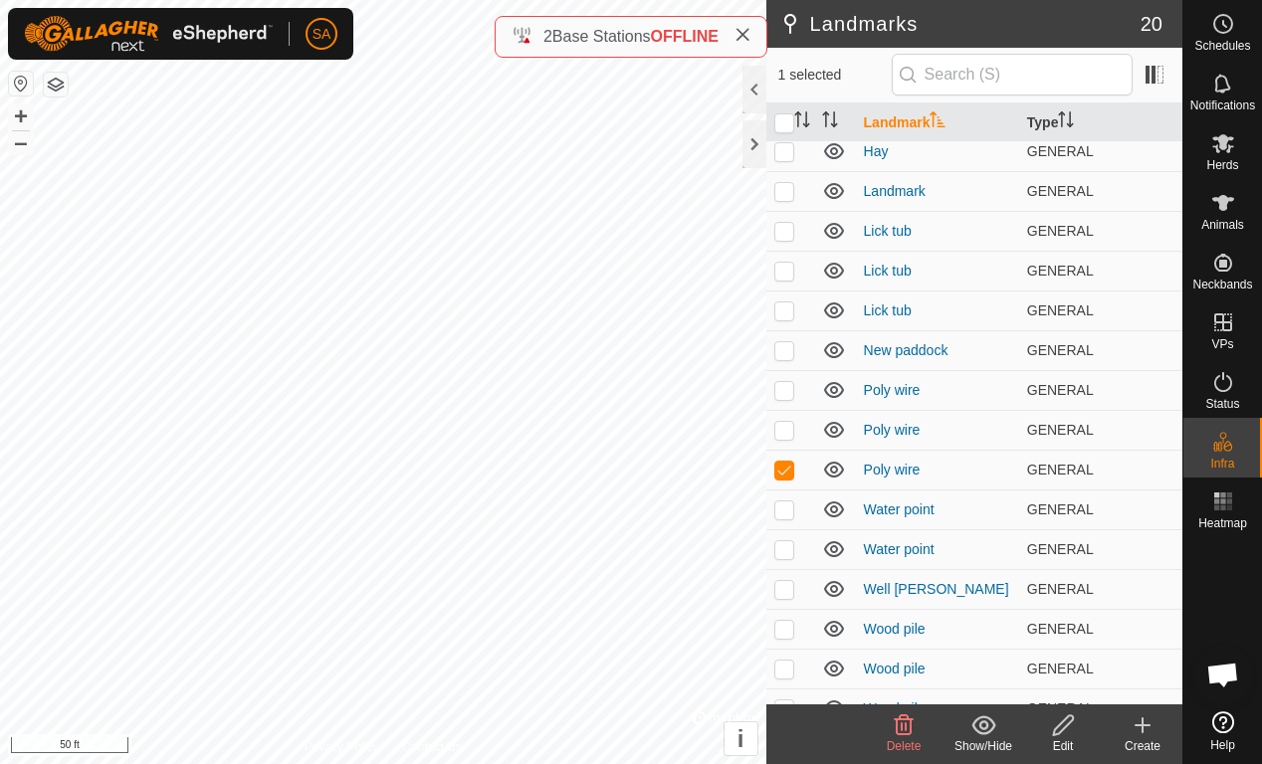
click at [783, 480] on td at bounding box center [790, 470] width 48 height 40
checkbox input "false"
click at [783, 433] on p-checkbox at bounding box center [784, 430] width 20 height 16
click at [780, 440] on td at bounding box center [790, 430] width 48 height 40
checkbox input "false"
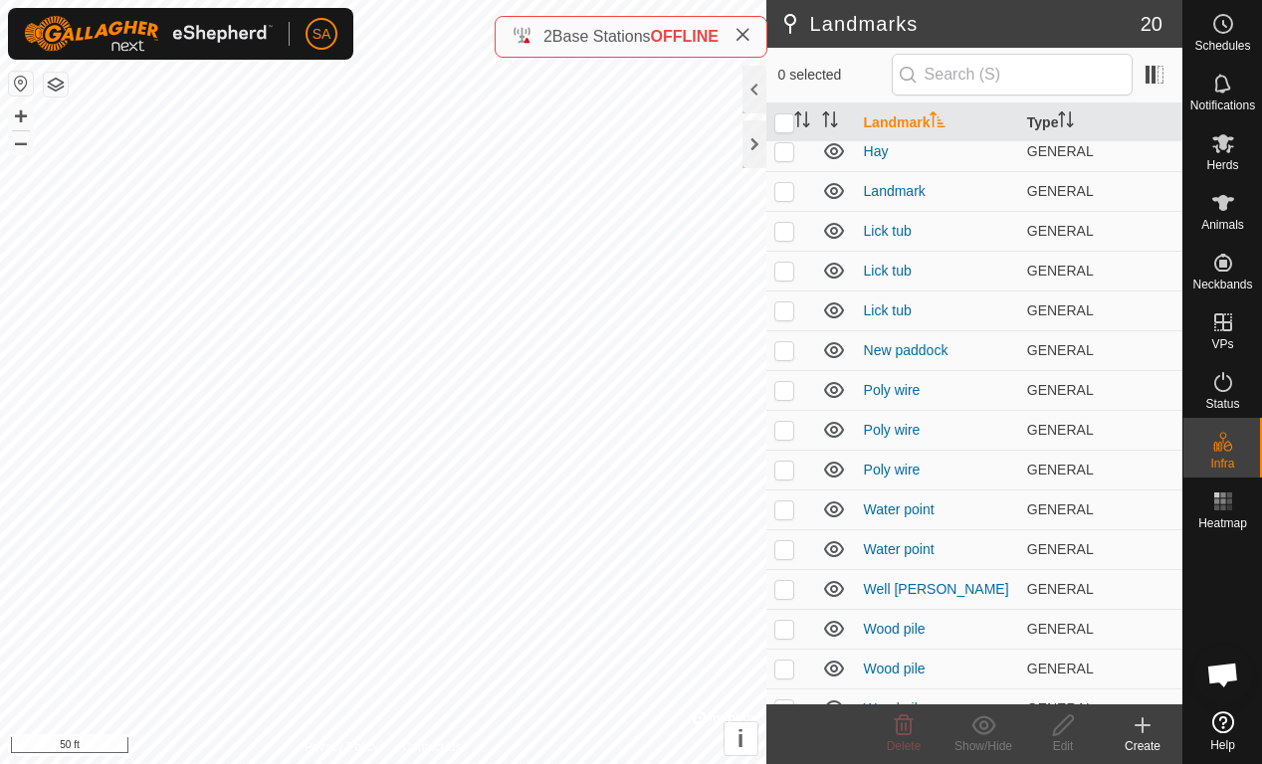
click at [787, 400] on td at bounding box center [790, 390] width 48 height 40
click at [902, 719] on icon at bounding box center [904, 725] width 19 height 20
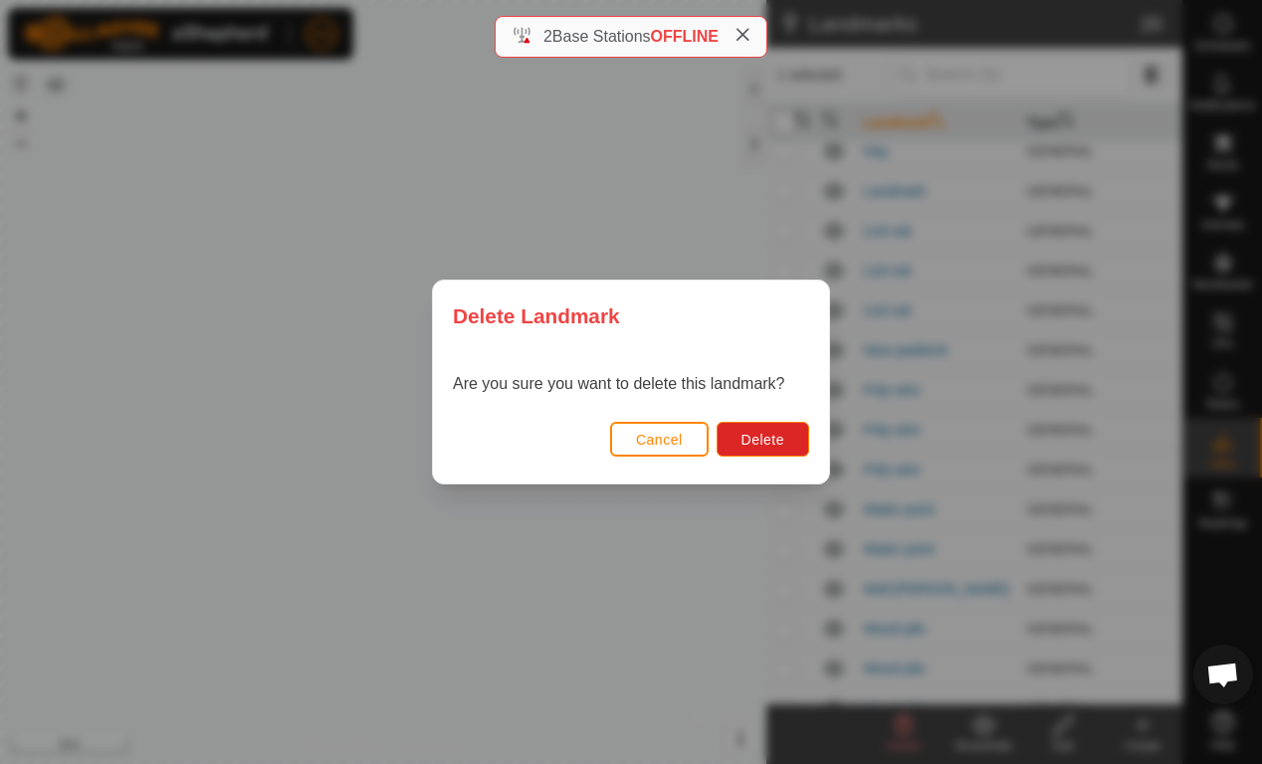
click at [764, 439] on span "Delete" at bounding box center [762, 440] width 43 height 16
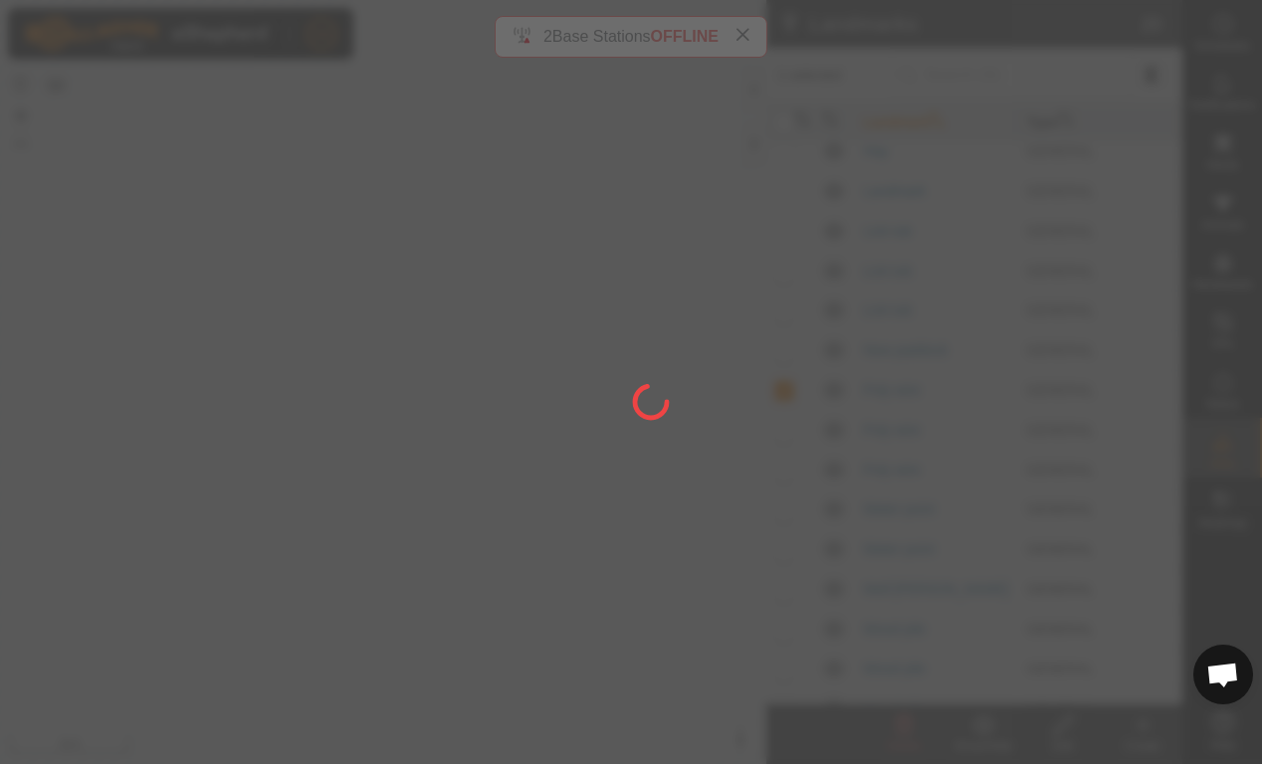
checkbox input "false"
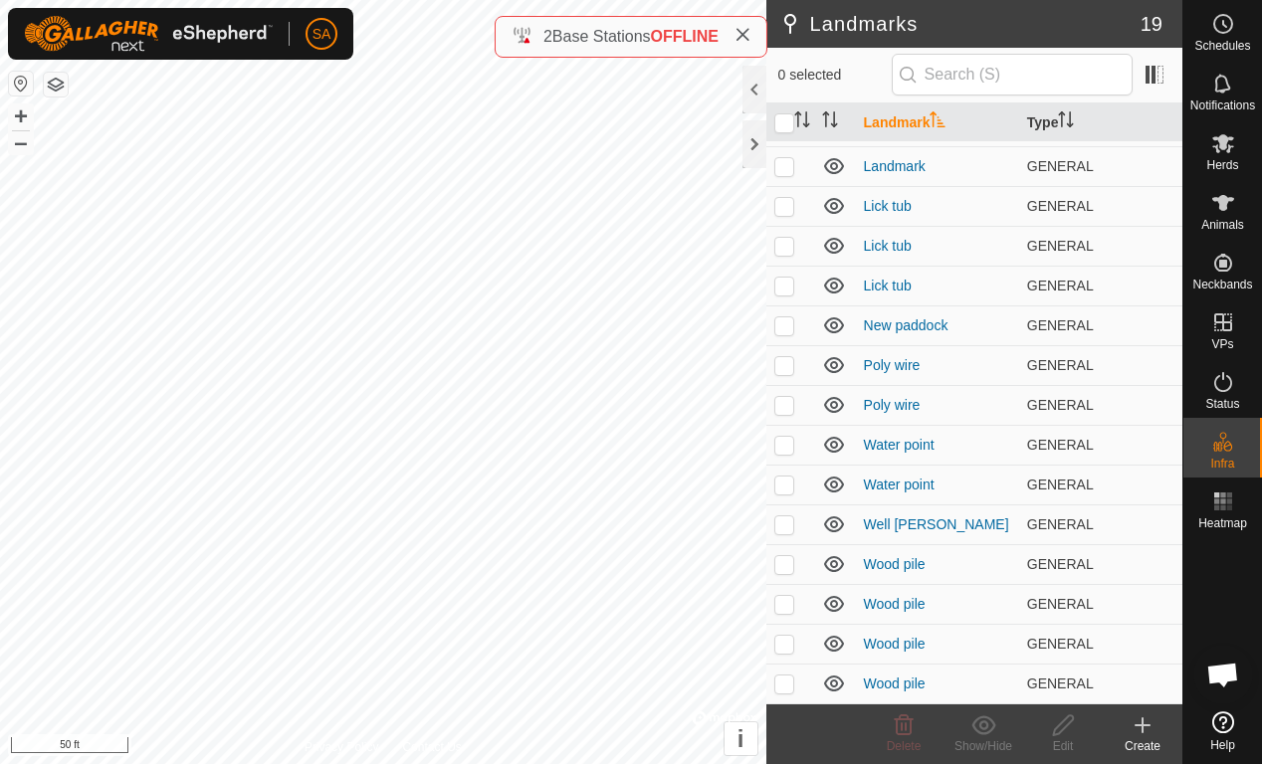
scroll to position [194, 0]
click at [782, 445] on p-checkbox at bounding box center [784, 445] width 20 height 16
click at [900, 719] on icon at bounding box center [904, 725] width 19 height 20
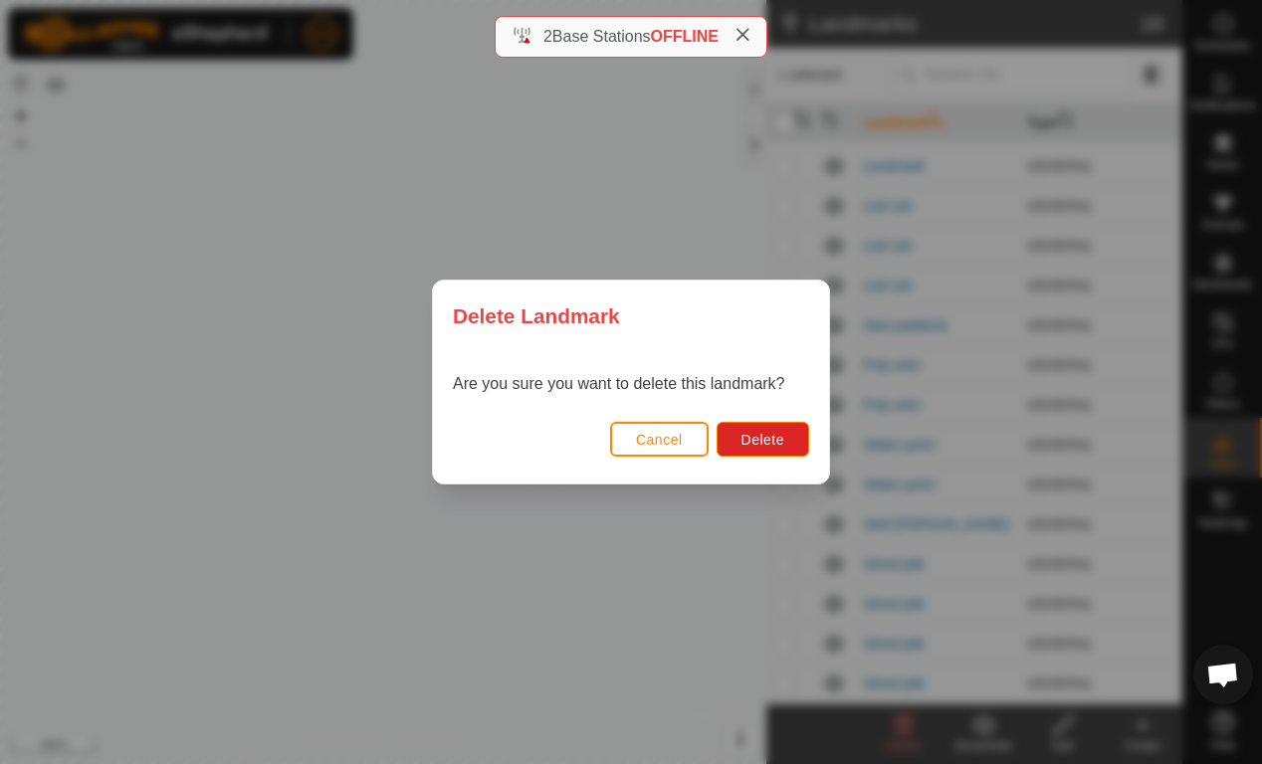
click at [762, 448] on span "Delete" at bounding box center [762, 440] width 43 height 16
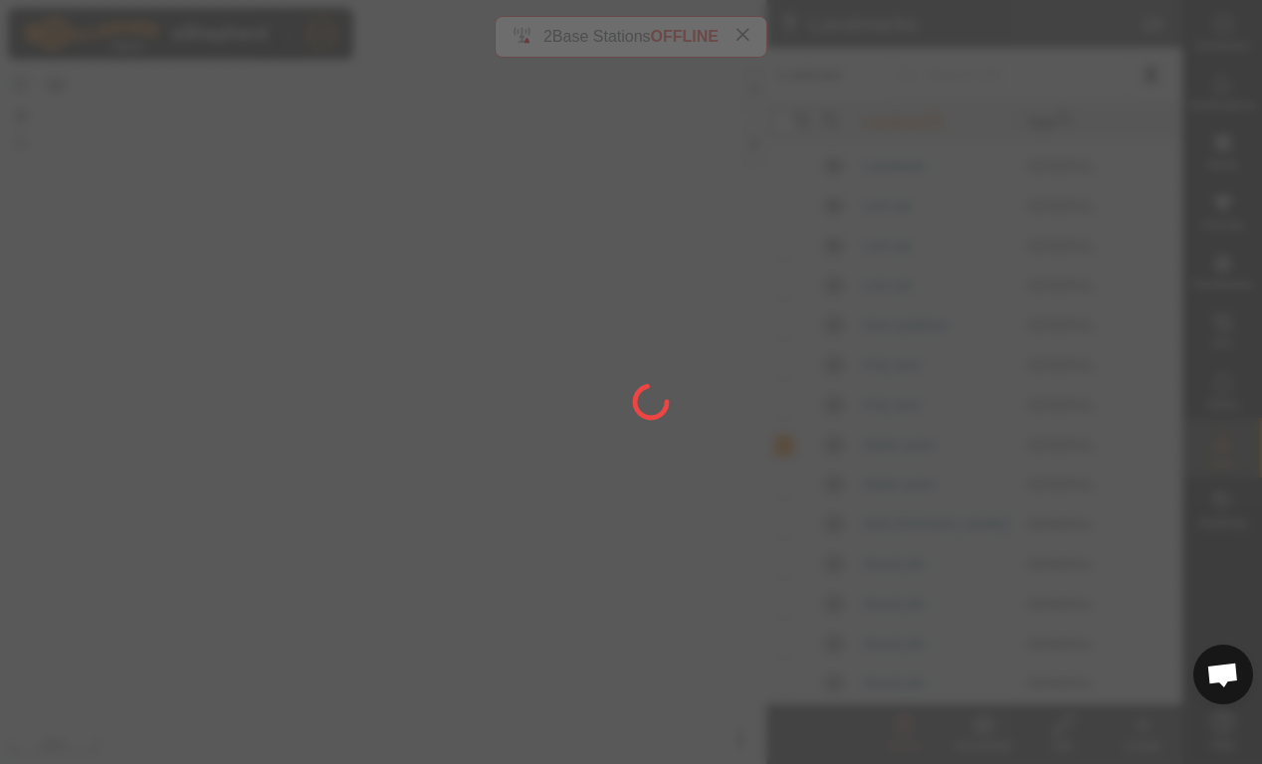
checkbox input "false"
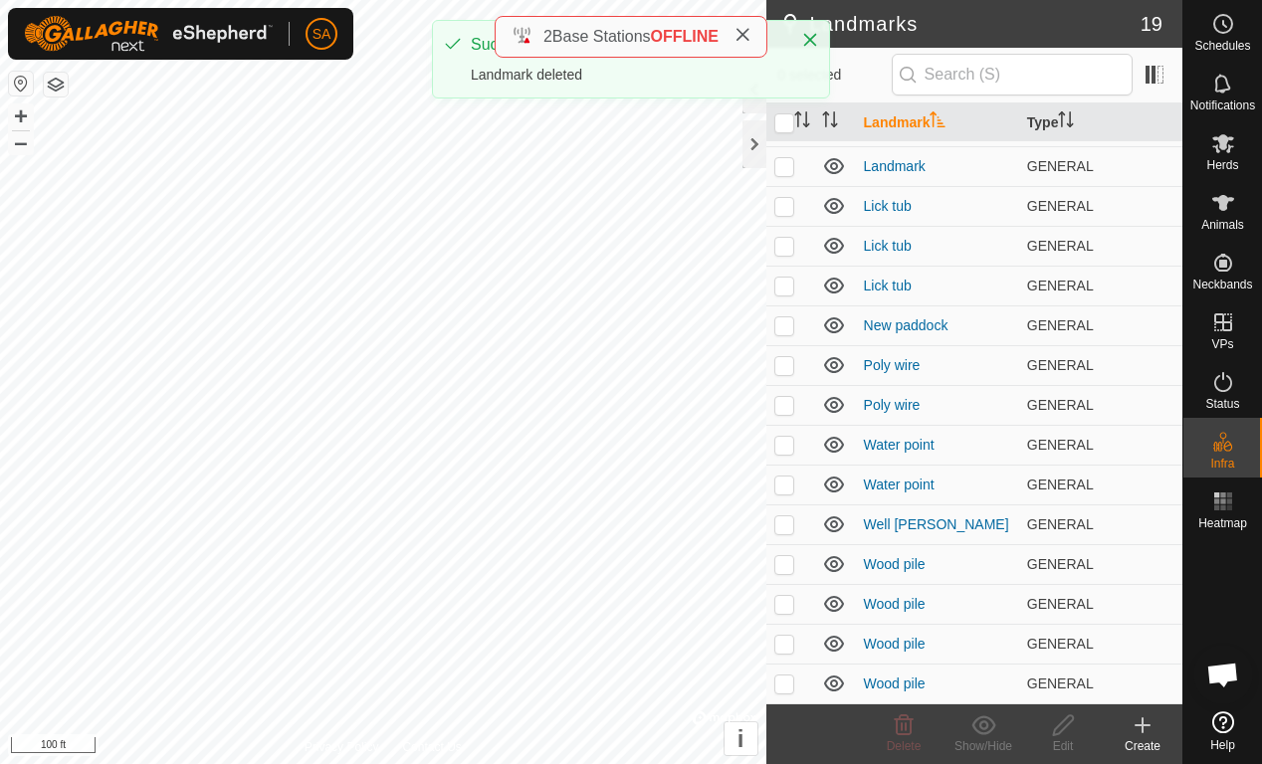
scroll to position [154, 0]
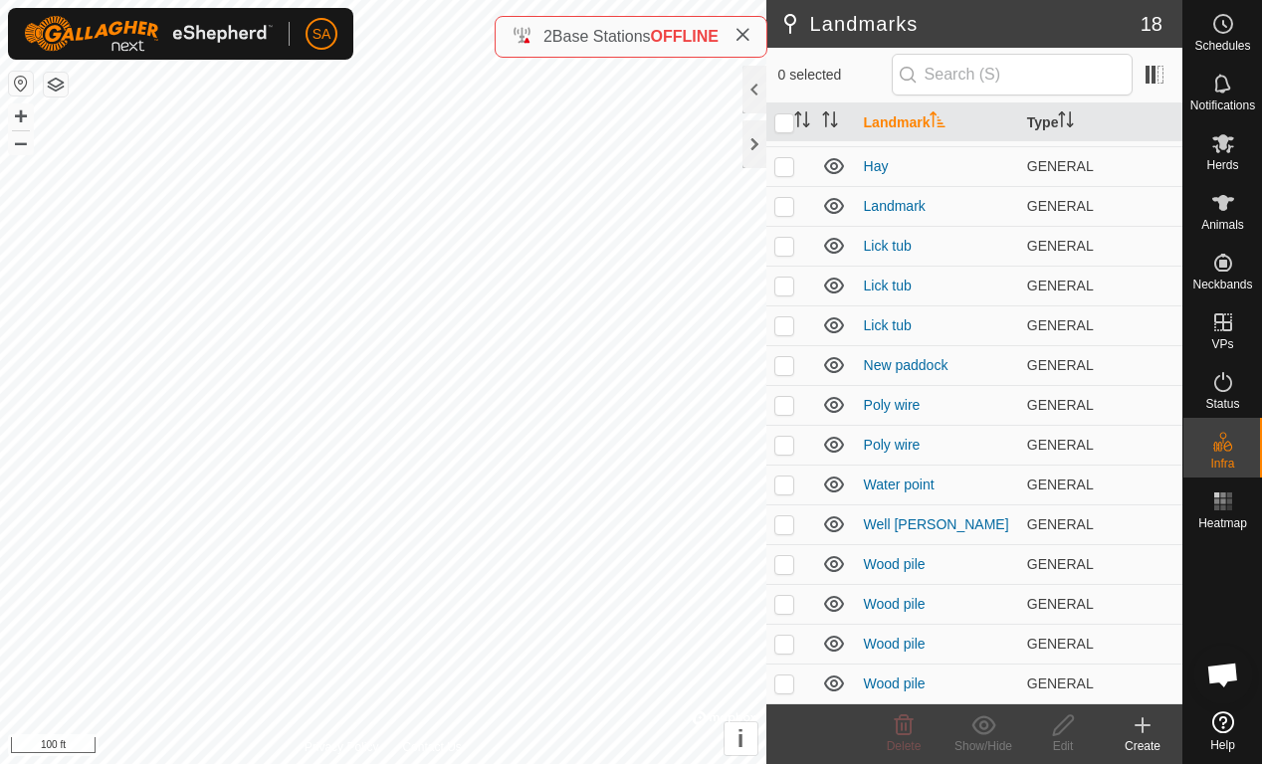
click at [796, 255] on td at bounding box center [790, 246] width 48 height 40
checkbox input "true"
click at [782, 608] on p-checkbox at bounding box center [784, 604] width 20 height 16
checkbox input "true"
click at [906, 719] on icon at bounding box center [904, 725] width 19 height 20
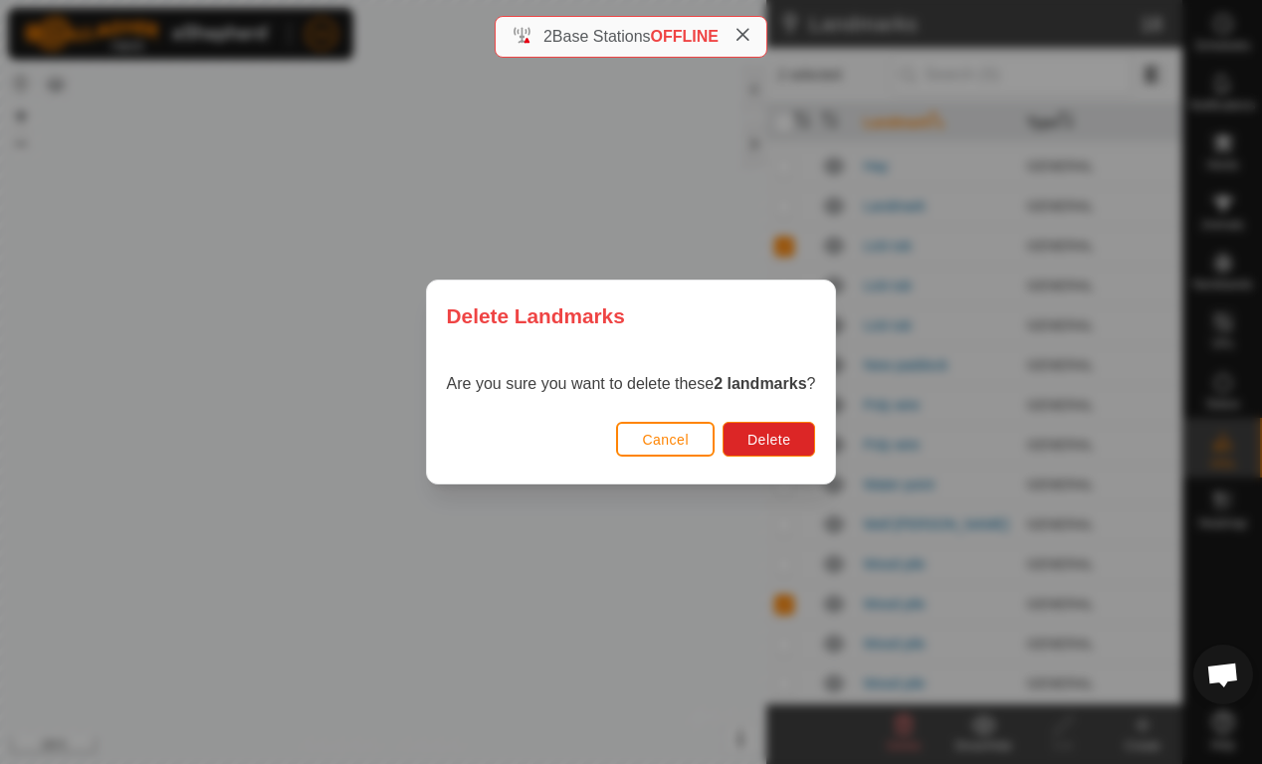
click at [747, 442] on span "Delete" at bounding box center [768, 440] width 43 height 16
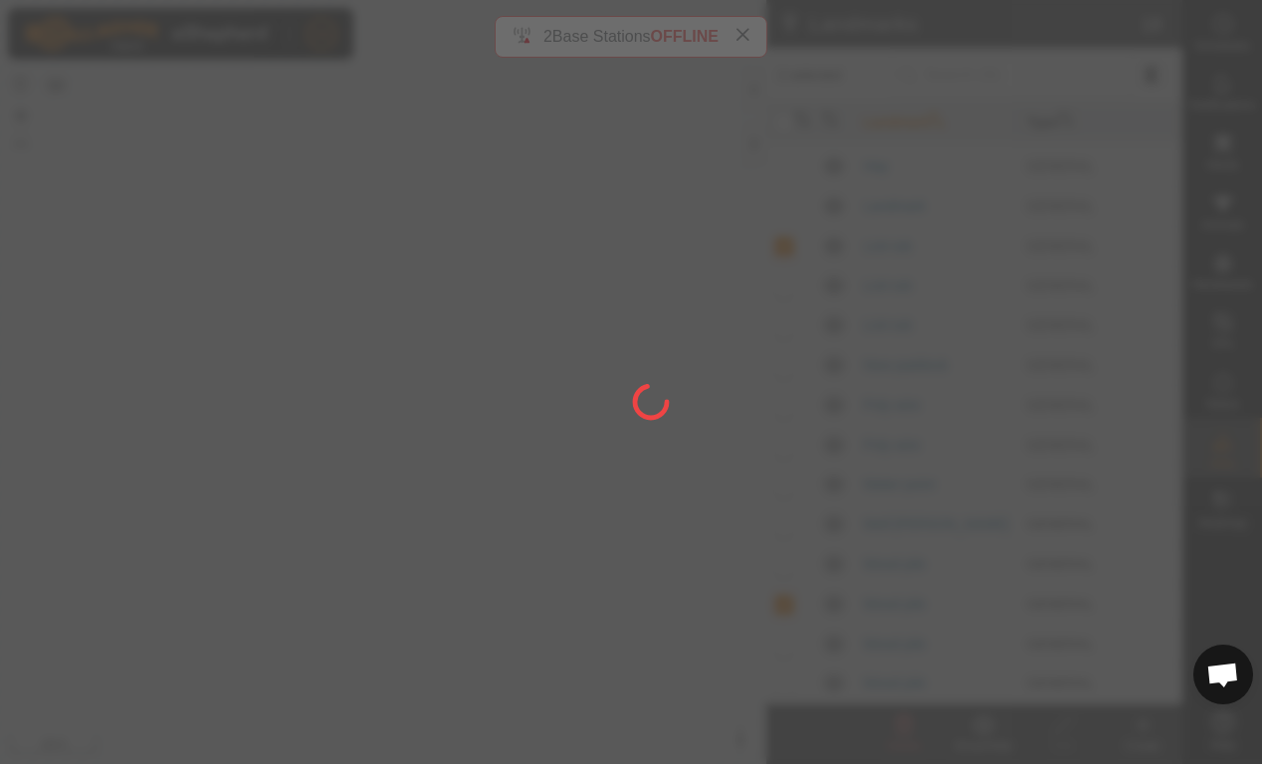
checkbox input "false"
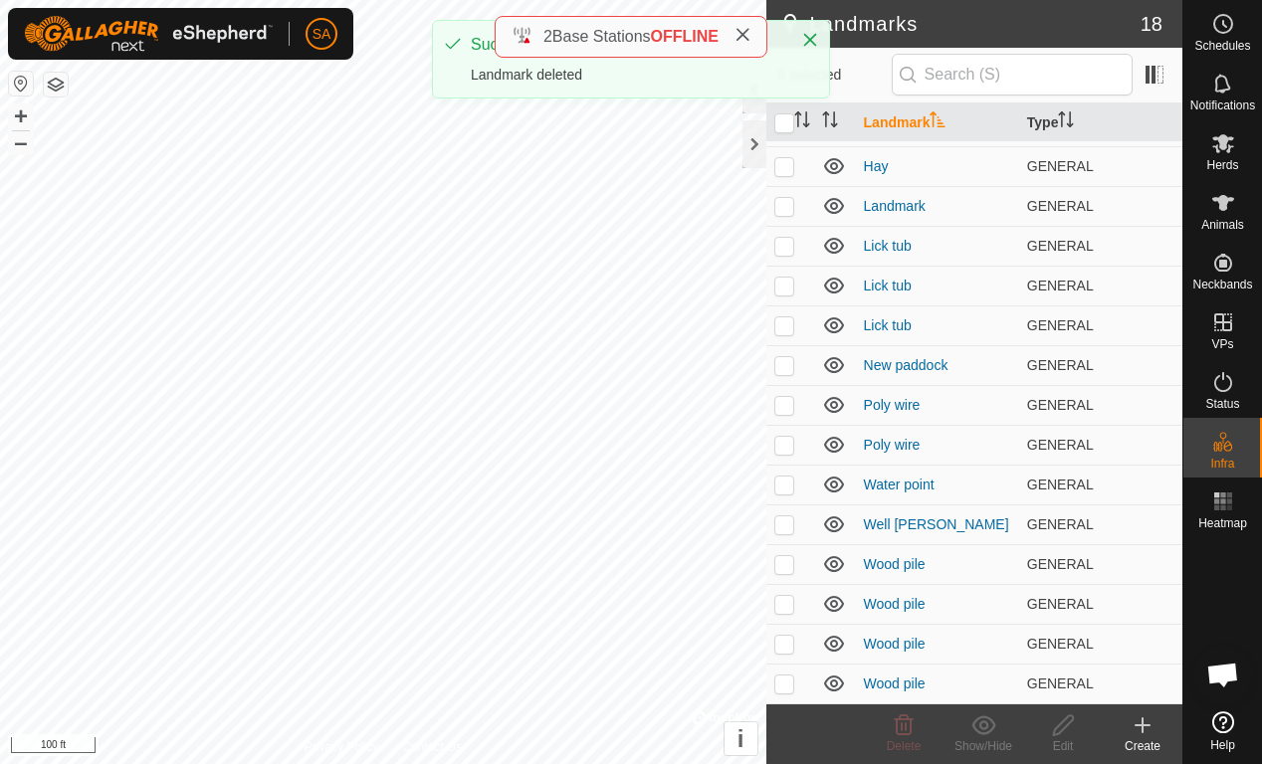
scroll to position [75, 0]
click at [781, 607] on p-checkbox at bounding box center [784, 604] width 20 height 16
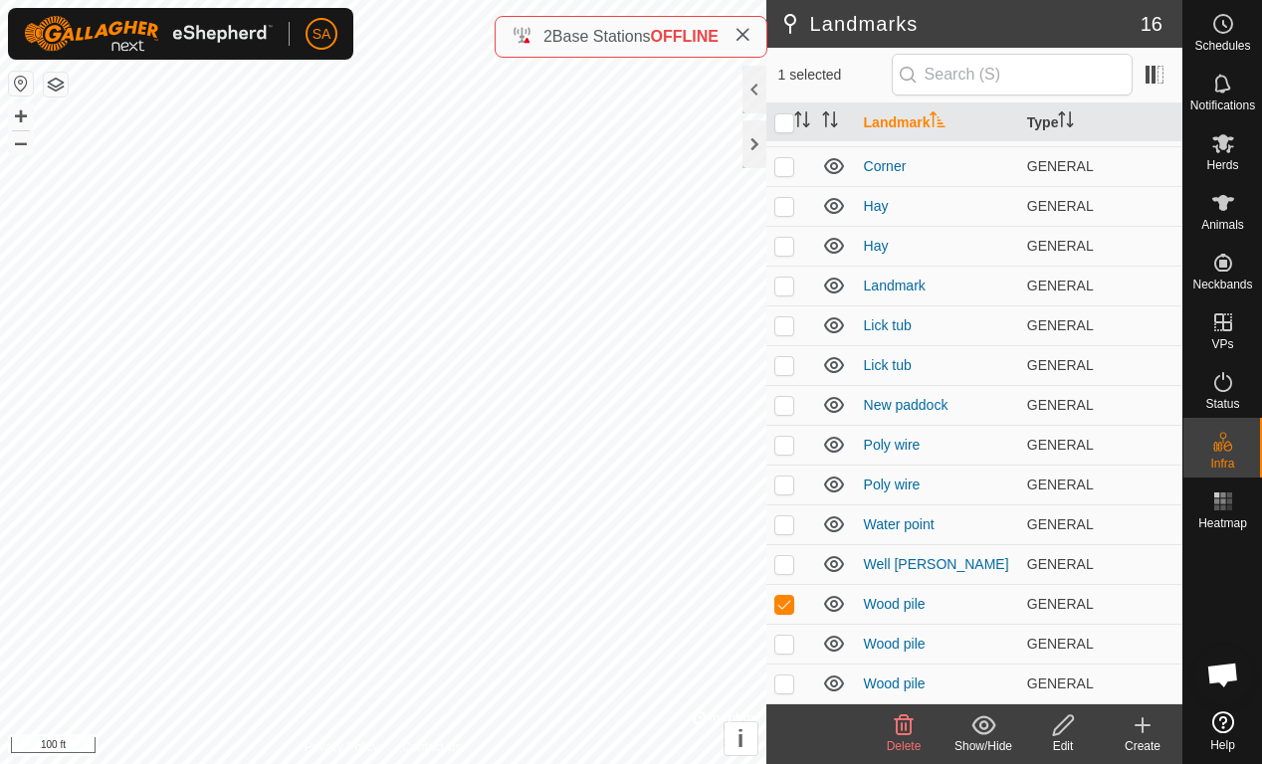
click at [785, 607] on p-checkbox at bounding box center [784, 604] width 20 height 16
click at [786, 604] on p-checkbox at bounding box center [784, 604] width 20 height 16
checkbox input "true"
click at [781, 644] on p-checkbox at bounding box center [784, 644] width 20 height 16
checkbox input "true"
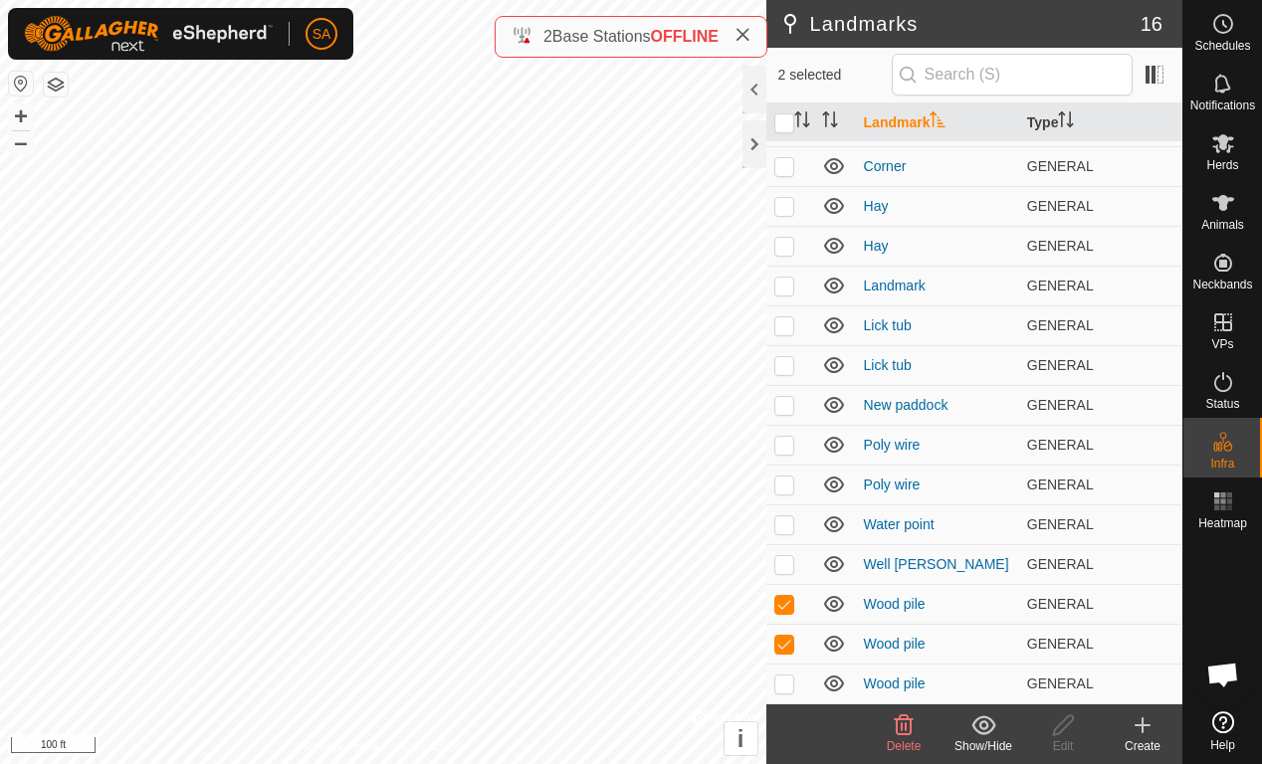
click at [783, 610] on p-checkbox at bounding box center [784, 604] width 20 height 16
checkbox input "false"
click at [786, 644] on p-checkbox at bounding box center [784, 644] width 20 height 16
checkbox input "false"
click at [785, 529] on p-checkbox at bounding box center [784, 524] width 20 height 16
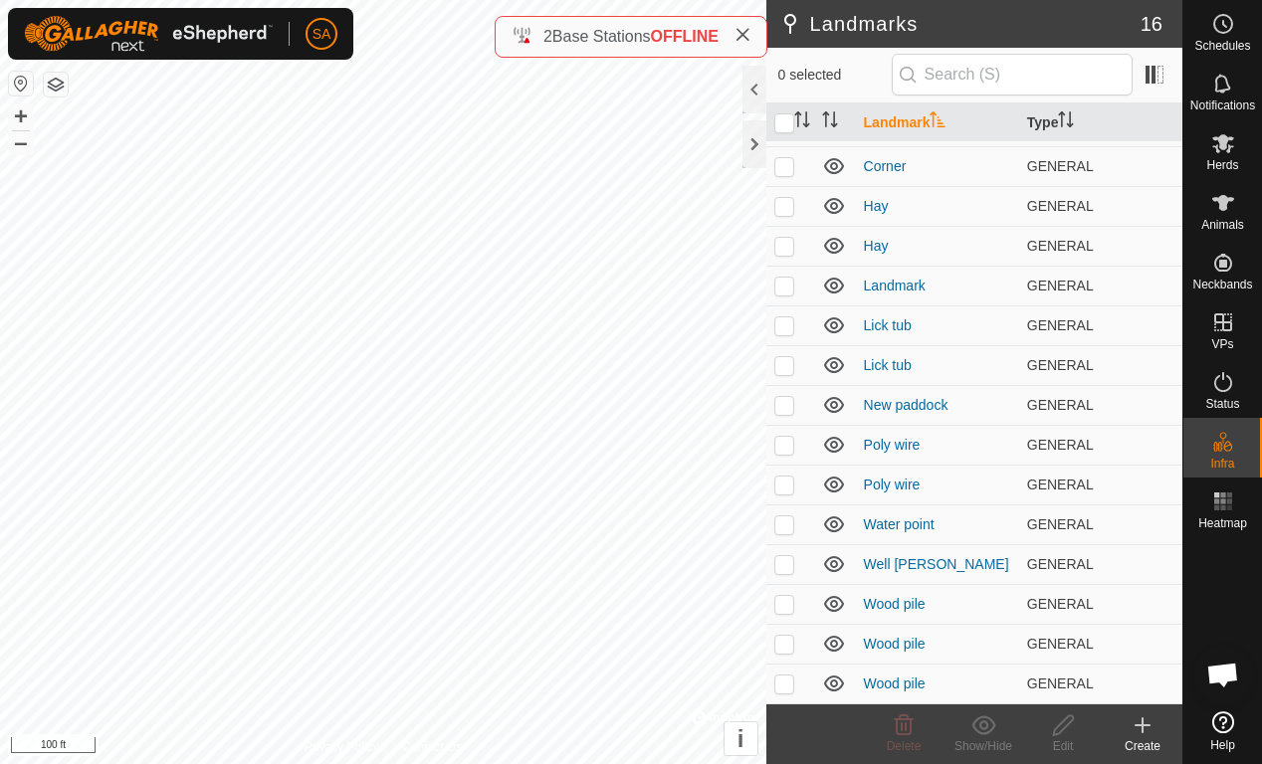
checkbox input "true"
click at [1062, 719] on icon at bounding box center [1063, 725] width 25 height 24
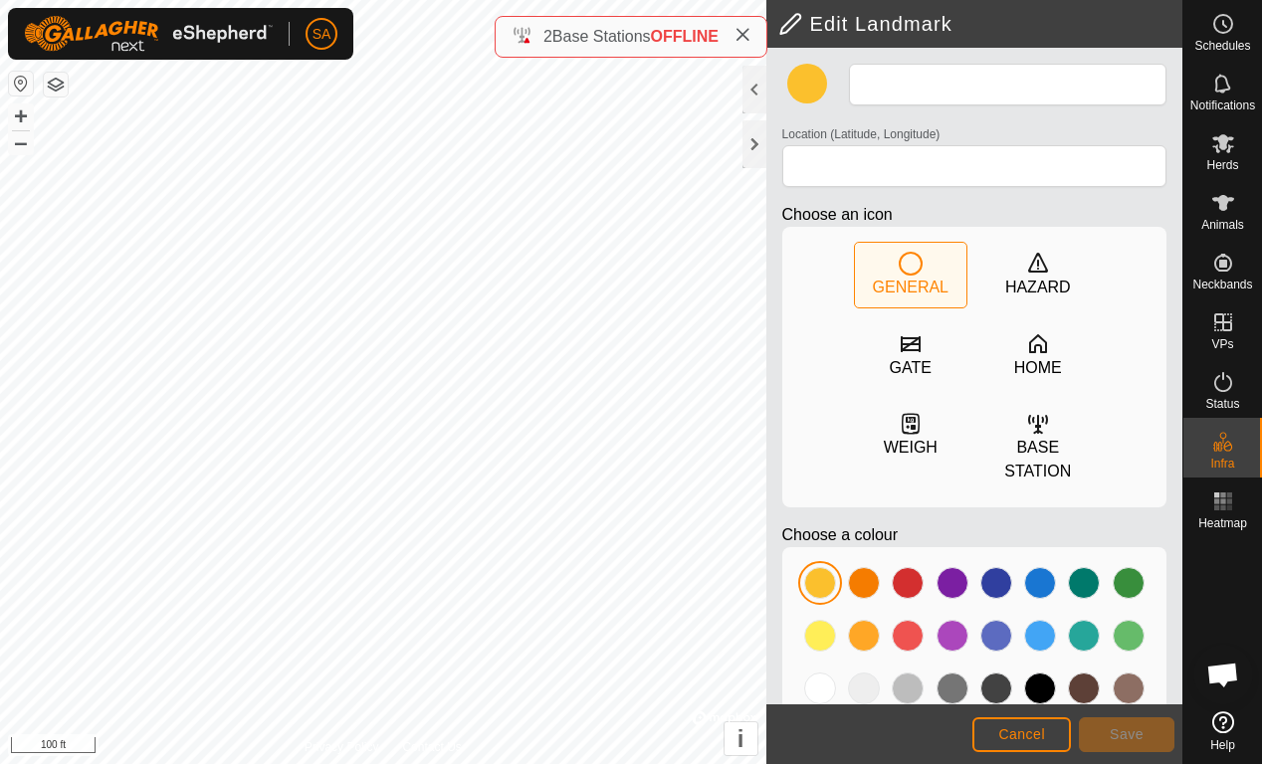
type input "Water point"
type input "44.280304, -72.170262"
click at [1036, 719] on span "Cancel" at bounding box center [1021, 734] width 47 height 16
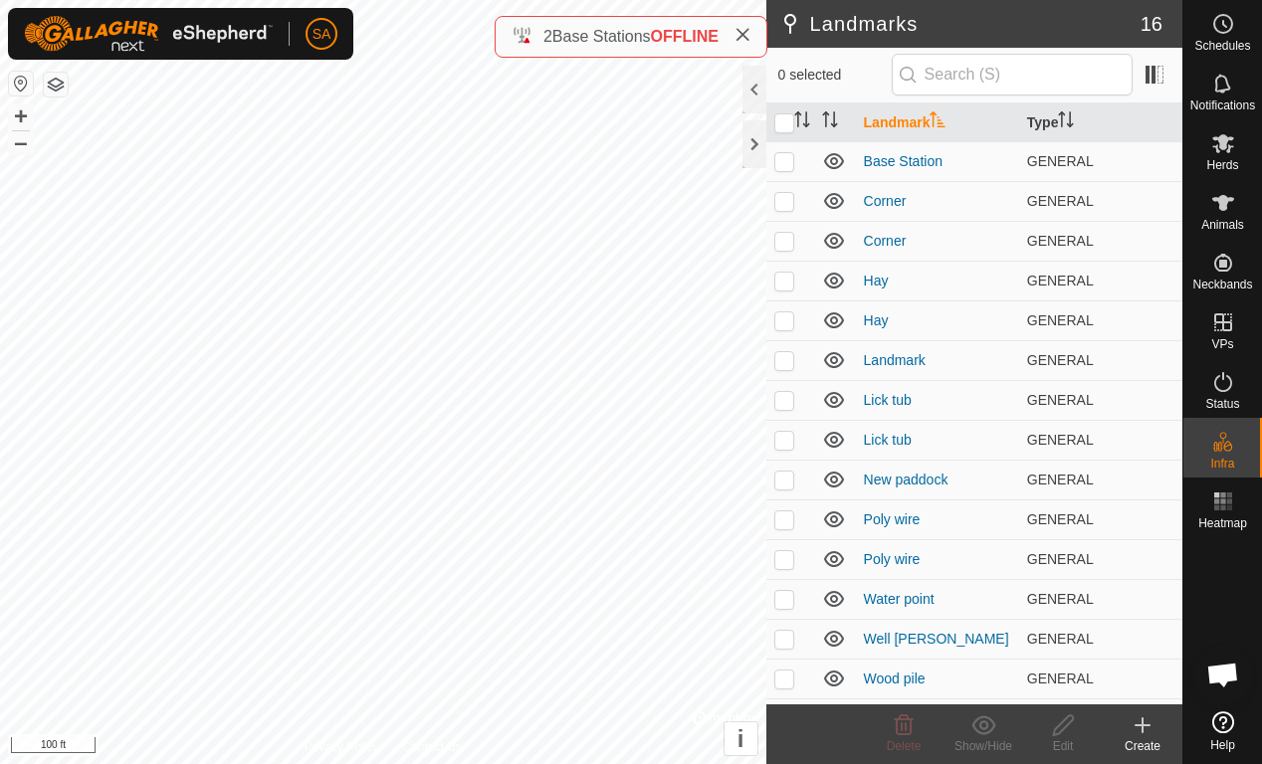
click at [786, 408] on p-checkbox at bounding box center [784, 400] width 20 height 16
click at [781, 405] on p-checkbox at bounding box center [784, 400] width 20 height 16
click at [780, 406] on p-checkbox at bounding box center [784, 400] width 20 height 16
click at [912, 719] on icon at bounding box center [904, 725] width 24 height 24
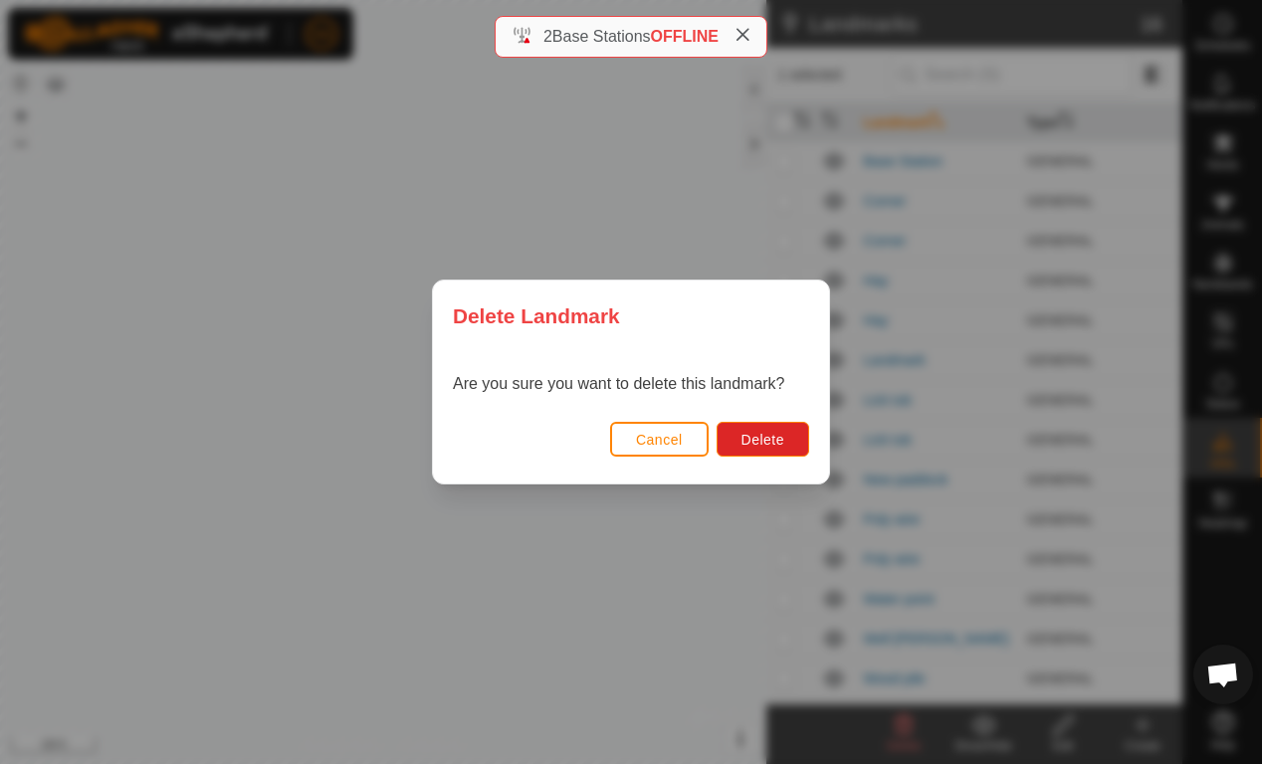
click at [781, 443] on span "Delete" at bounding box center [762, 440] width 43 height 16
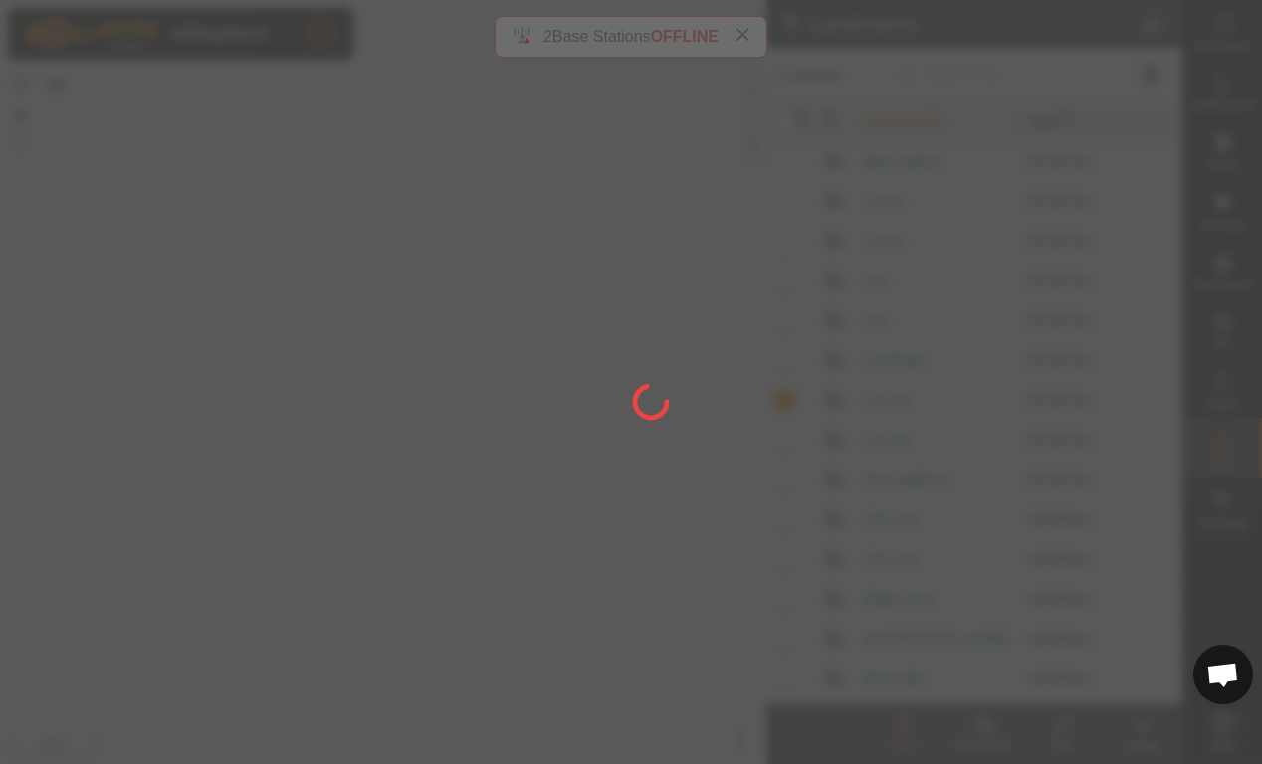
checkbox input "false"
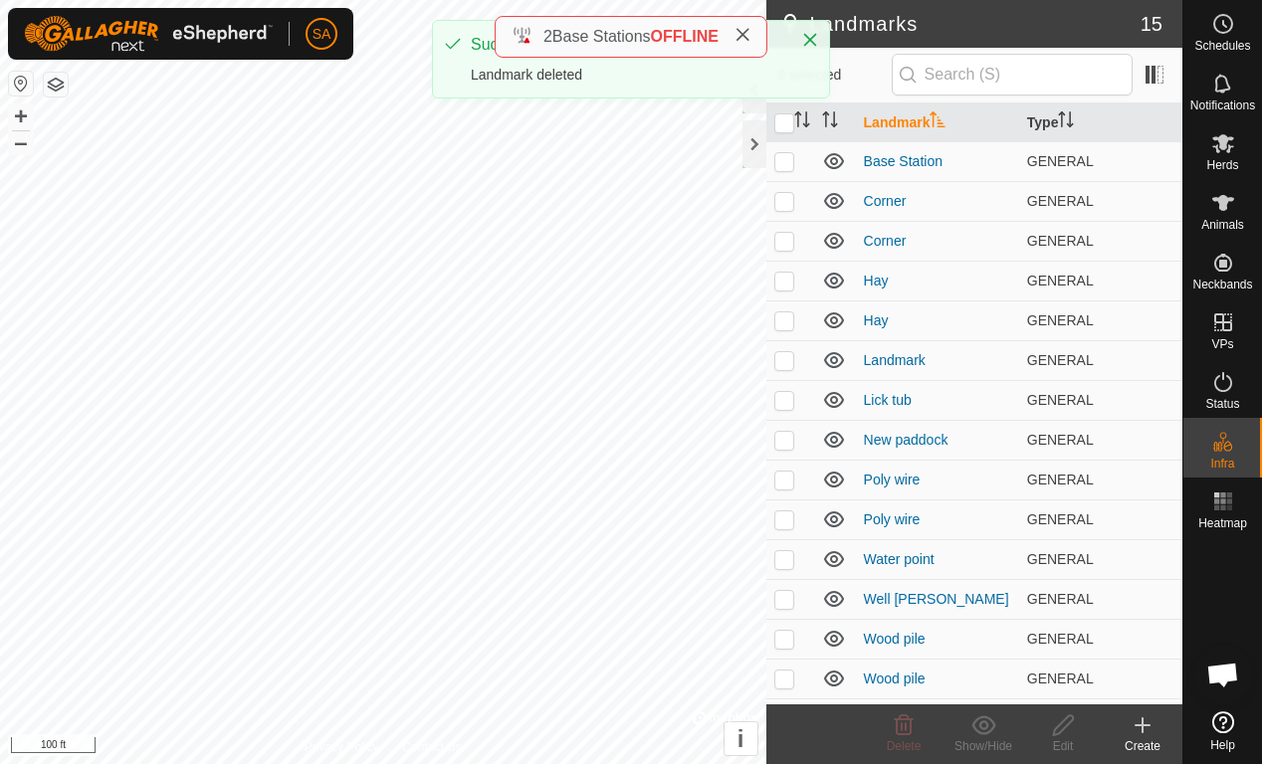
click at [784, 353] on p-checkbox at bounding box center [784, 360] width 20 height 16
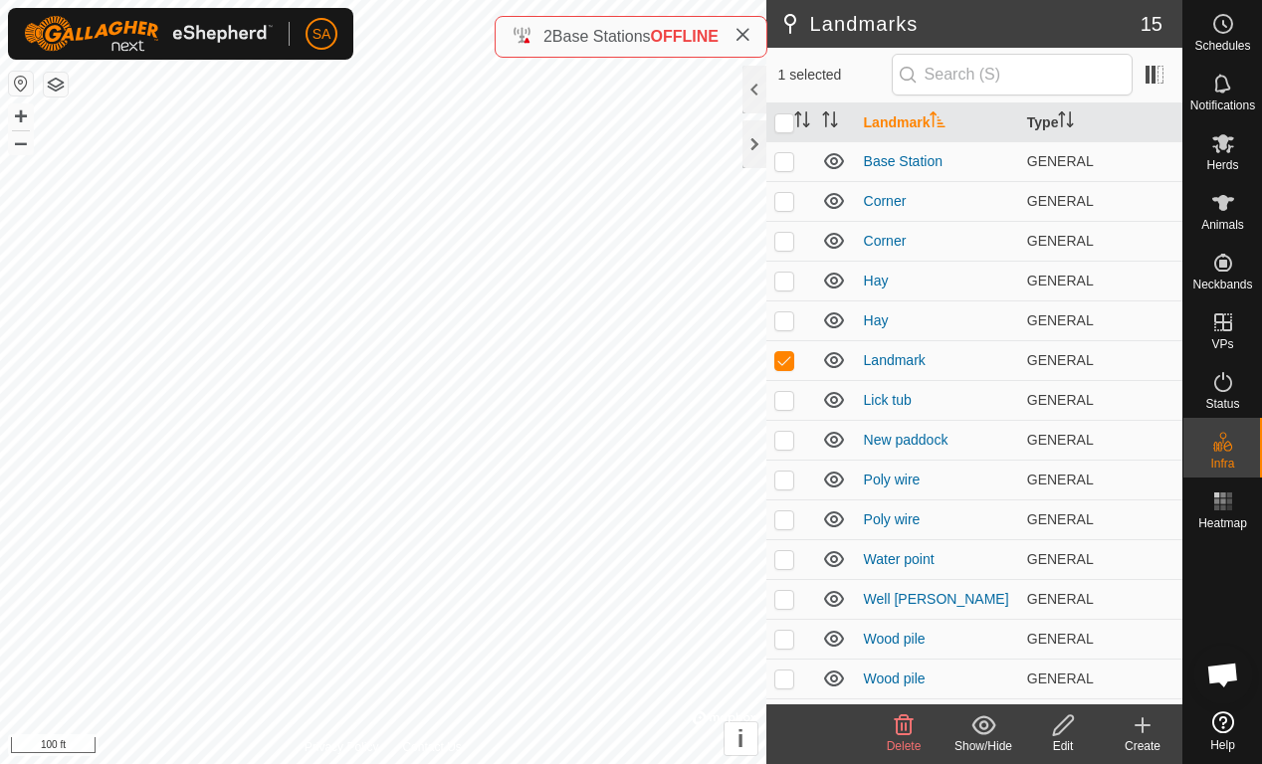
click at [906, 719] on icon at bounding box center [904, 725] width 24 height 24
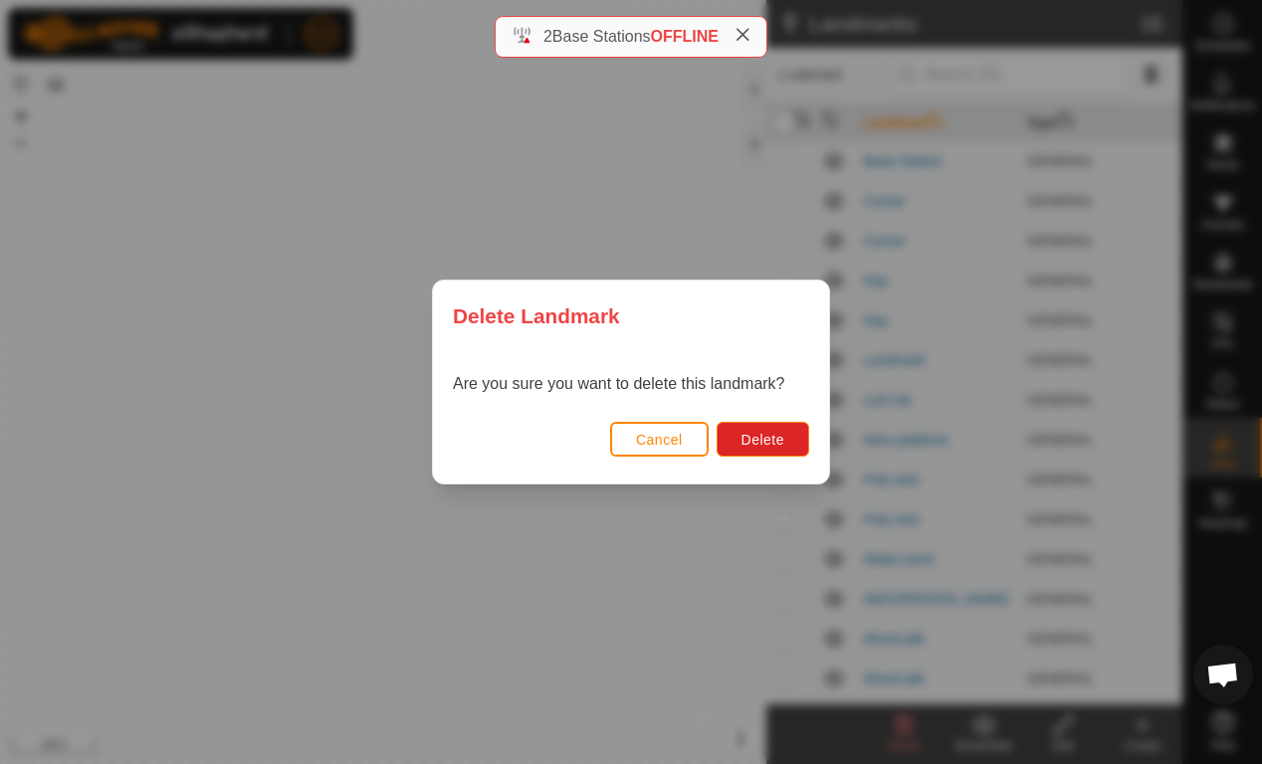
click at [769, 432] on span "Delete" at bounding box center [762, 440] width 43 height 16
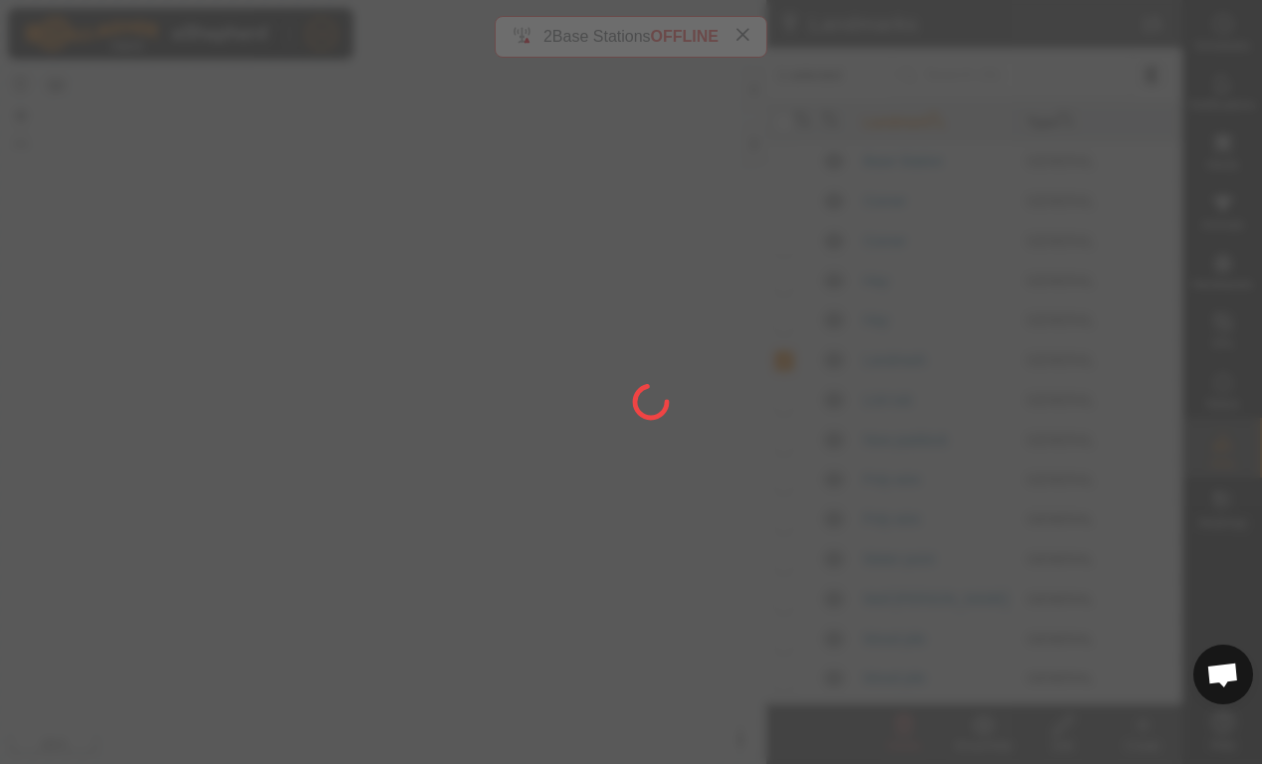
checkbox input "false"
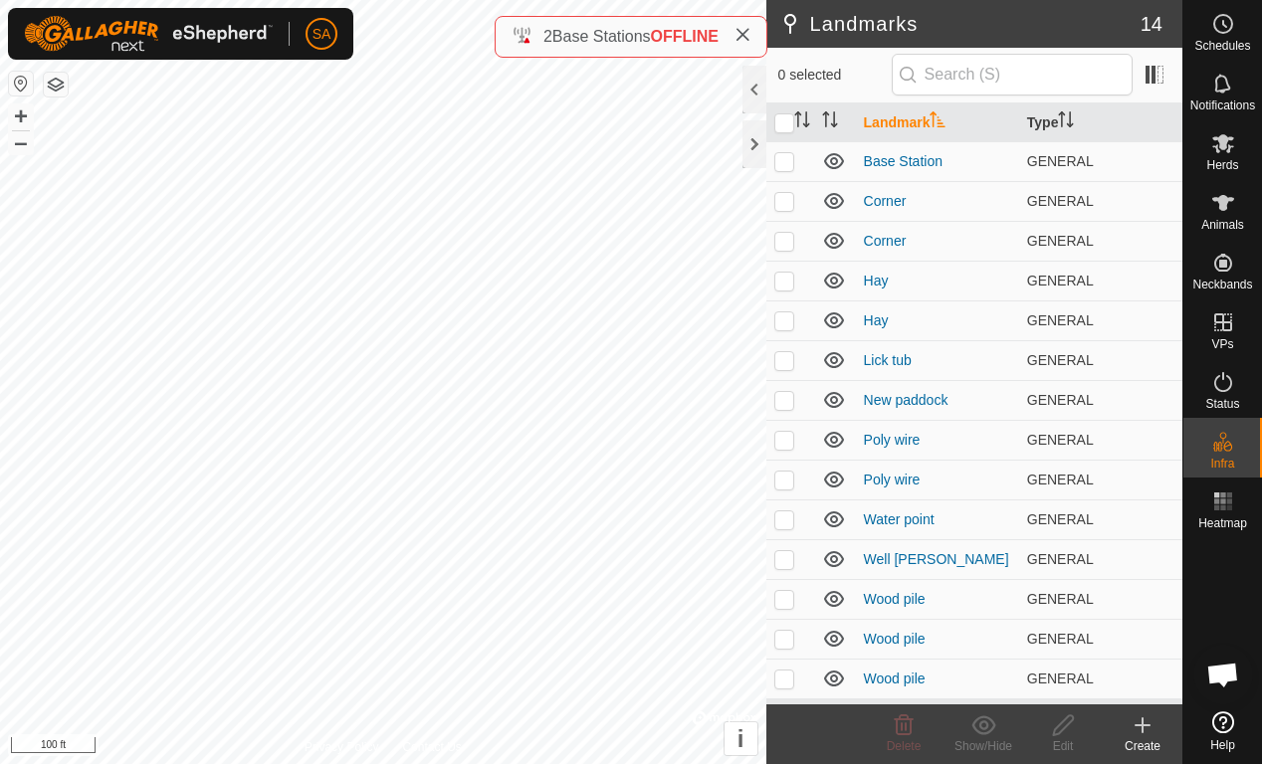
click at [783, 253] on td at bounding box center [790, 241] width 48 height 40
click at [902, 719] on icon at bounding box center [904, 725] width 19 height 20
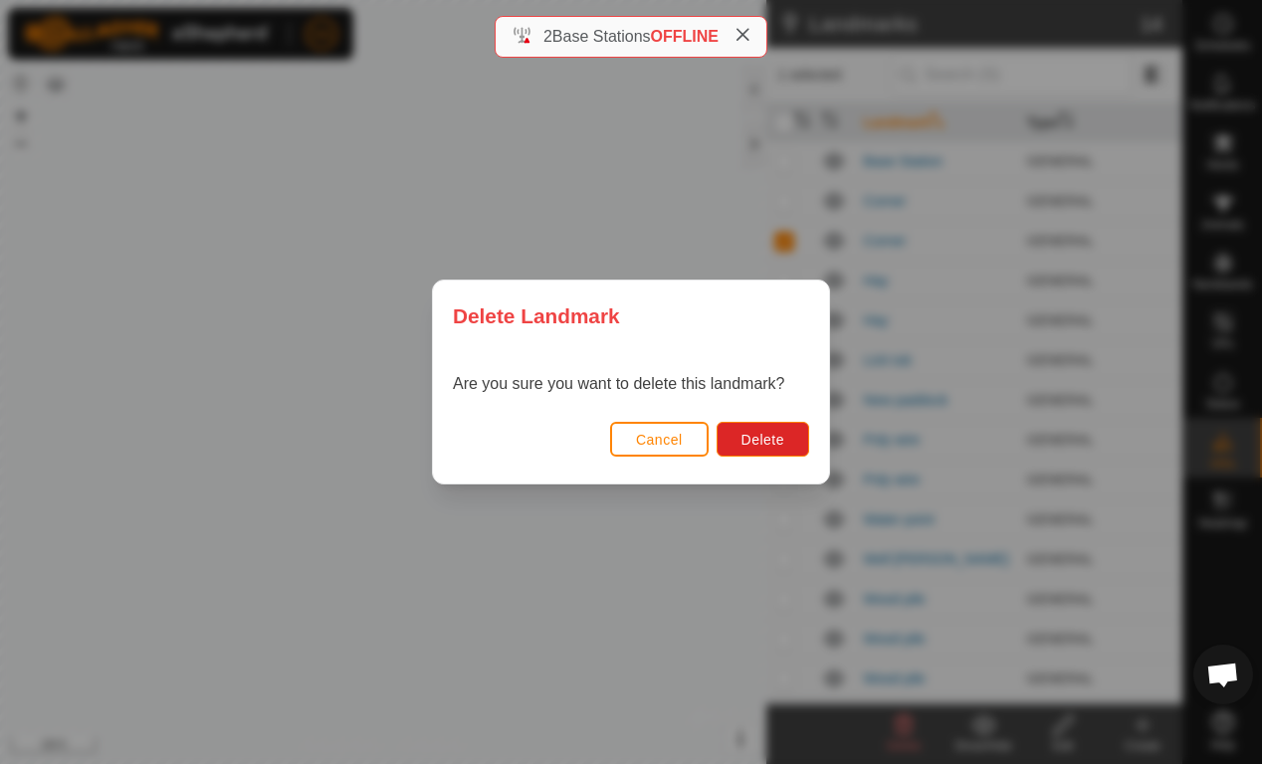
click at [763, 441] on span "Delete" at bounding box center [762, 440] width 43 height 16
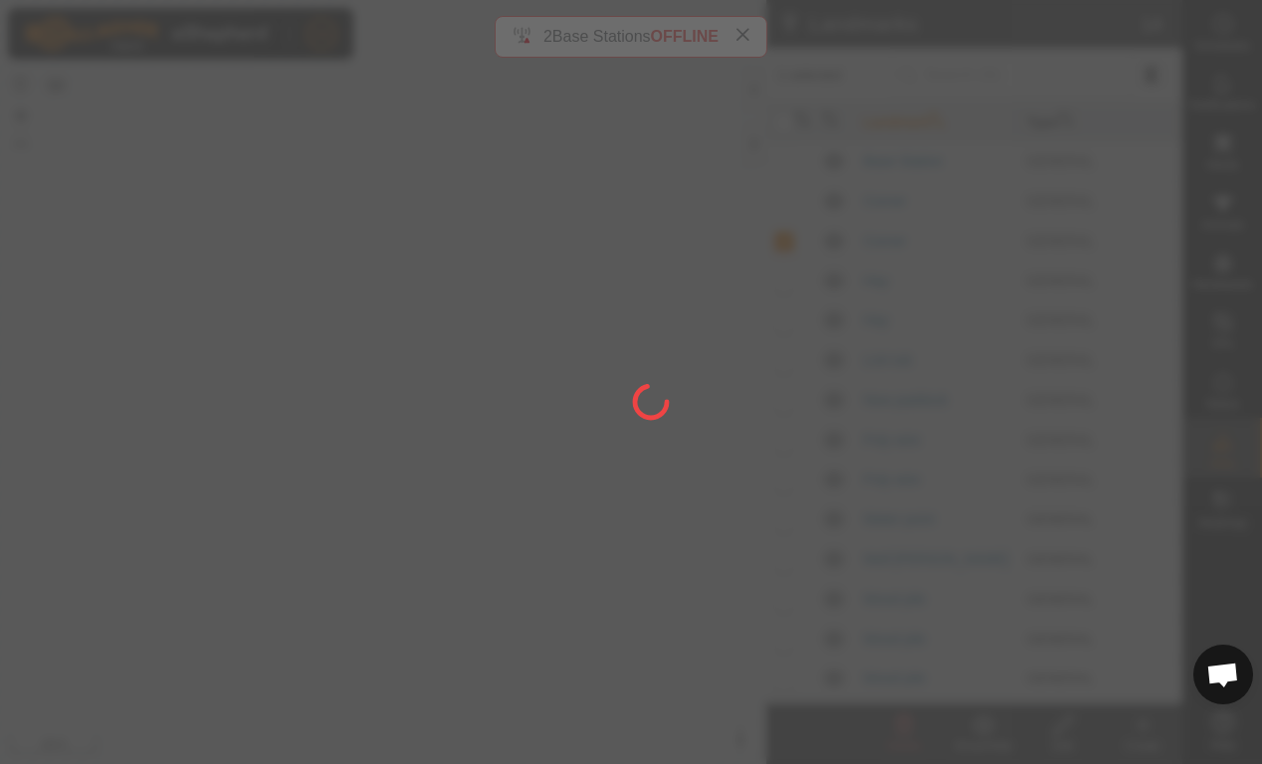
checkbox input "false"
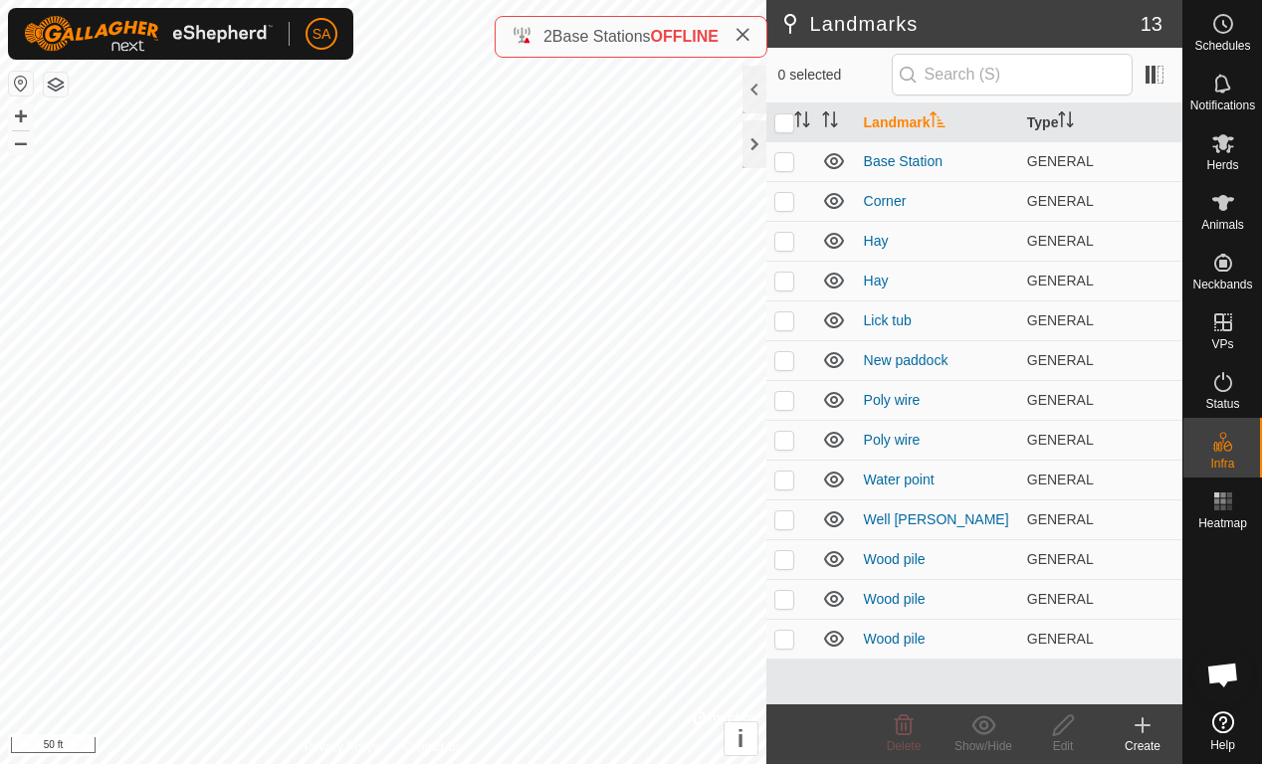
click at [763, 138] on div at bounding box center [754, 144] width 24 height 48
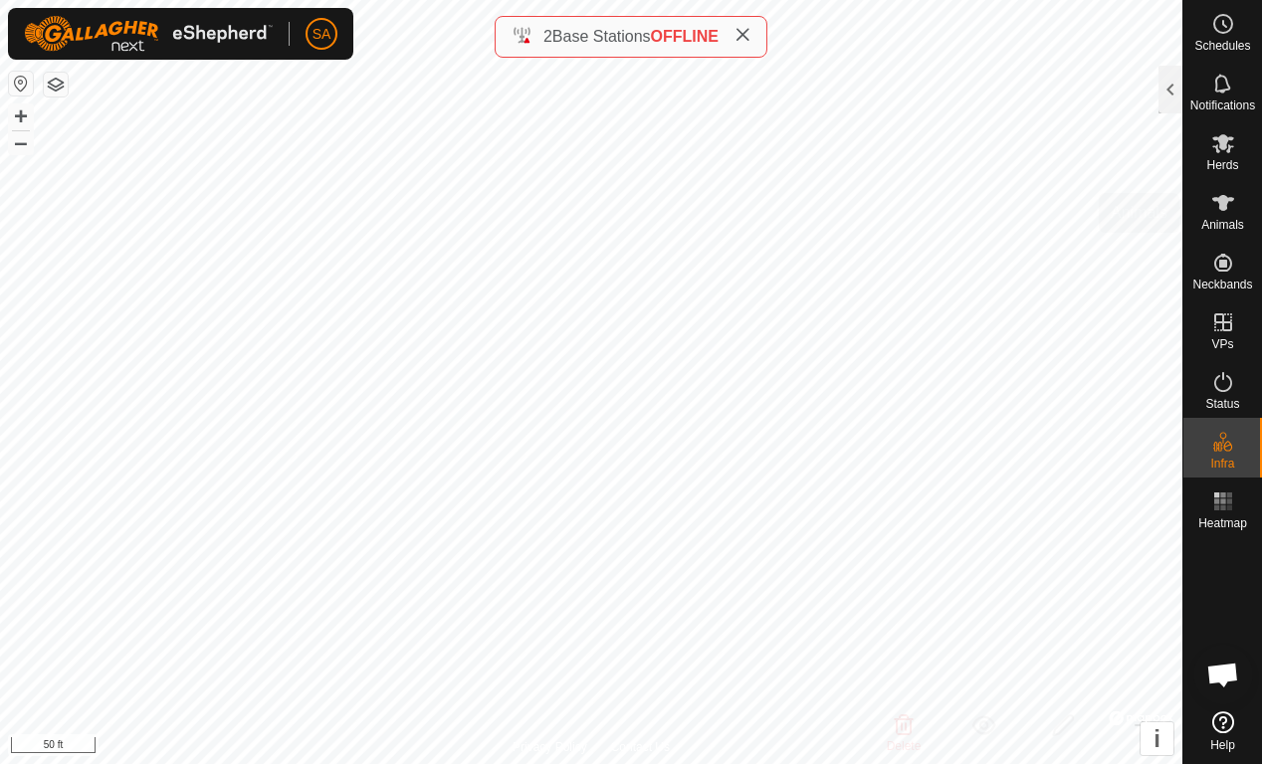
click at [1187, 225] on span "Animals" at bounding box center [1222, 225] width 43 height 12
click at [1164, 90] on div at bounding box center [1170, 90] width 24 height 48
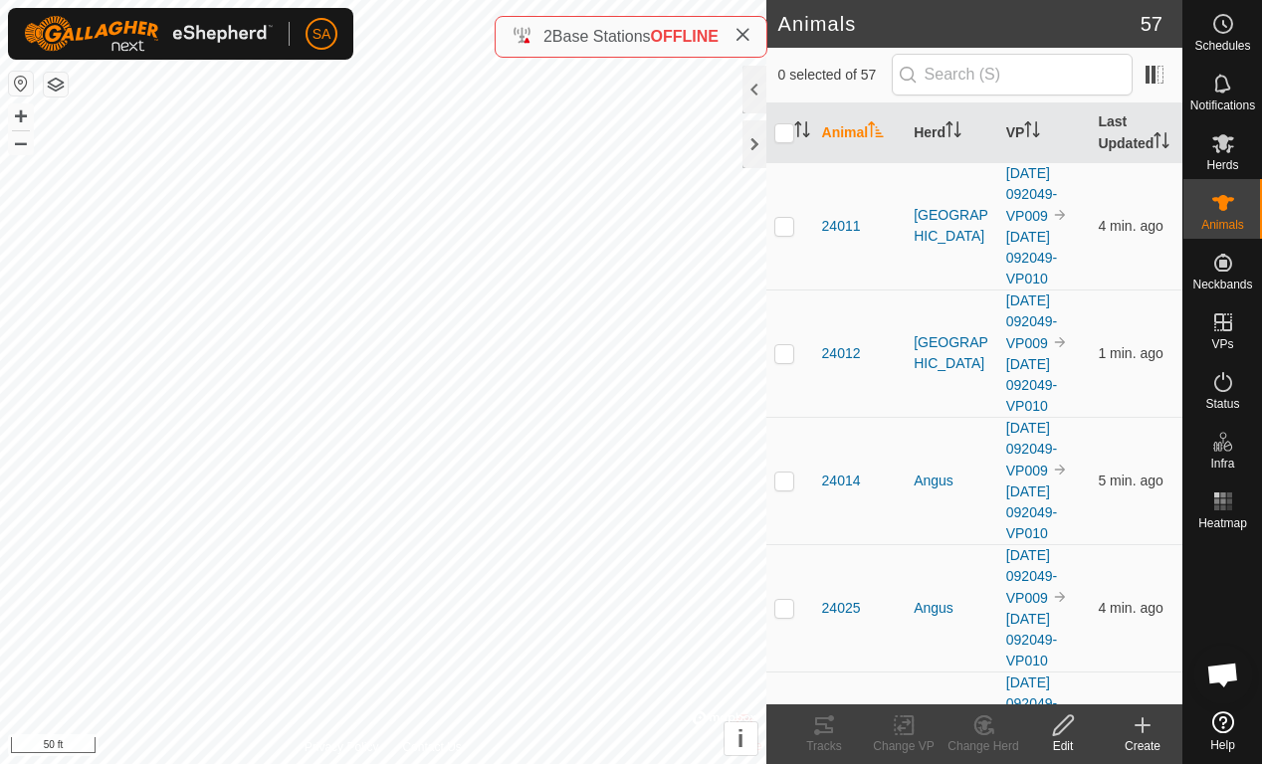
checkbox input "true"
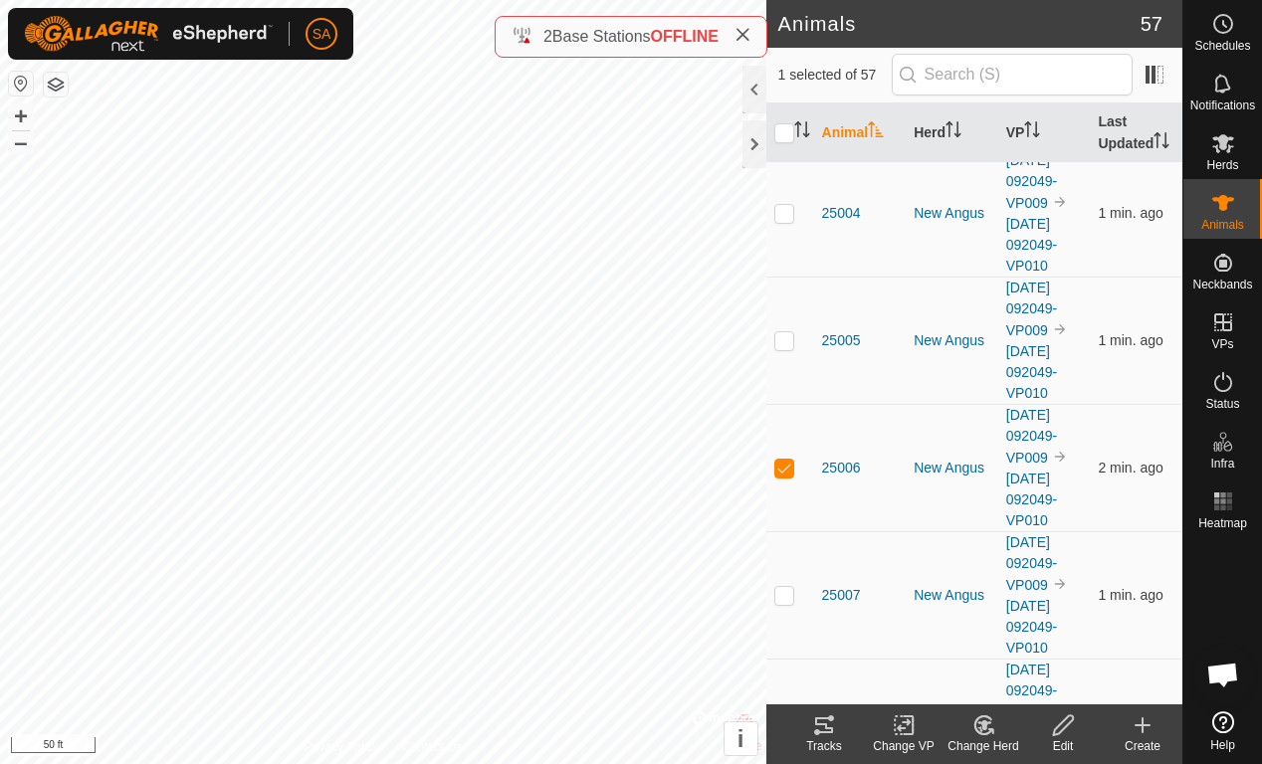
scroll to position [4661, 0]
click at [762, 141] on div at bounding box center [754, 144] width 24 height 48
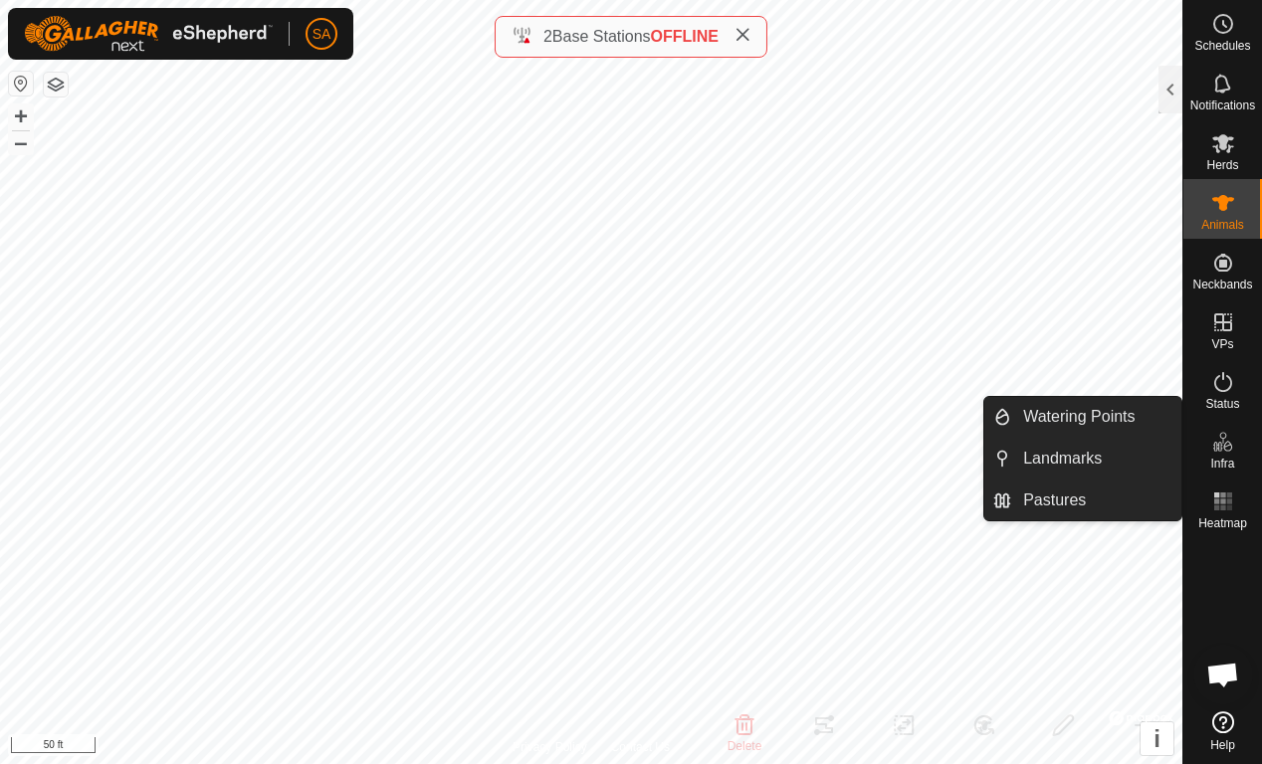
click at [1132, 463] on link "Landmarks" at bounding box center [1096, 459] width 170 height 40
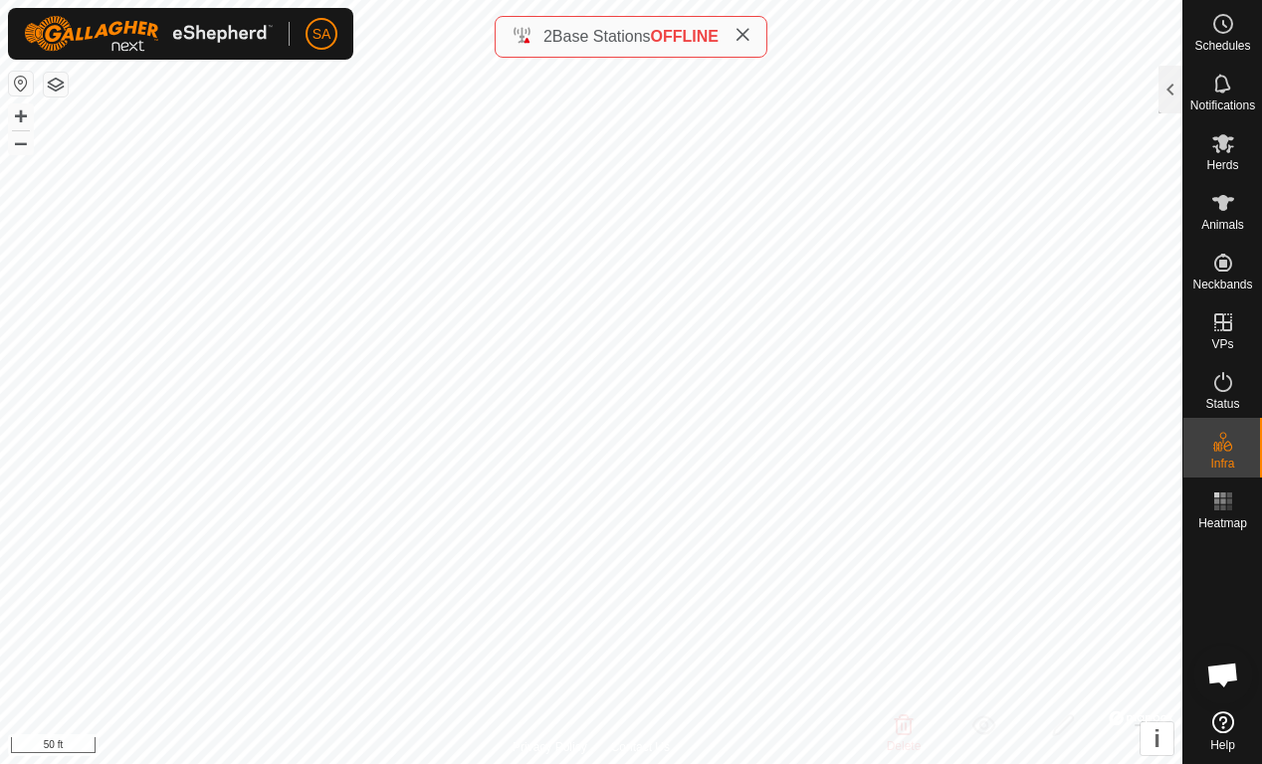
click at [1173, 102] on div at bounding box center [1170, 90] width 24 height 48
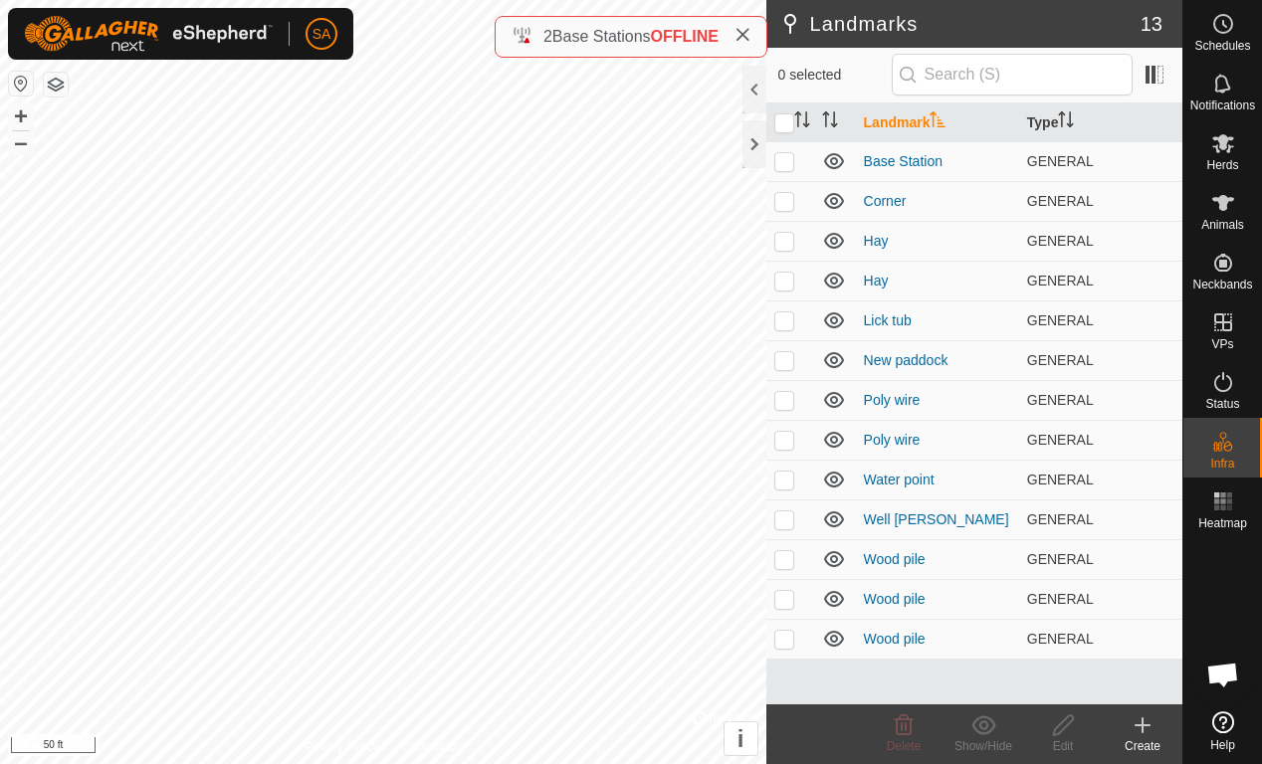
click at [788, 178] on td at bounding box center [790, 161] width 48 height 40
click at [787, 177] on td at bounding box center [790, 161] width 48 height 40
checkbox input "false"
click at [779, 207] on p-checkbox at bounding box center [784, 201] width 20 height 16
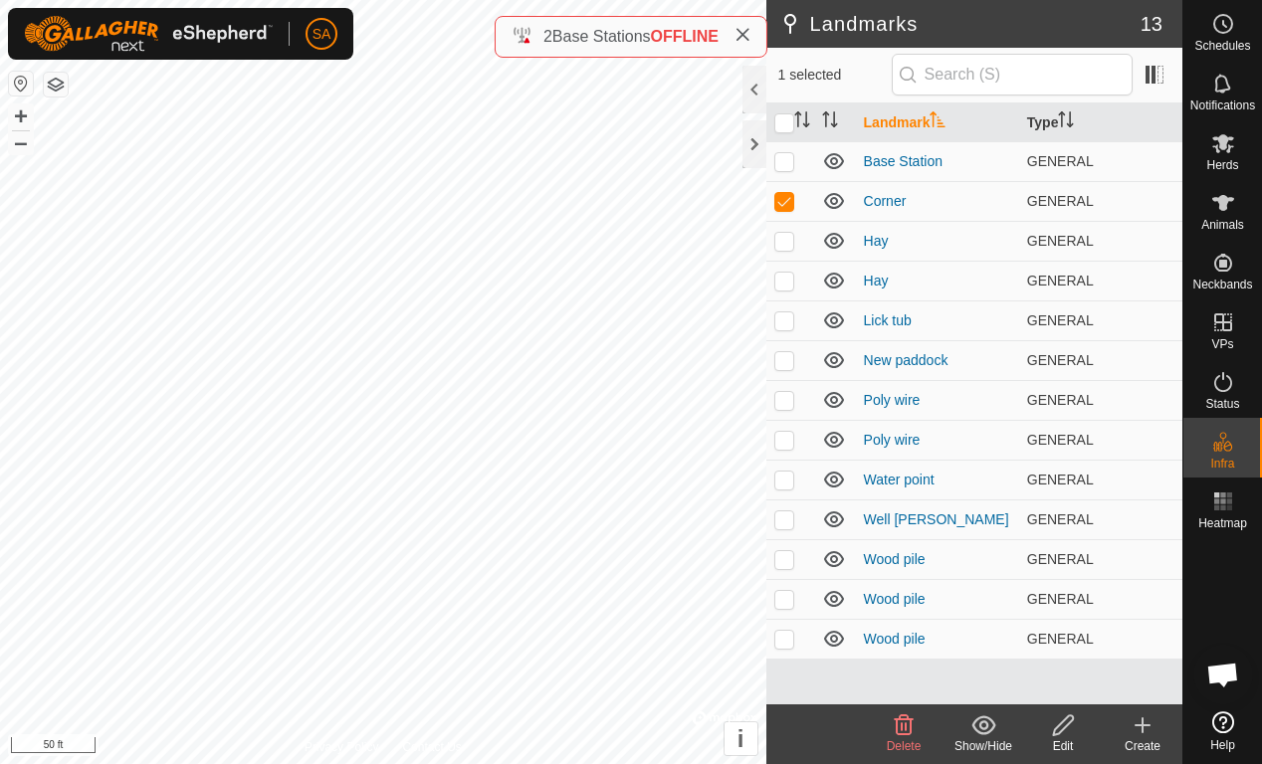
checkbox input "false"
click at [786, 251] on td at bounding box center [790, 241] width 48 height 40
checkbox input "false"
click at [783, 294] on td at bounding box center [790, 281] width 48 height 40
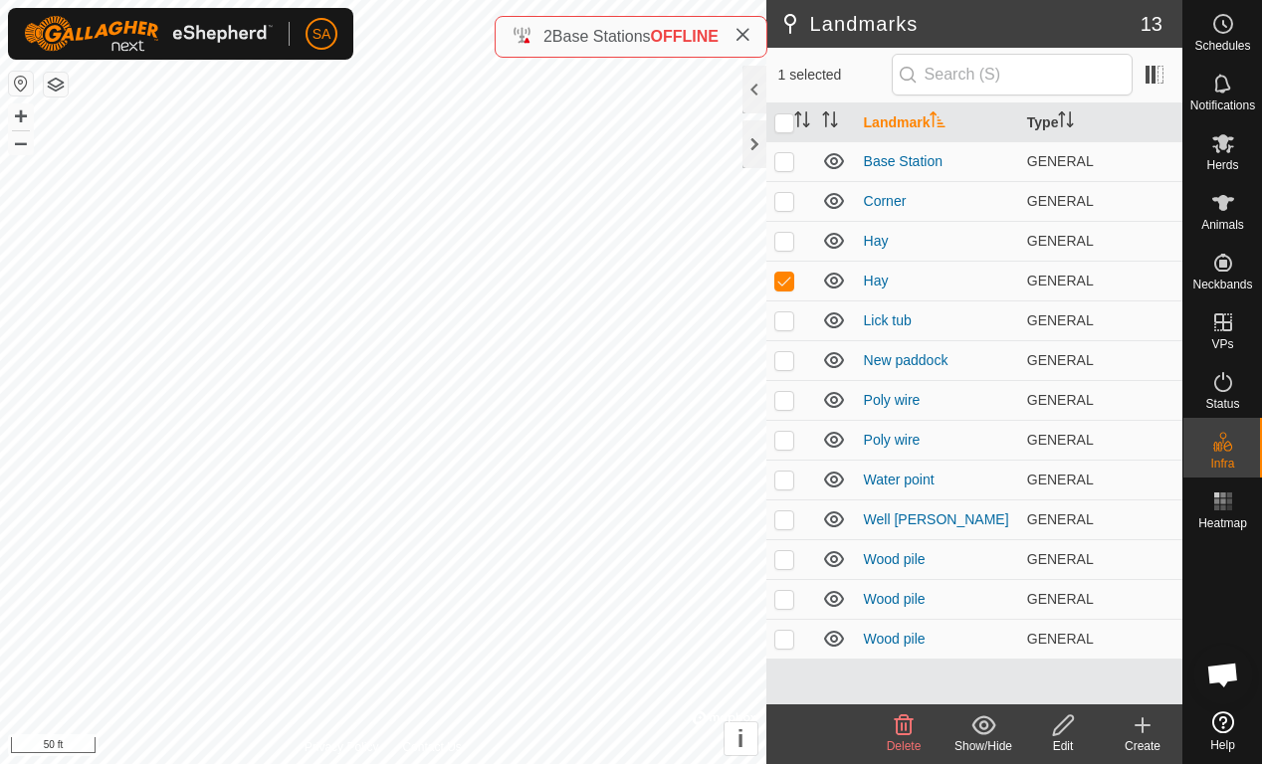
click at [783, 293] on td at bounding box center [790, 281] width 48 height 40
click at [782, 287] on p-checkbox at bounding box center [784, 281] width 20 height 16
click at [902, 719] on icon at bounding box center [904, 725] width 24 height 24
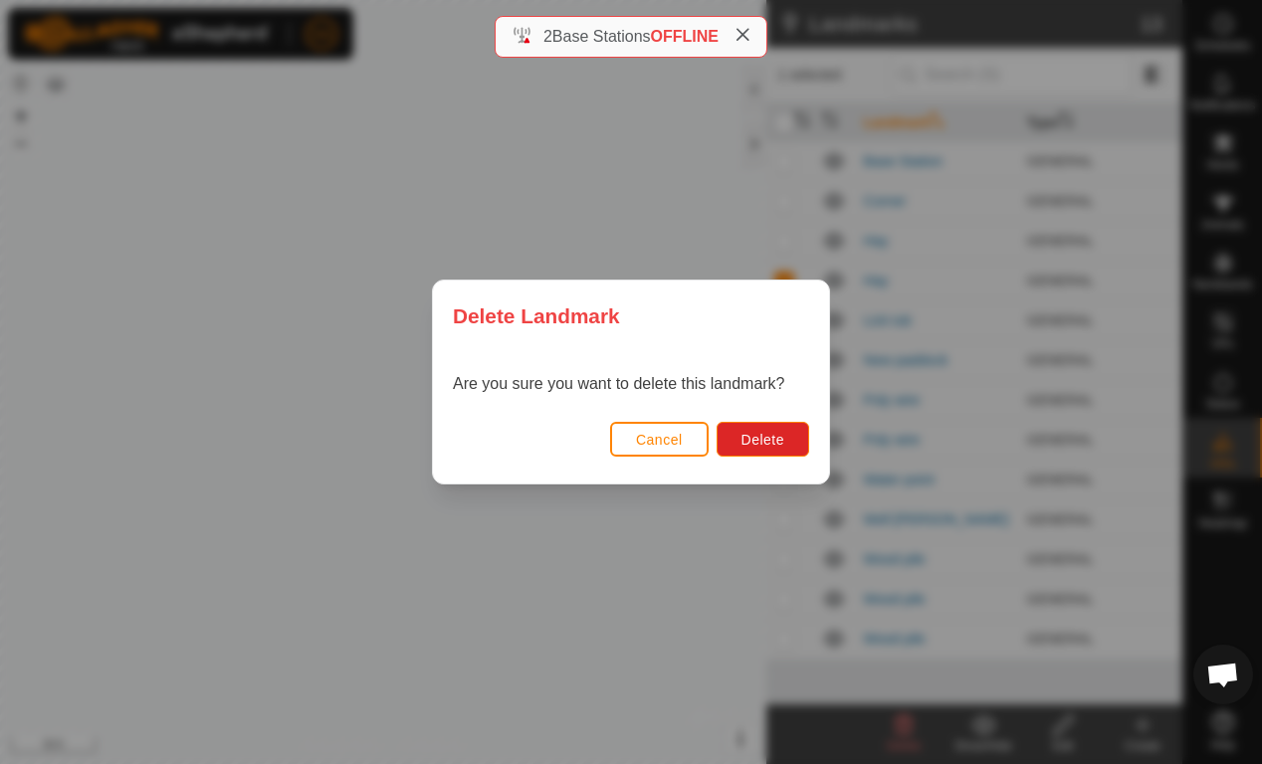
click at [771, 424] on button "Delete" at bounding box center [762, 439] width 93 height 35
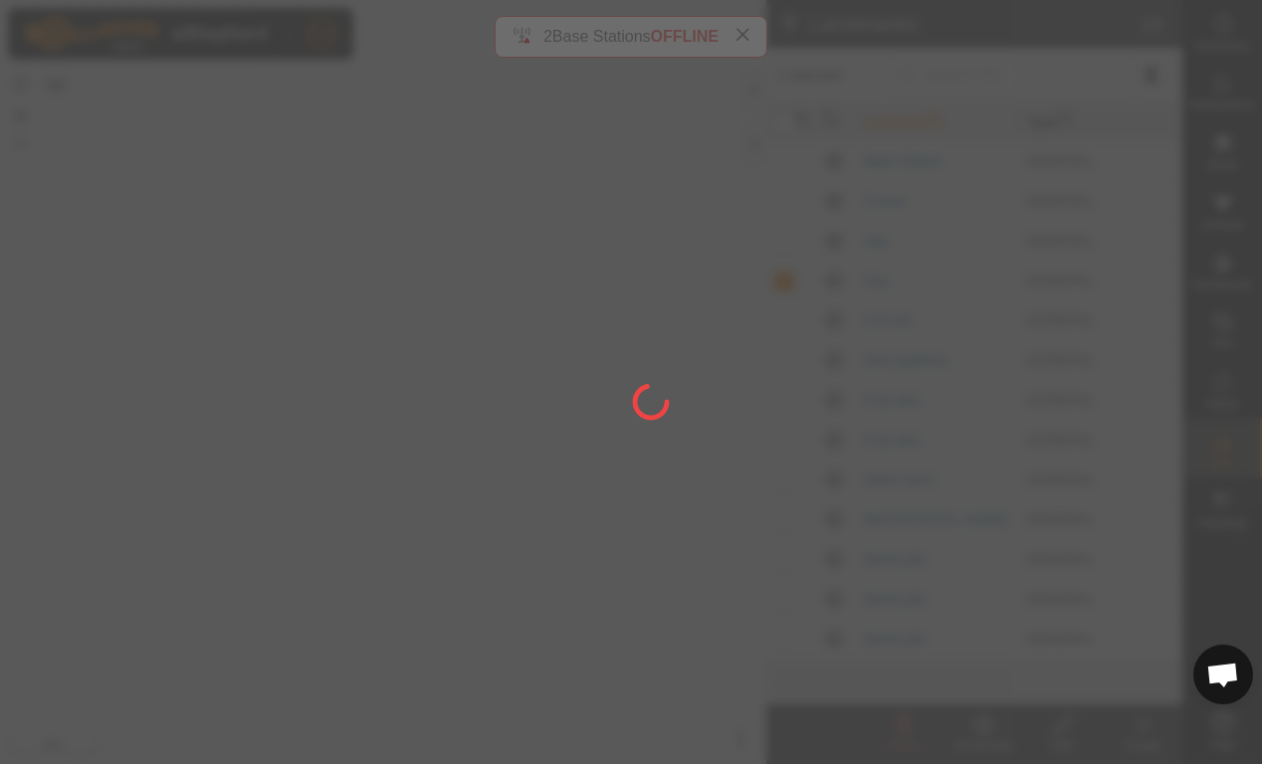
checkbox input "false"
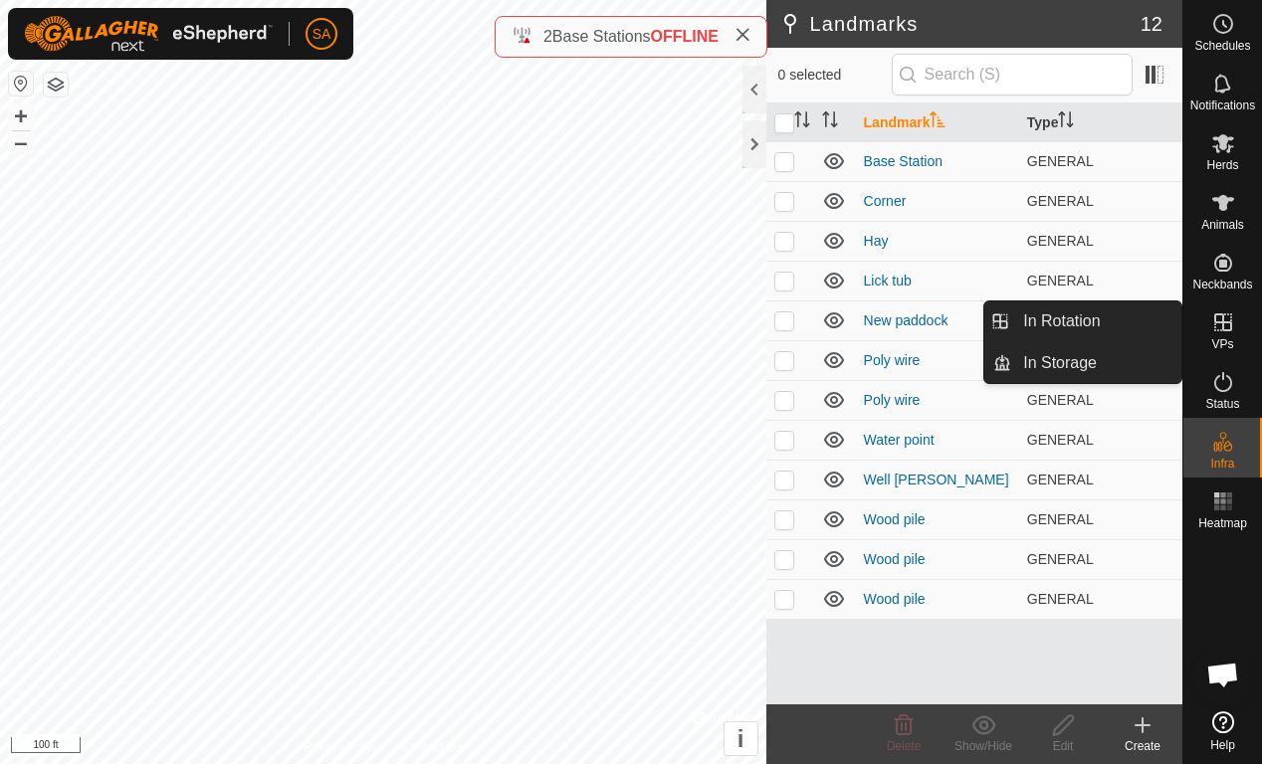
click at [1135, 318] on link "In Rotation" at bounding box center [1096, 322] width 170 height 40
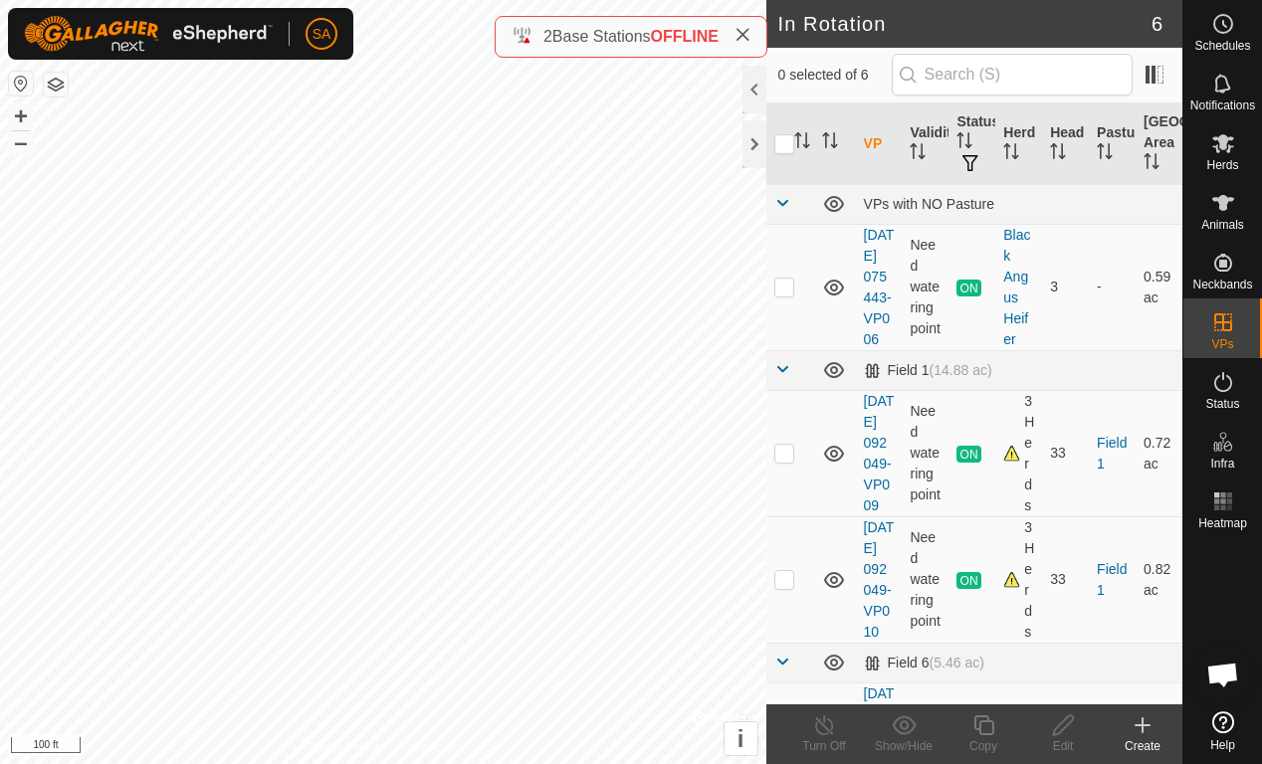
click at [785, 643] on td at bounding box center [790, 579] width 48 height 126
click at [783, 587] on p-checkbox at bounding box center [784, 579] width 20 height 16
checkbox input "true"
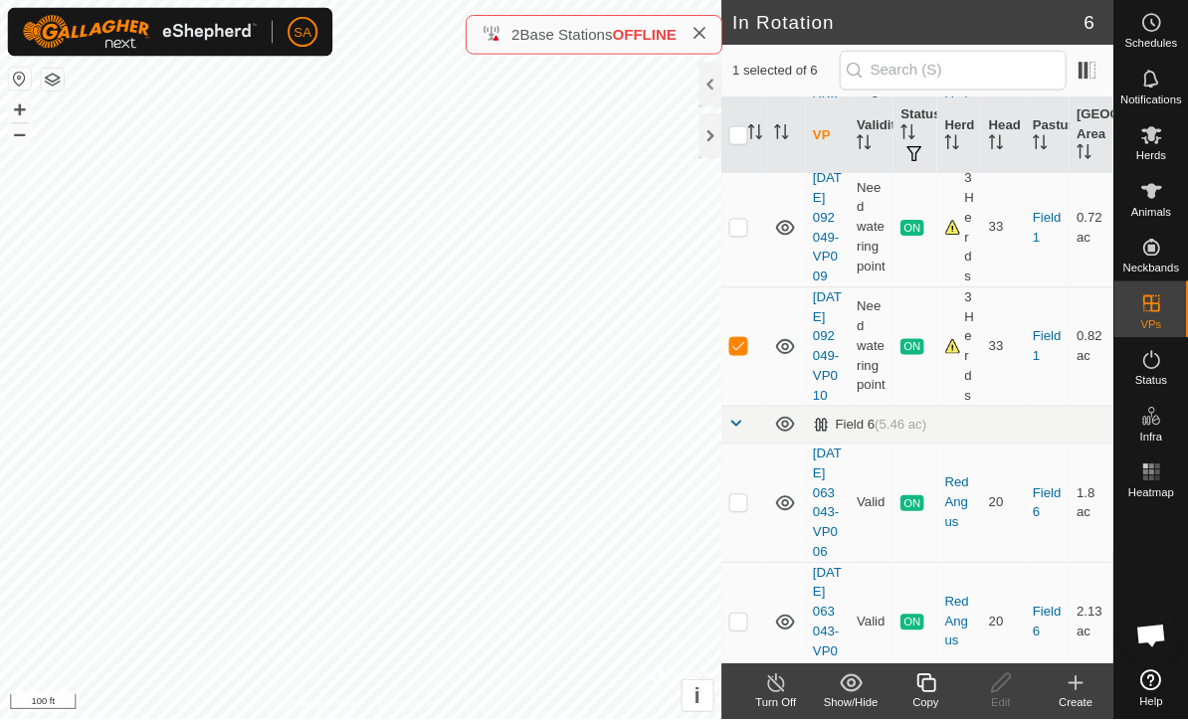
scroll to position [224, 0]
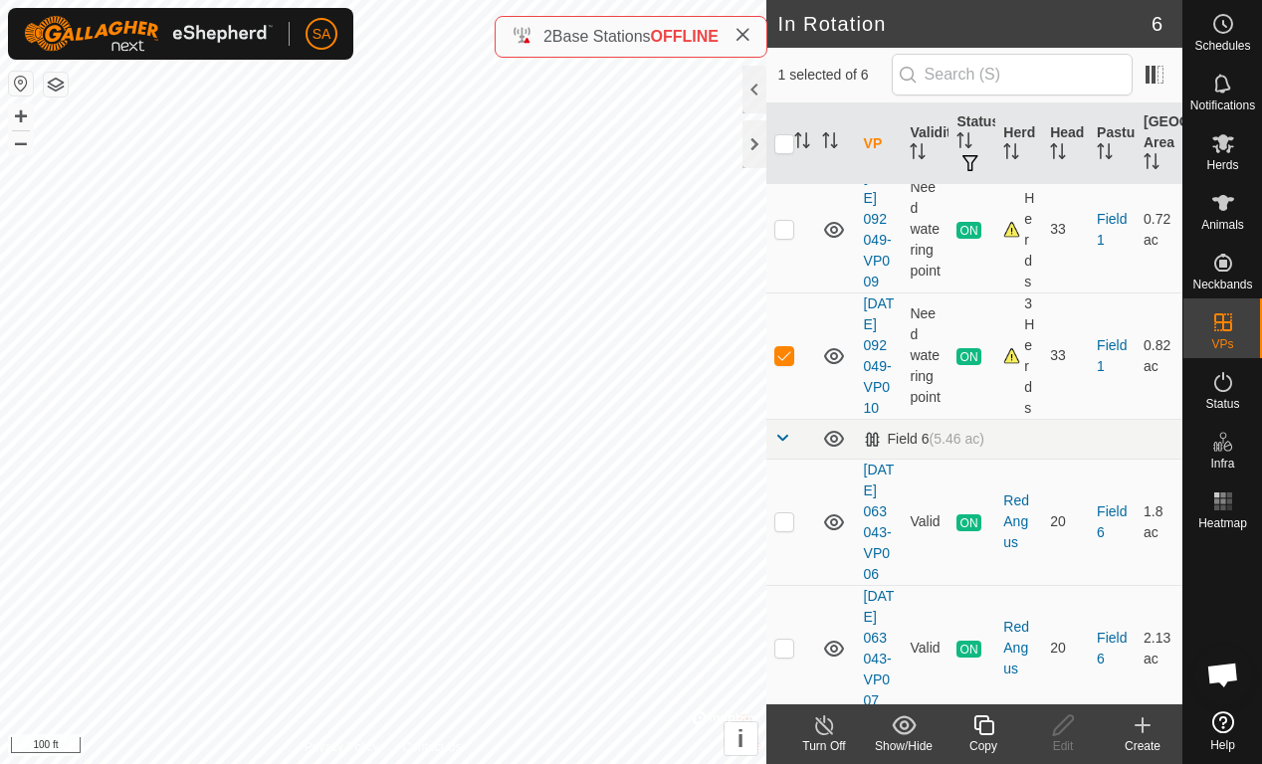
click at [988, 719] on icon at bounding box center [983, 725] width 25 height 24
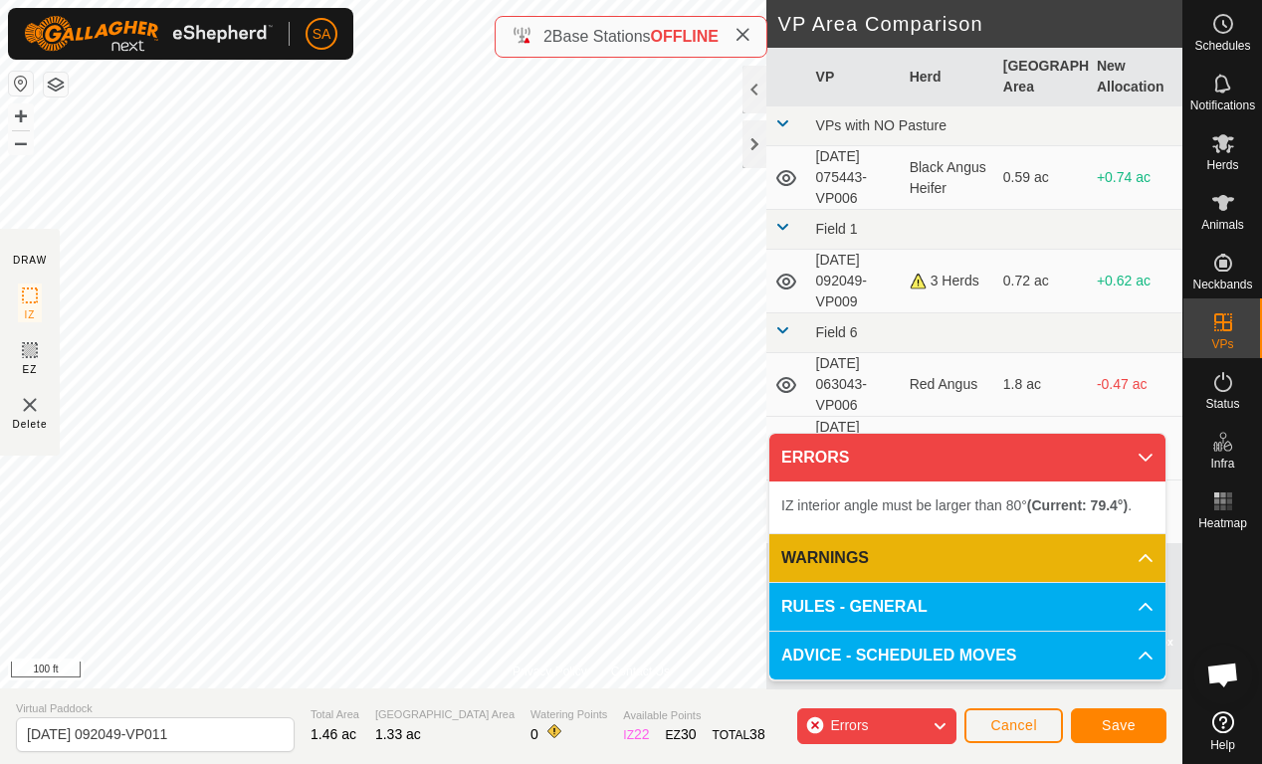
click at [1025, 719] on span "Cancel" at bounding box center [1013, 725] width 47 height 16
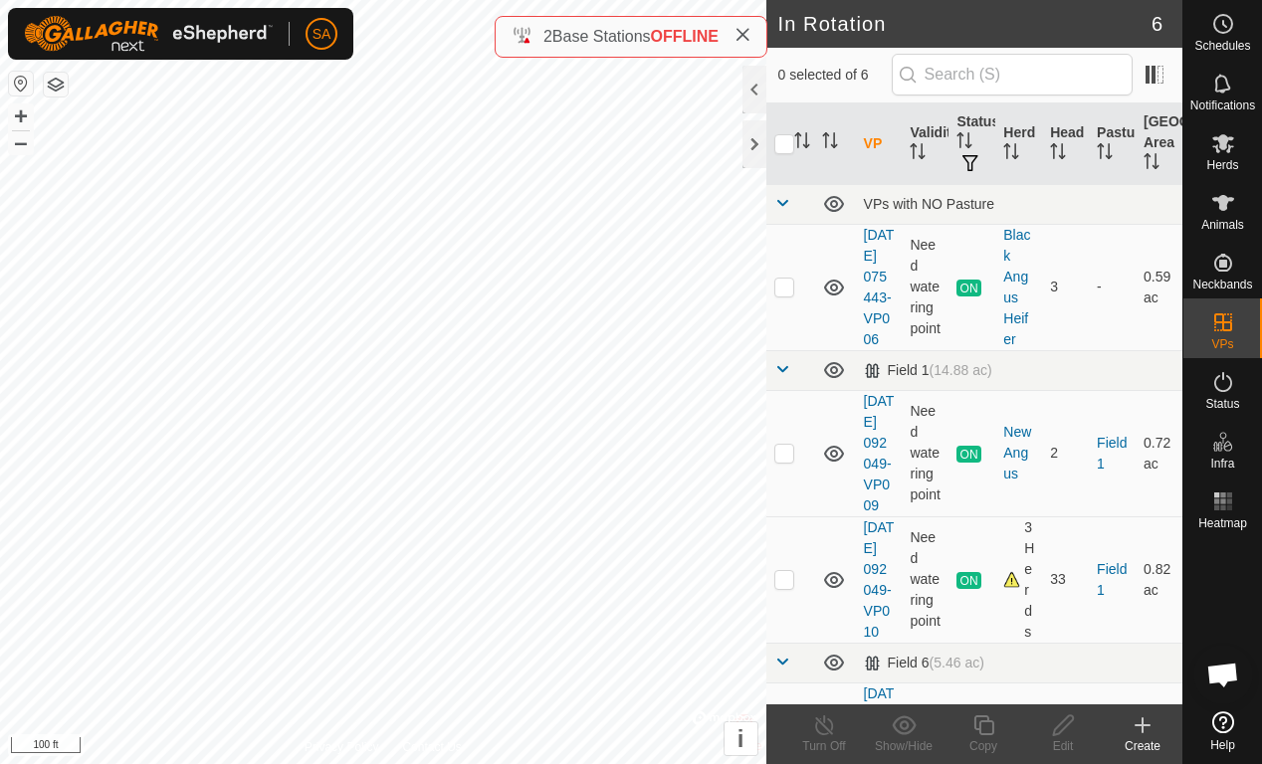
click at [1147, 719] on icon at bounding box center [1142, 725] width 24 height 24
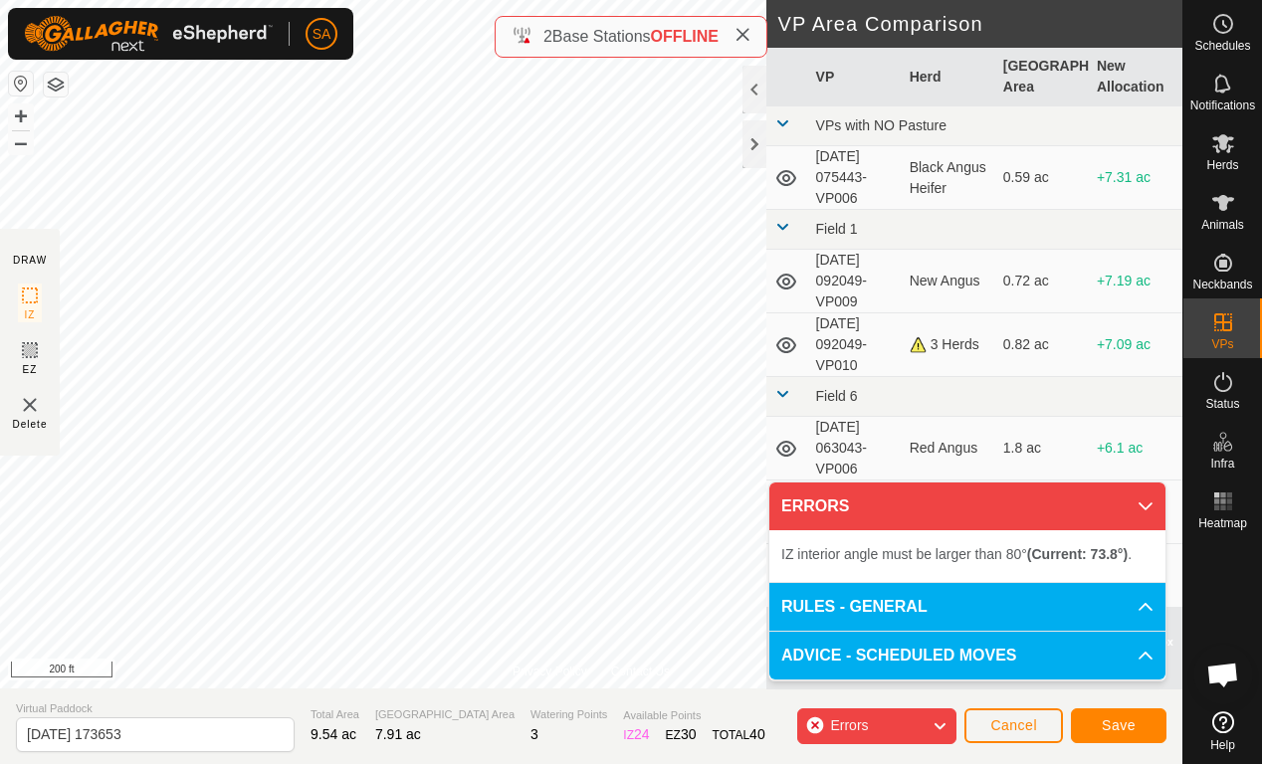
click at [1020, 719] on span "Cancel" at bounding box center [1013, 725] width 47 height 16
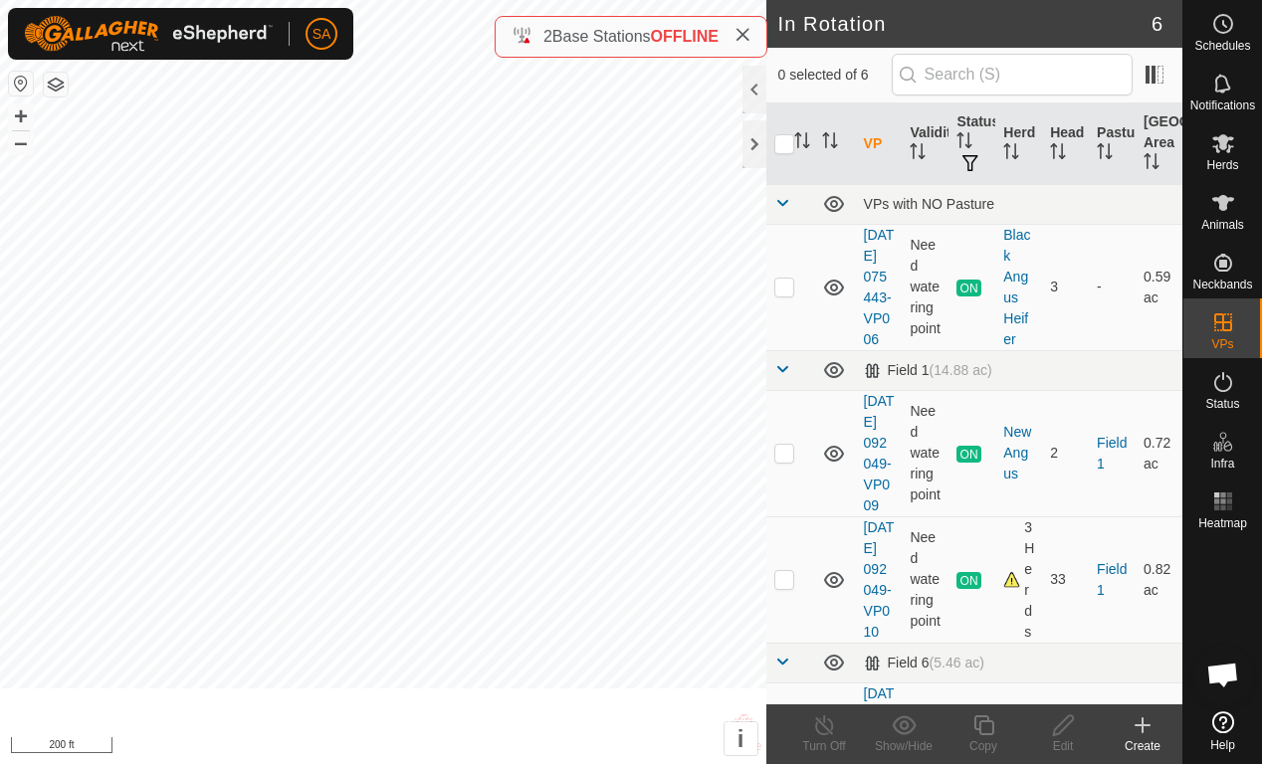
click at [1019, 719] on copy-svg-icon at bounding box center [983, 725] width 80 height 24
click at [1146, 719] on icon at bounding box center [1142, 725] width 24 height 24
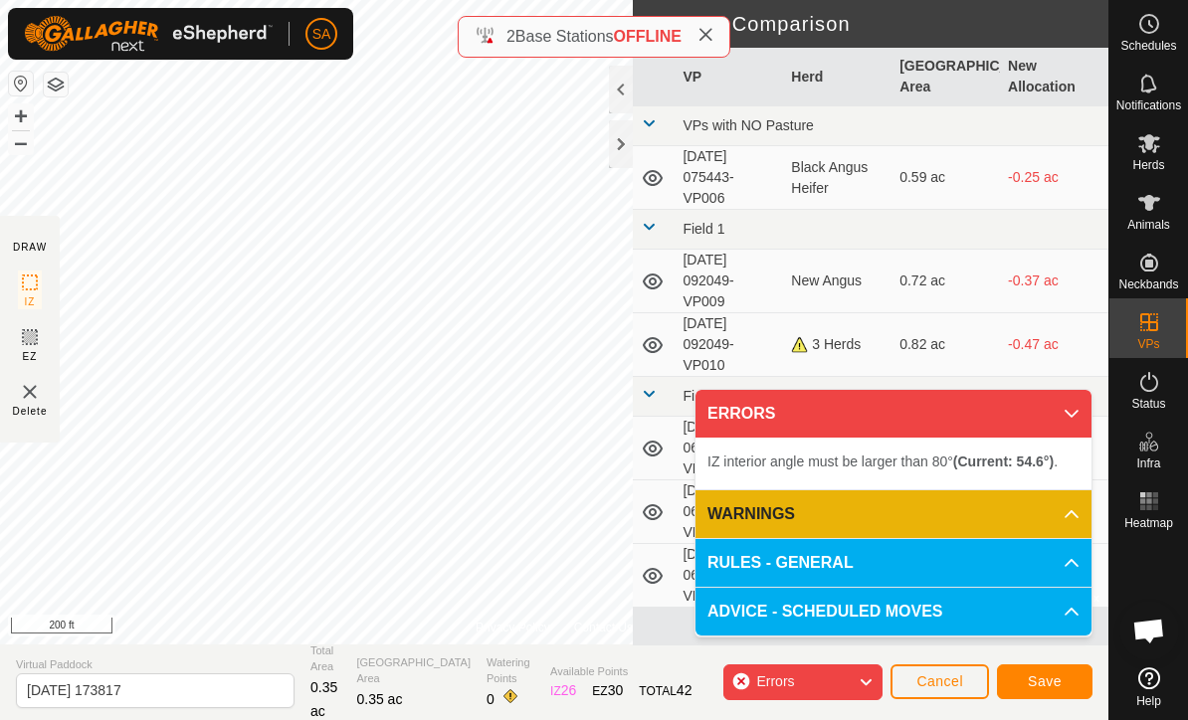
click at [923, 698] on button "Cancel" at bounding box center [940, 682] width 99 height 35
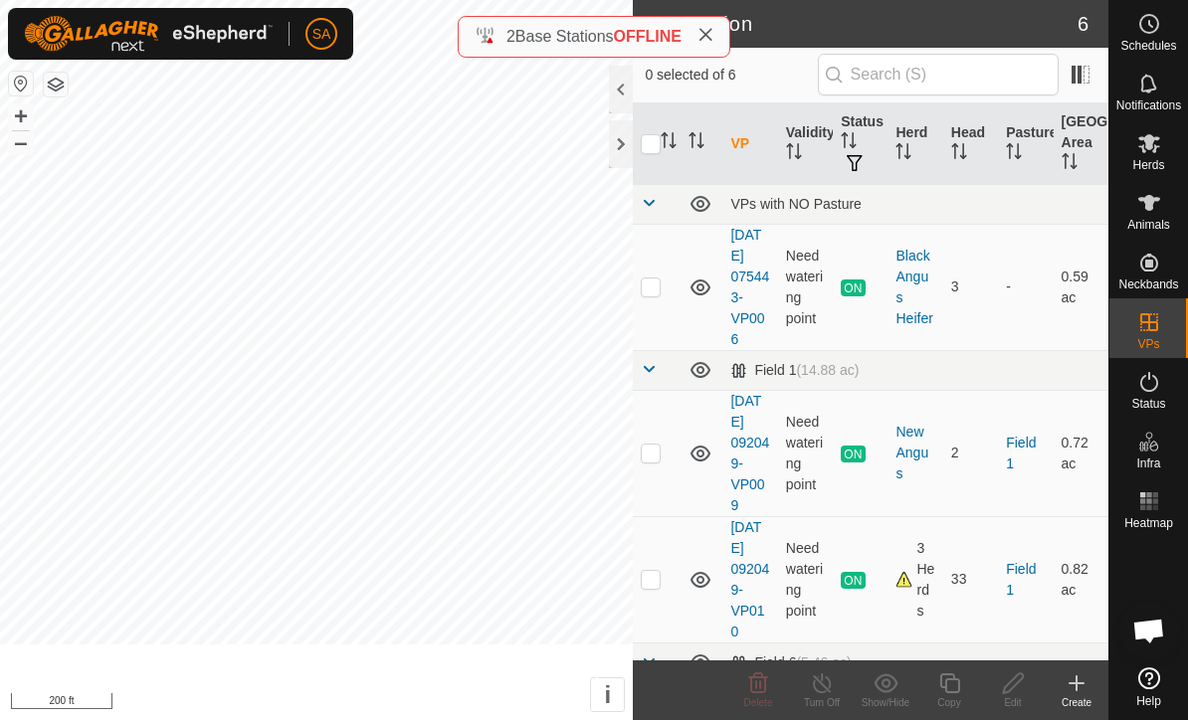
click at [675, 713] on footer "Delete Turn Off Show/Hide Copy Edit Create" at bounding box center [871, 691] width 476 height 60
